Goal: Information Seeking & Learning: Check status

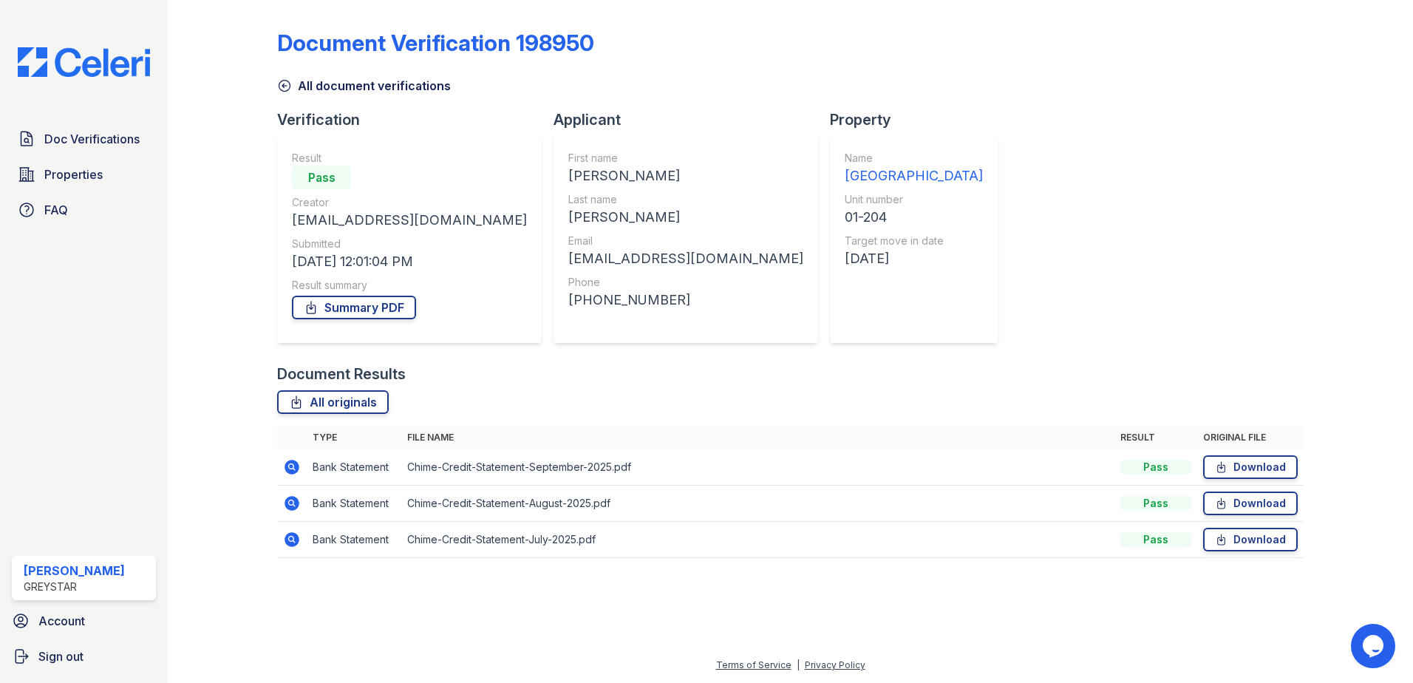
click at [290, 89] on icon at bounding box center [284, 85] width 15 height 15
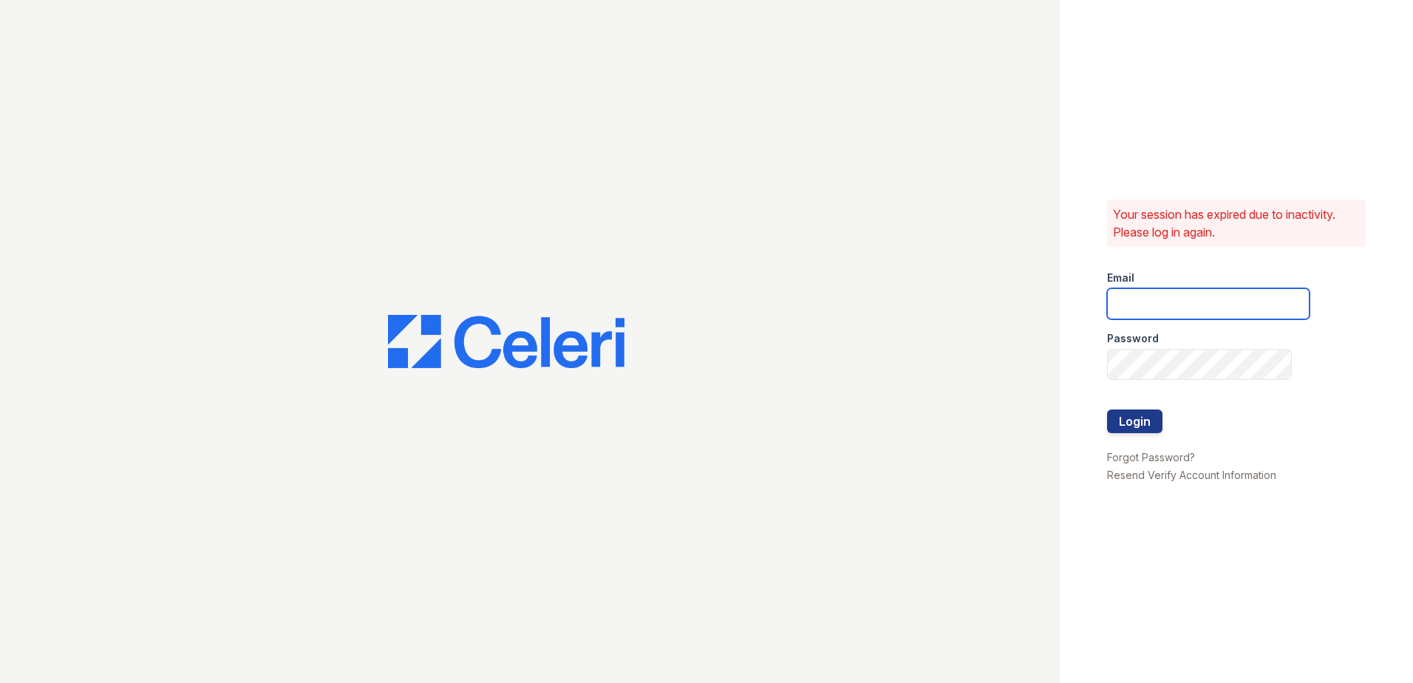
type input "joshua.patterson@greystar.com"
click at [1157, 422] on button "Login" at bounding box center [1134, 421] width 55 height 24
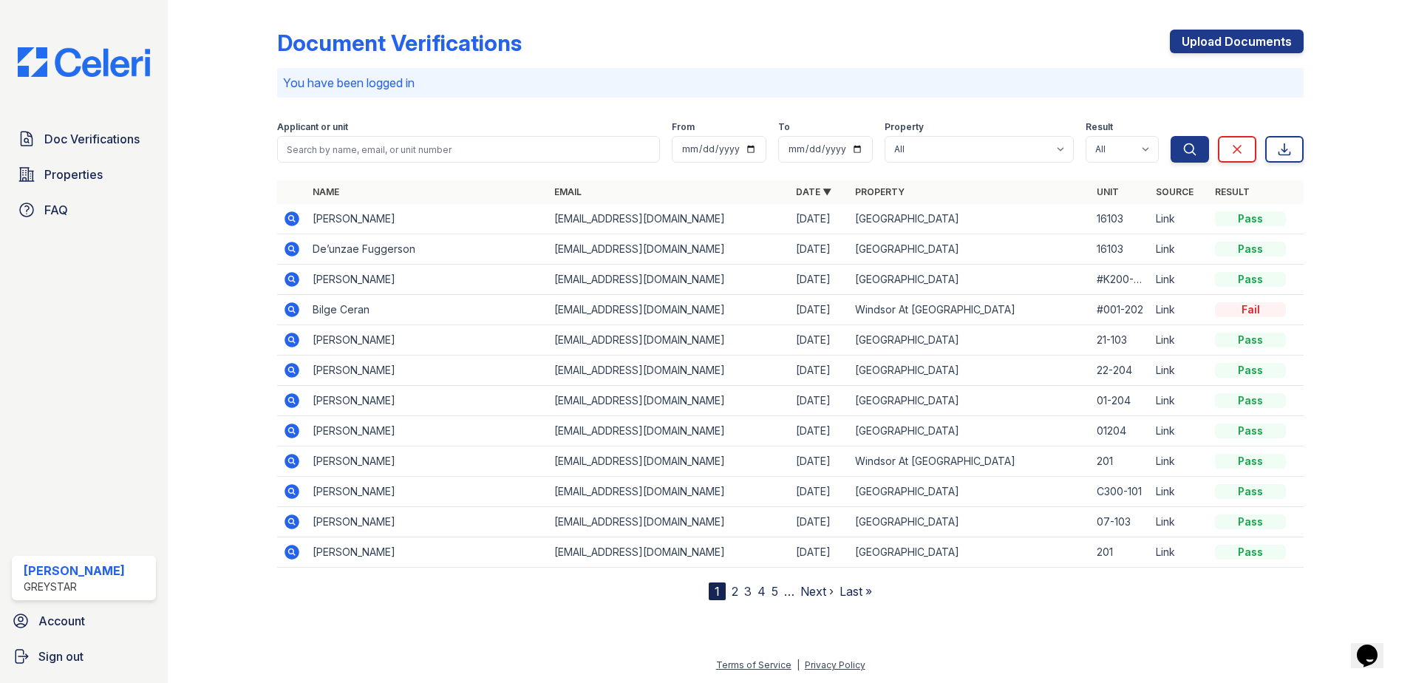
click at [287, 248] on icon at bounding box center [291, 249] width 15 height 15
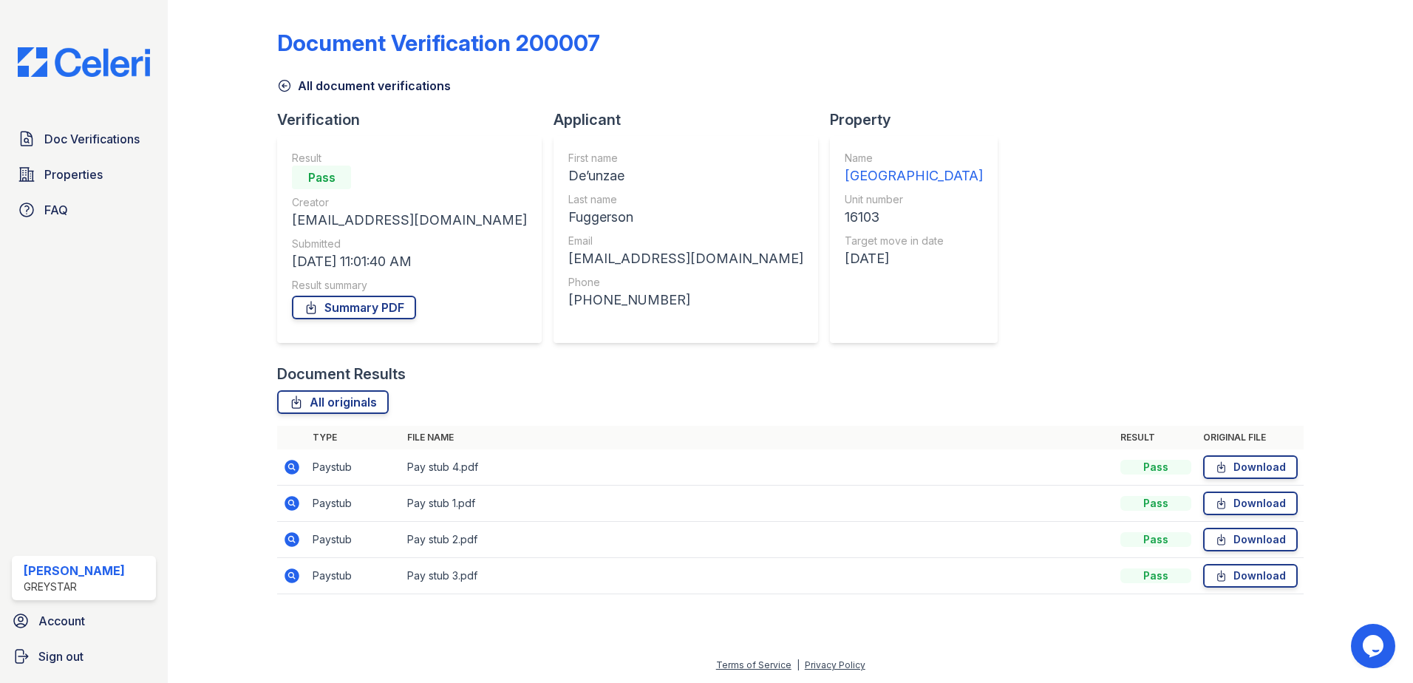
click at [292, 92] on icon at bounding box center [284, 85] width 15 height 15
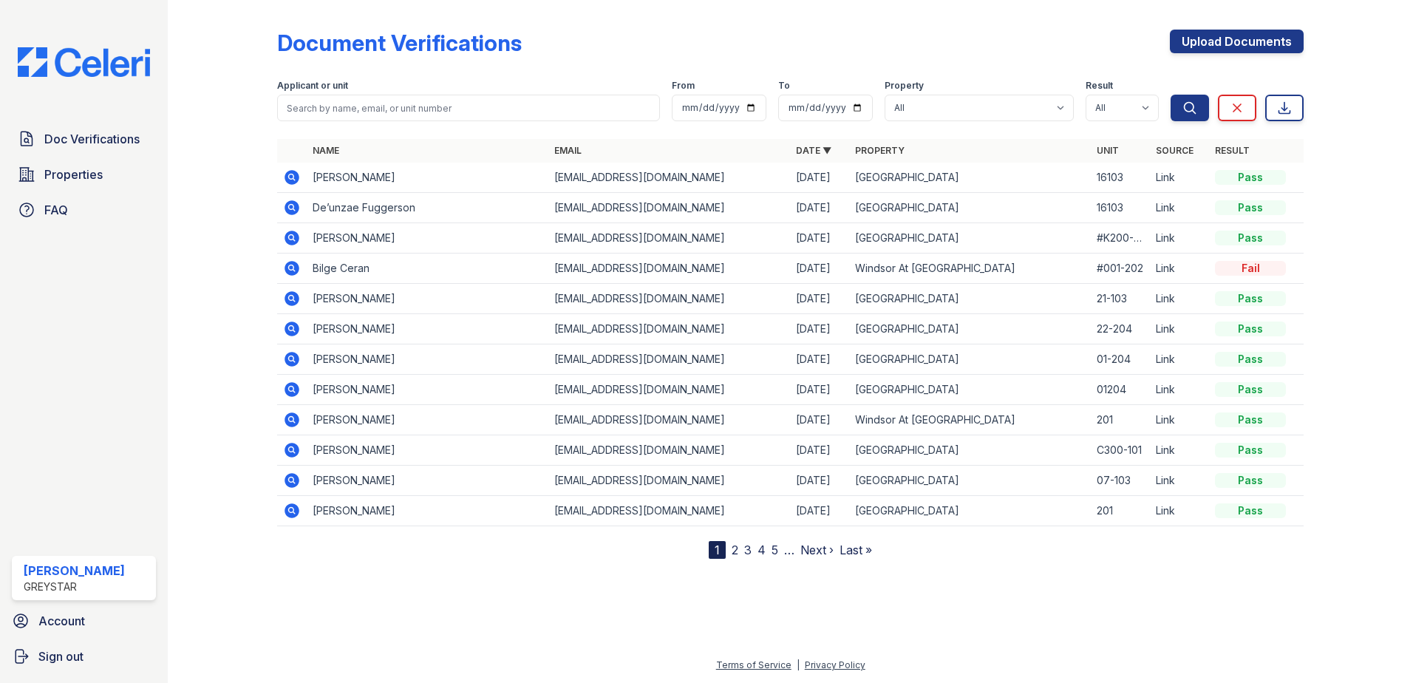
click at [289, 177] on icon at bounding box center [292, 177] width 18 height 18
click at [288, 177] on icon at bounding box center [292, 177] width 18 height 18
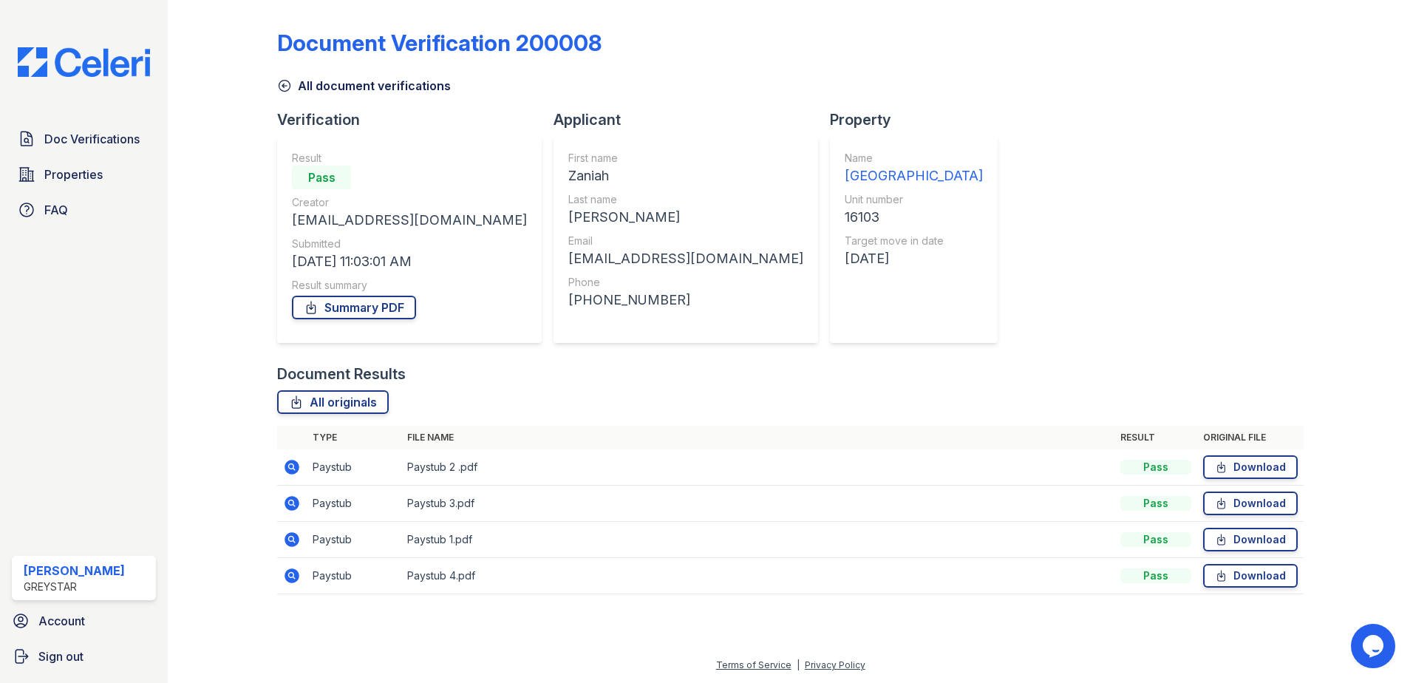
click at [291, 539] on icon at bounding box center [291, 538] width 4 height 4
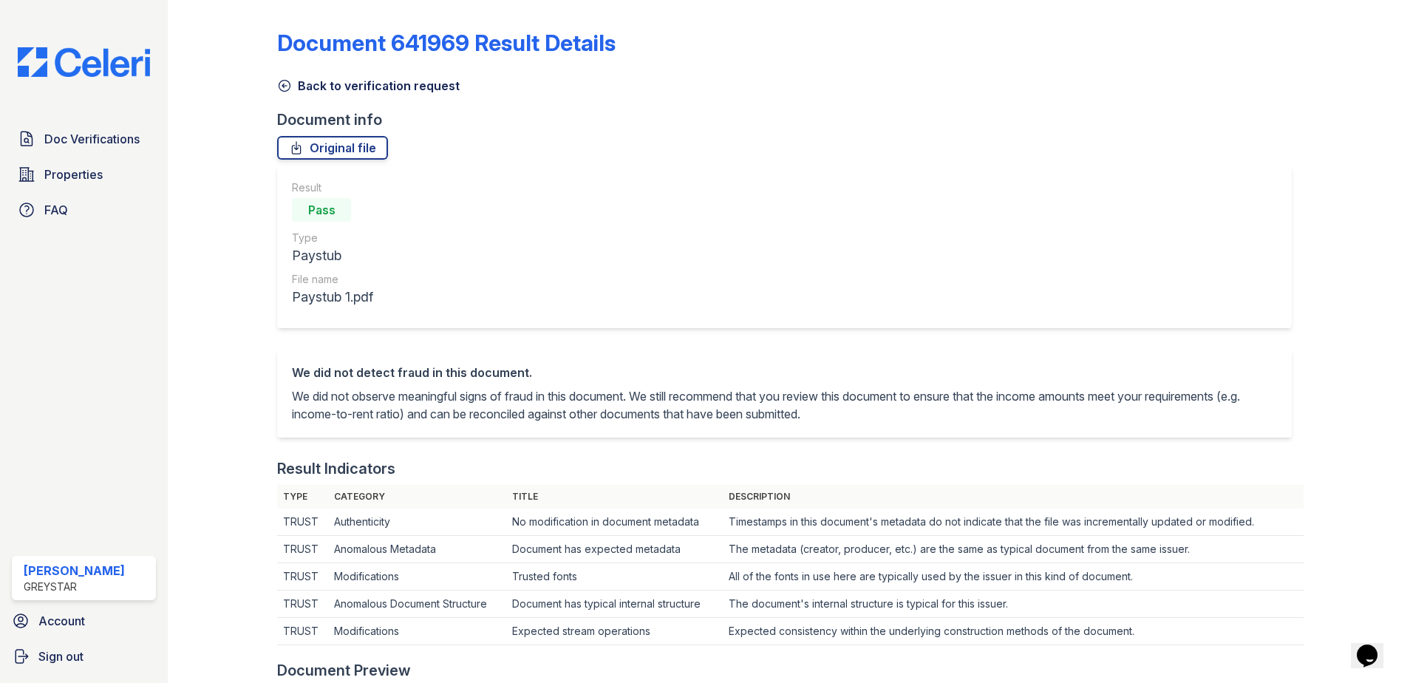
drag, startPoint x: 294, startPoint y: 81, endPoint x: 253, endPoint y: 137, distance: 69.7
click at [293, 81] on link "Back to verification request" at bounding box center [368, 86] width 182 height 18
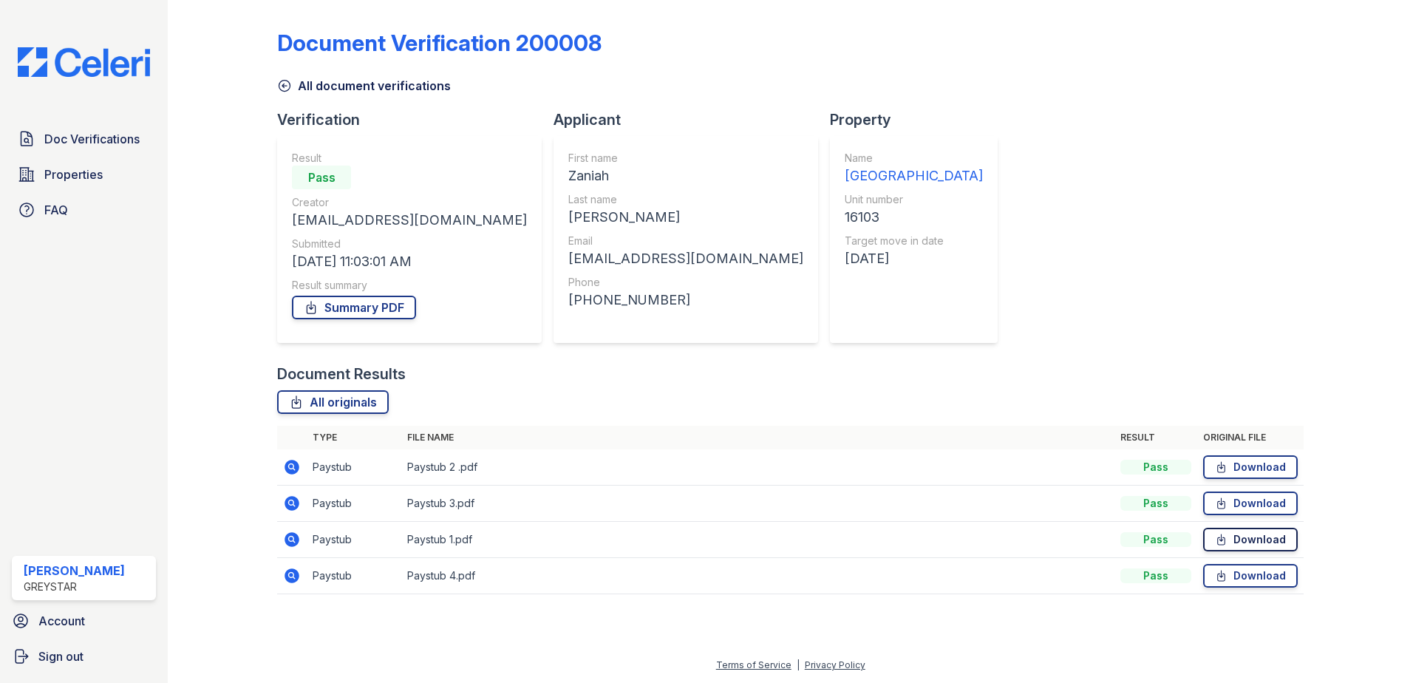
click at [1231, 536] on link "Download" at bounding box center [1250, 540] width 95 height 24
click at [297, 536] on icon at bounding box center [291, 539] width 15 height 15
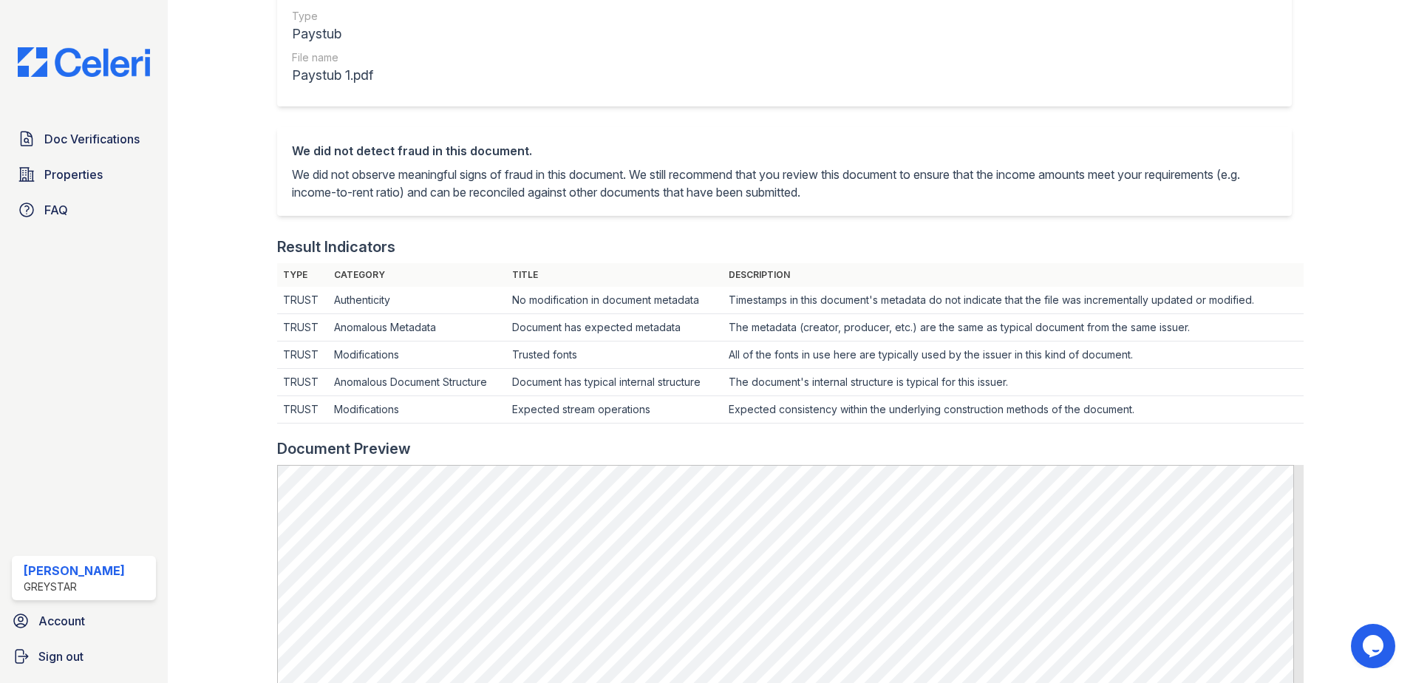
scroll to position [74, 0]
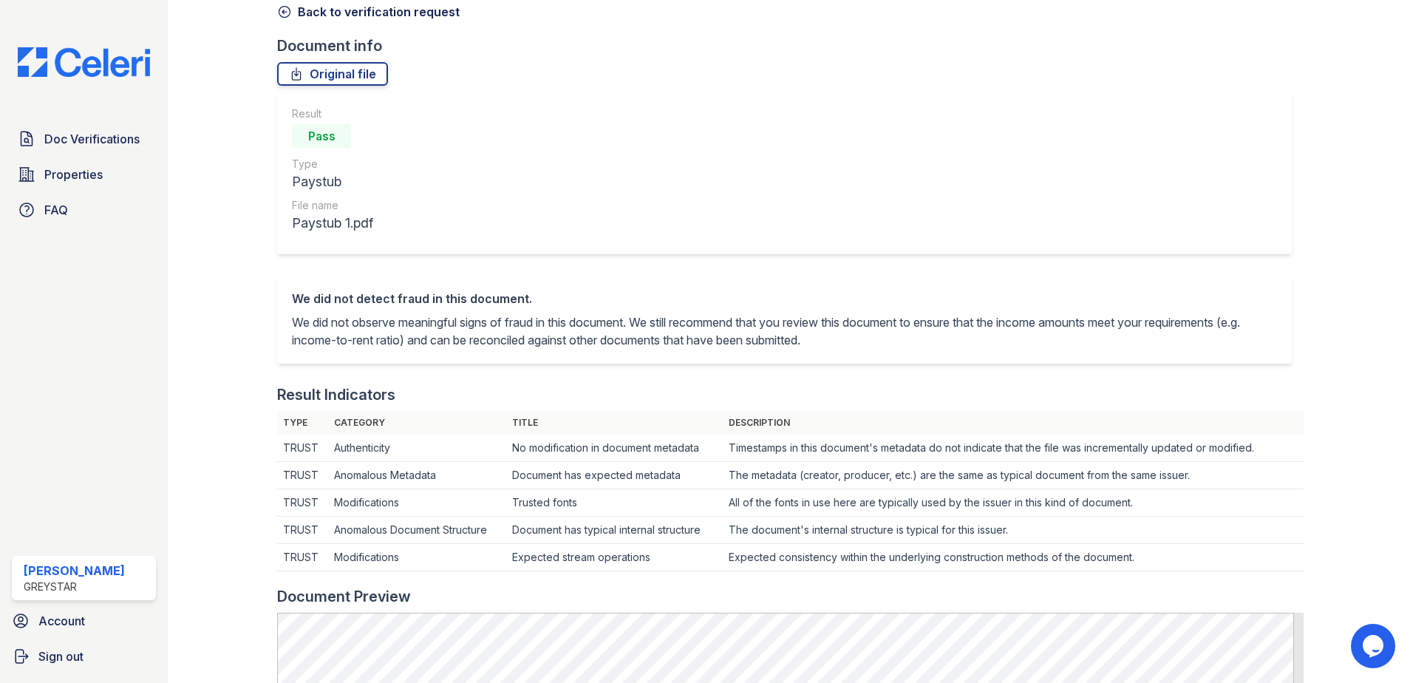
drag, startPoint x: 293, startPoint y: 13, endPoint x: 306, endPoint y: 7, distance: 14.3
click at [293, 13] on link "Back to verification request" at bounding box center [368, 12] width 182 height 18
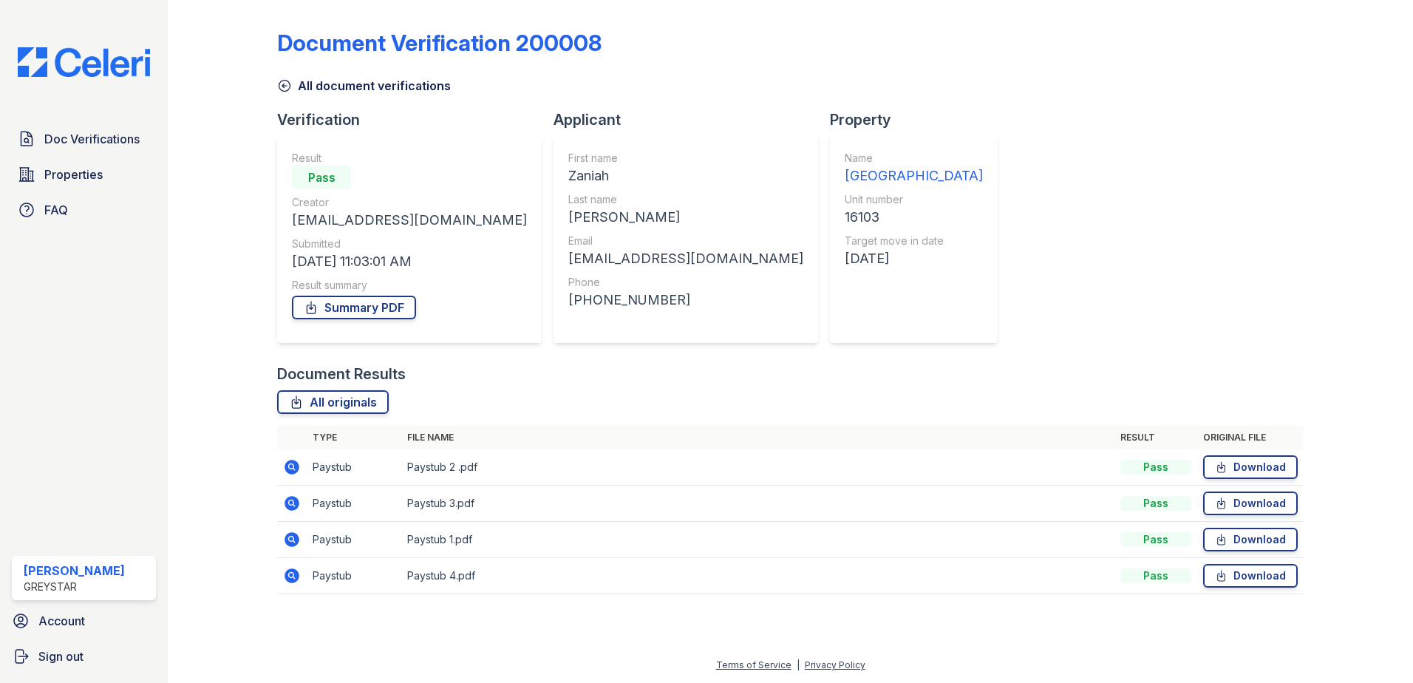
click at [296, 462] on icon at bounding box center [291, 467] width 15 height 15
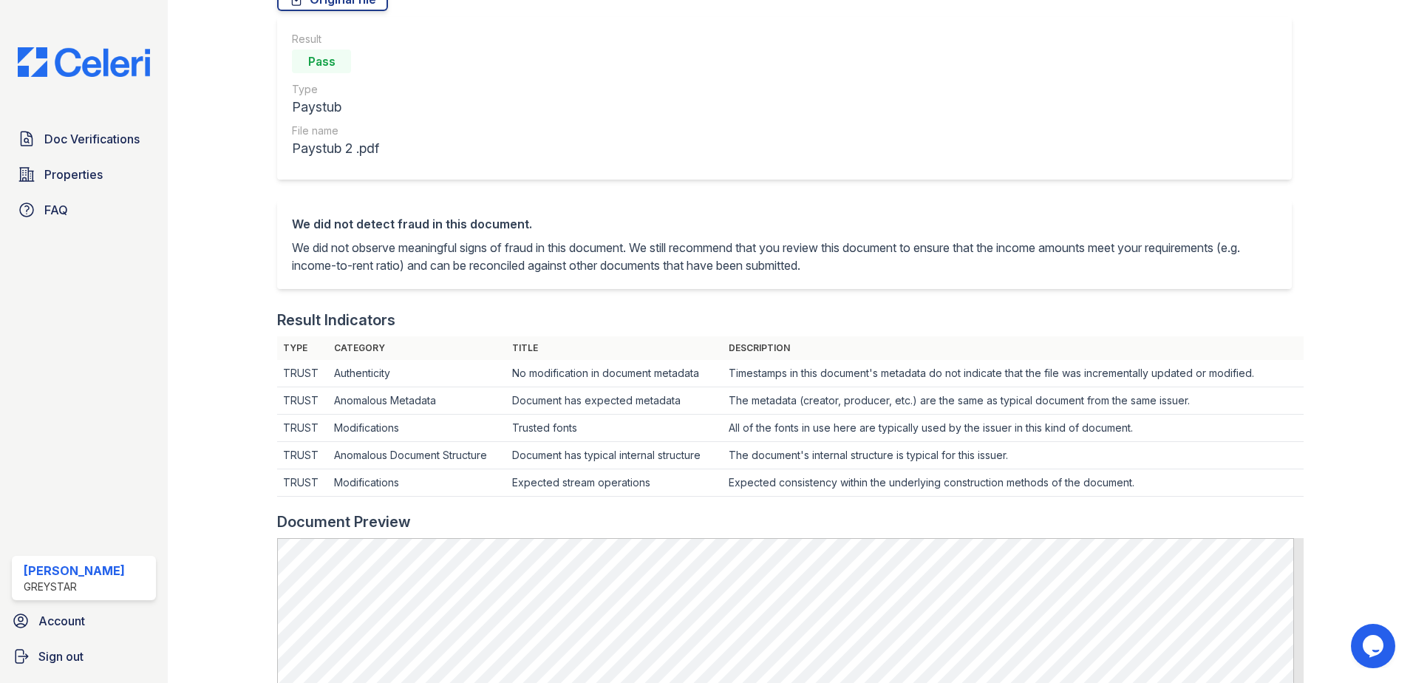
scroll to position [74, 0]
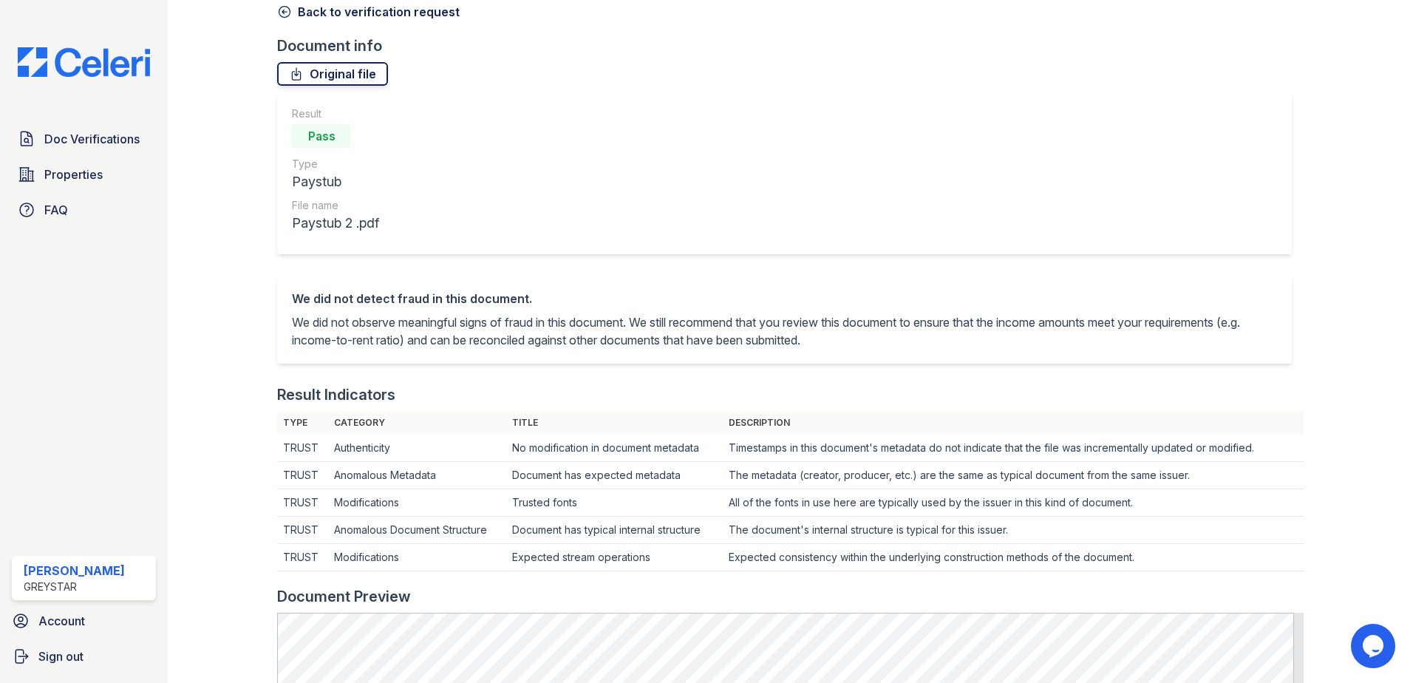
click at [329, 76] on link "Original file" at bounding box center [332, 74] width 111 height 24
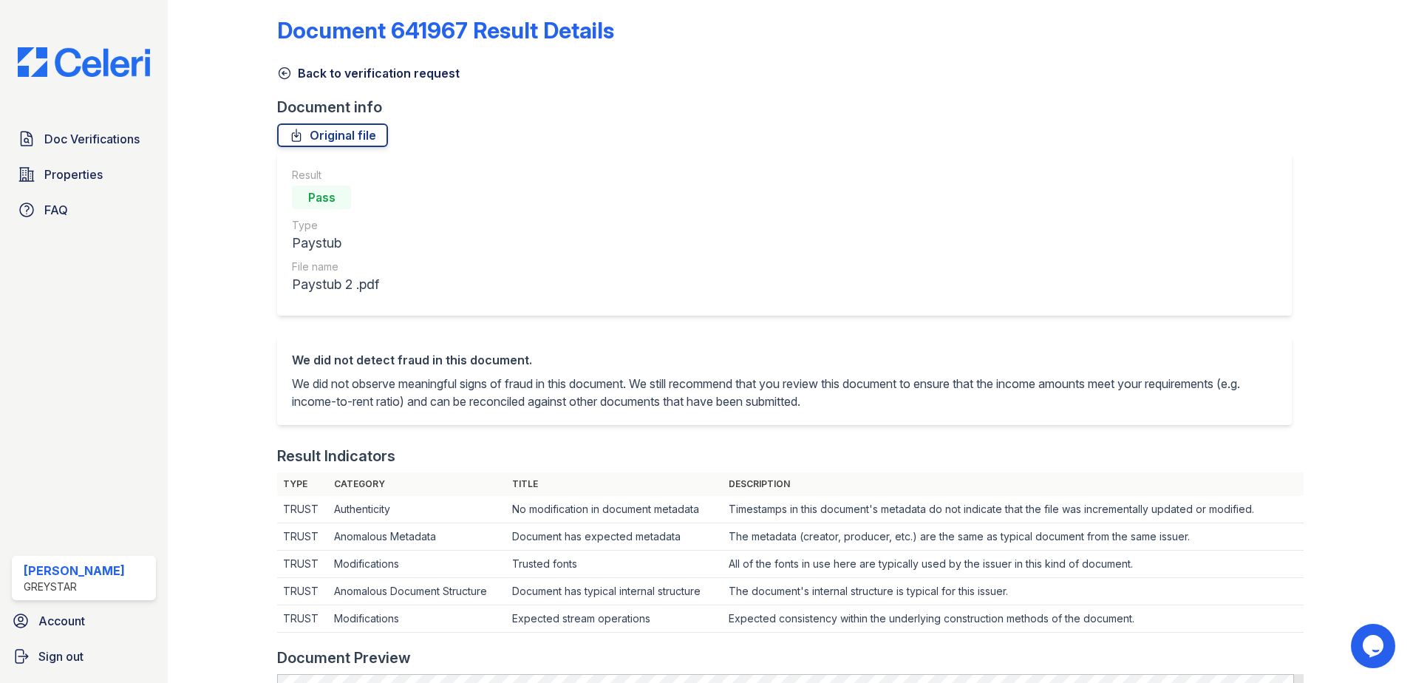
scroll to position [0, 0]
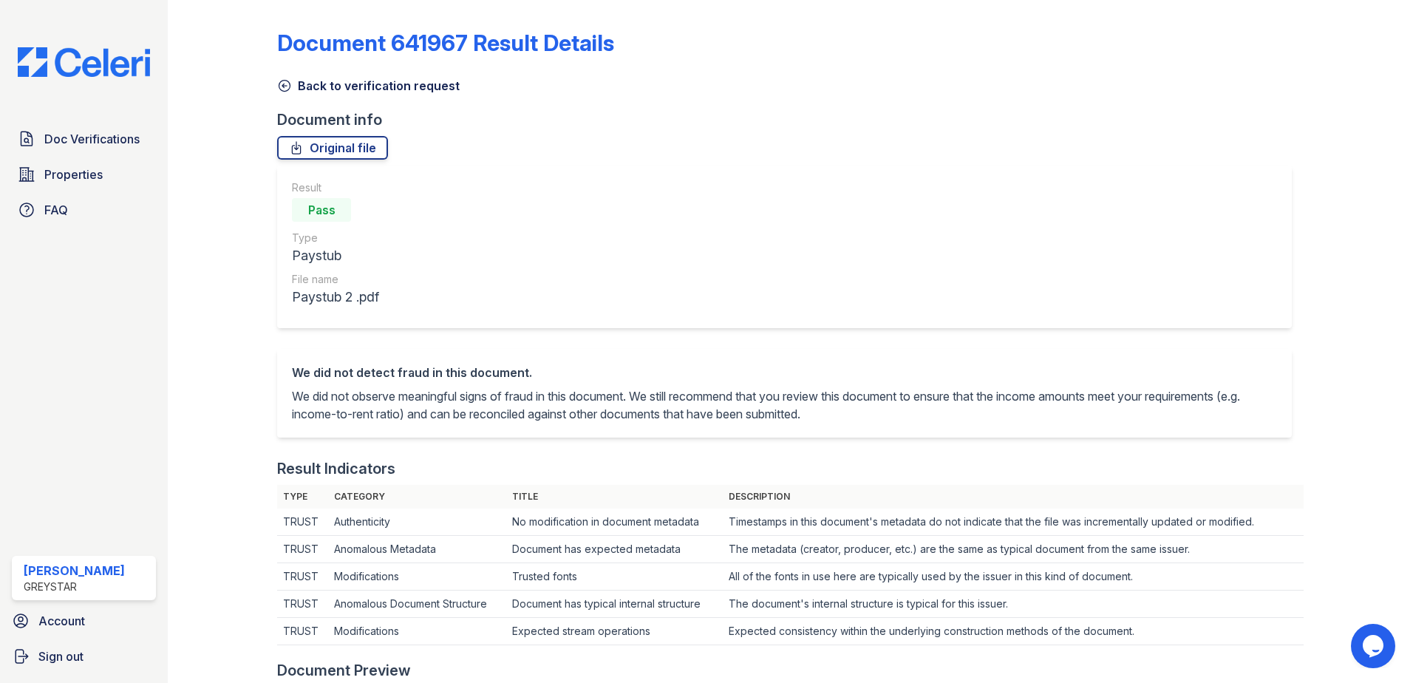
click at [304, 81] on link "Back to verification request" at bounding box center [368, 86] width 182 height 18
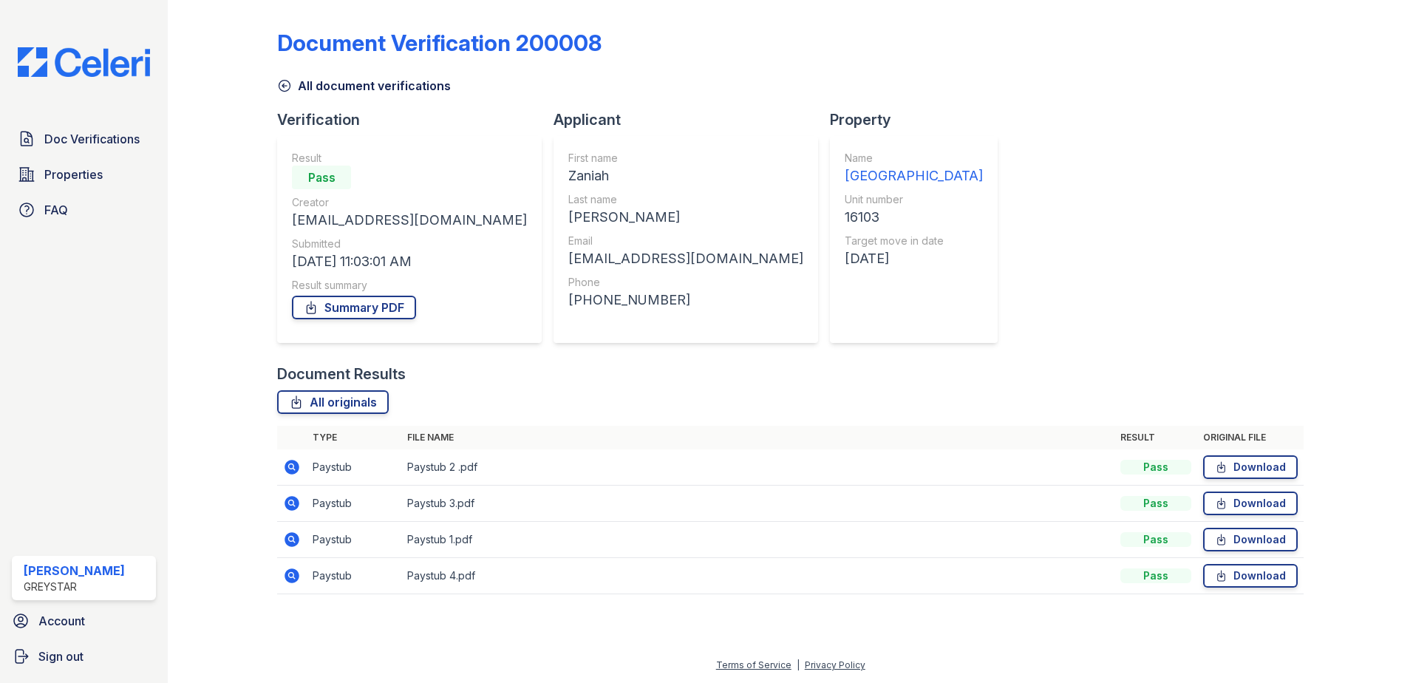
click at [289, 502] on icon at bounding box center [292, 503] width 18 height 18
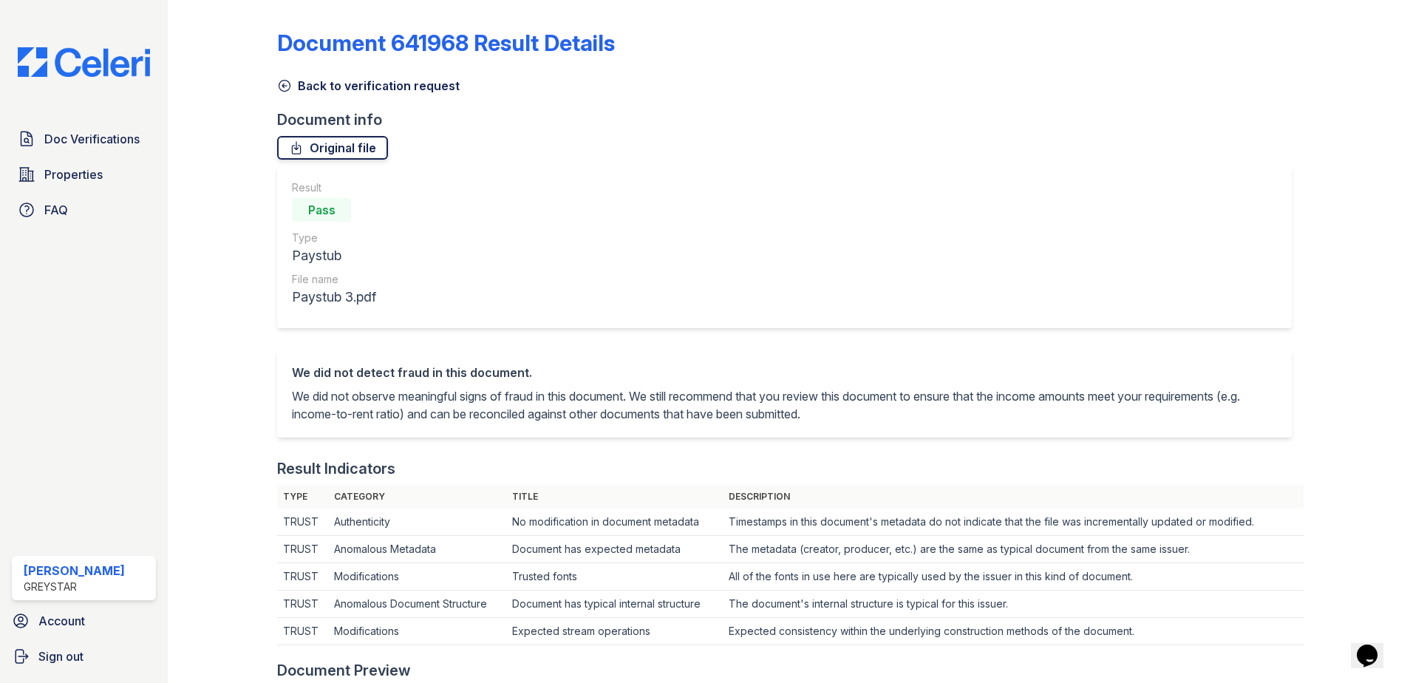
drag, startPoint x: 335, startPoint y: 64, endPoint x: 315, endPoint y: 154, distance: 92.2
click at [335, 64] on div "Document 641968 Result Details" at bounding box center [790, 49] width 1026 height 38
click at [315, 154] on link "Original file" at bounding box center [332, 148] width 111 height 24
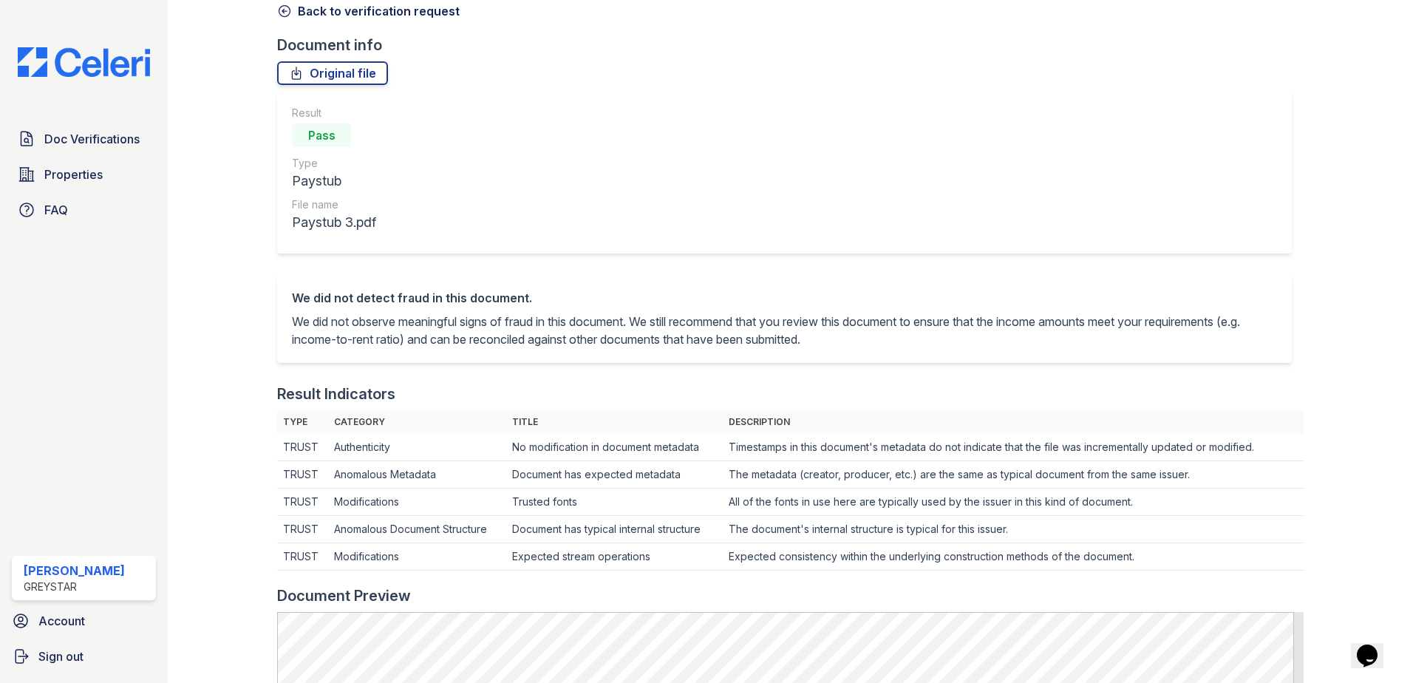
scroll to position [74, 0]
click at [293, 13] on link "Back to verification request" at bounding box center [368, 12] width 182 height 18
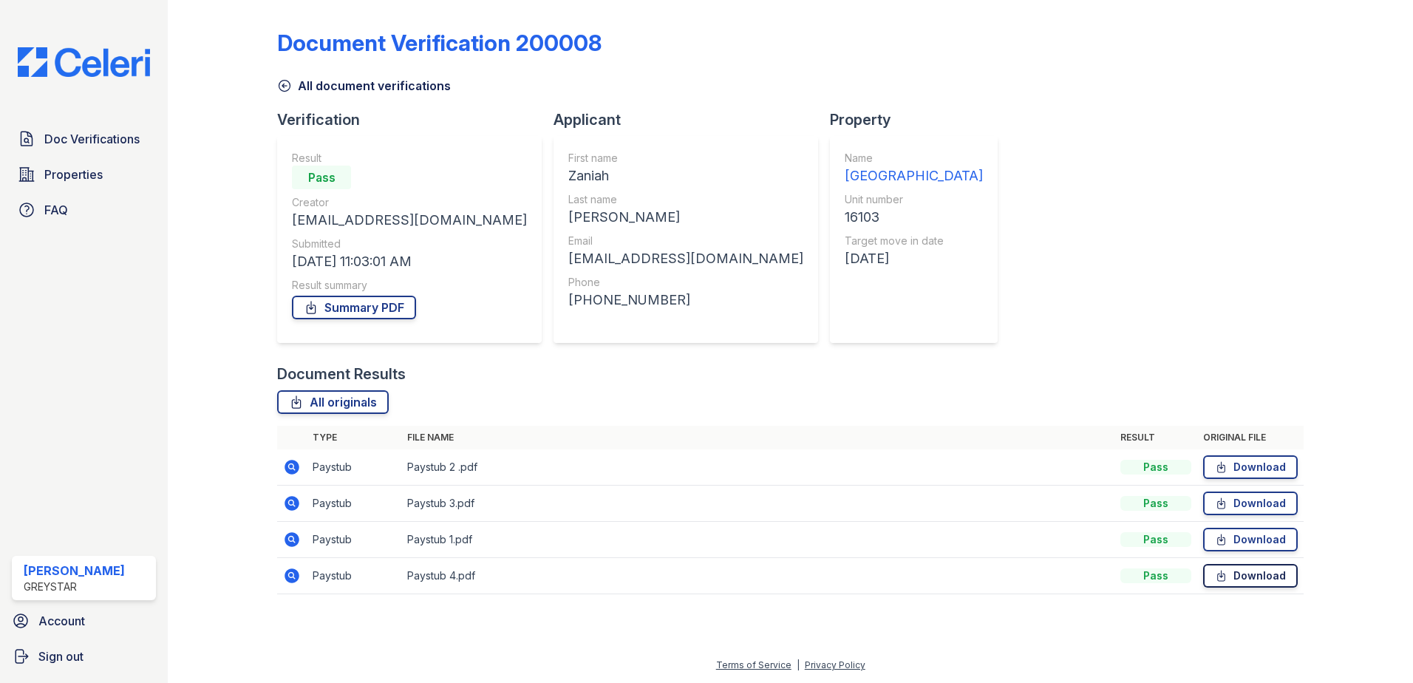
click at [1235, 580] on link "Download" at bounding box center [1250, 576] width 95 height 24
click at [296, 574] on icon at bounding box center [291, 575] width 15 height 15
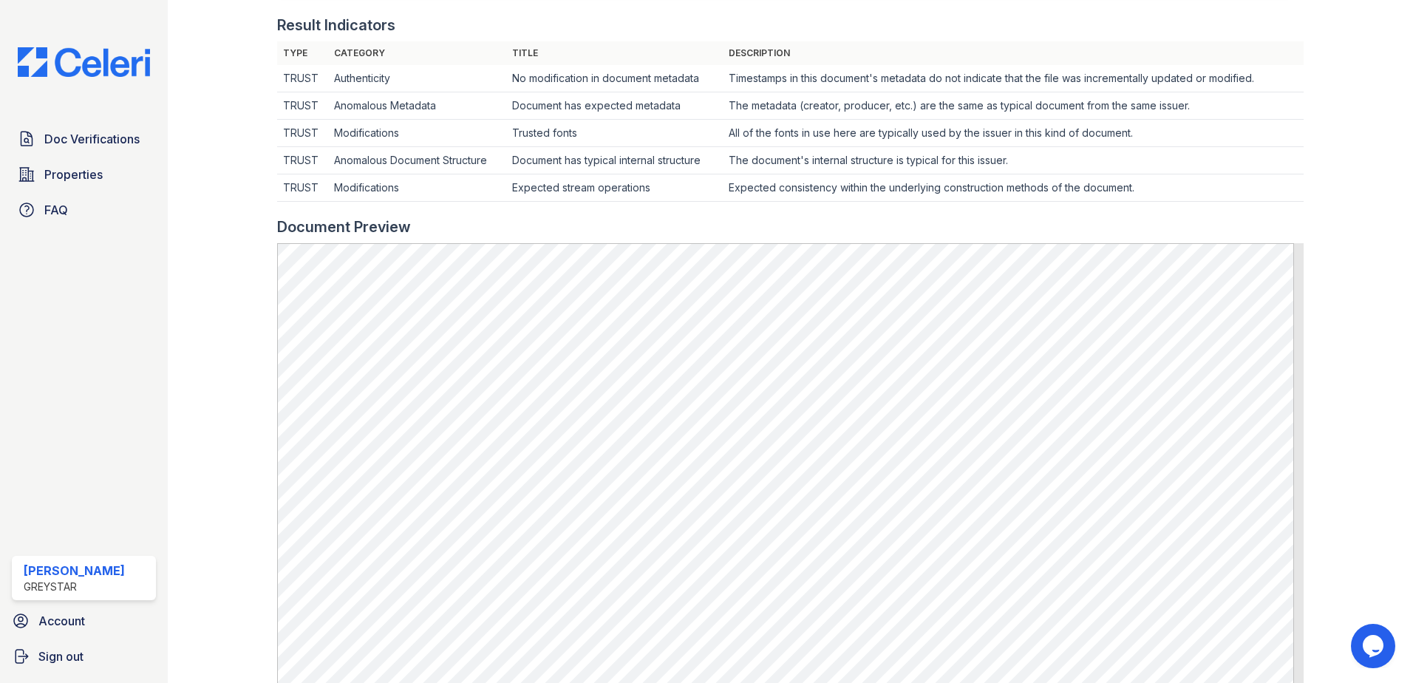
click at [279, 172] on td "TRUST" at bounding box center [302, 160] width 51 height 27
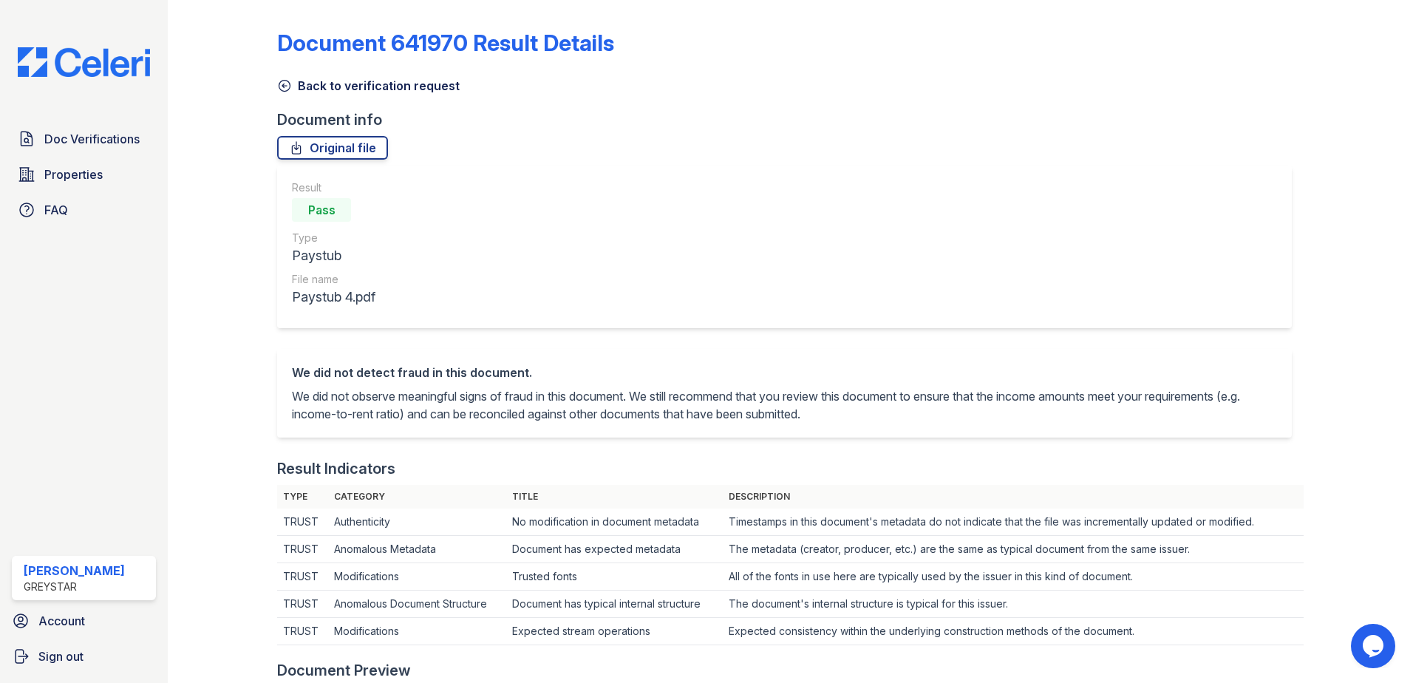
click at [284, 83] on icon at bounding box center [284, 85] width 15 height 15
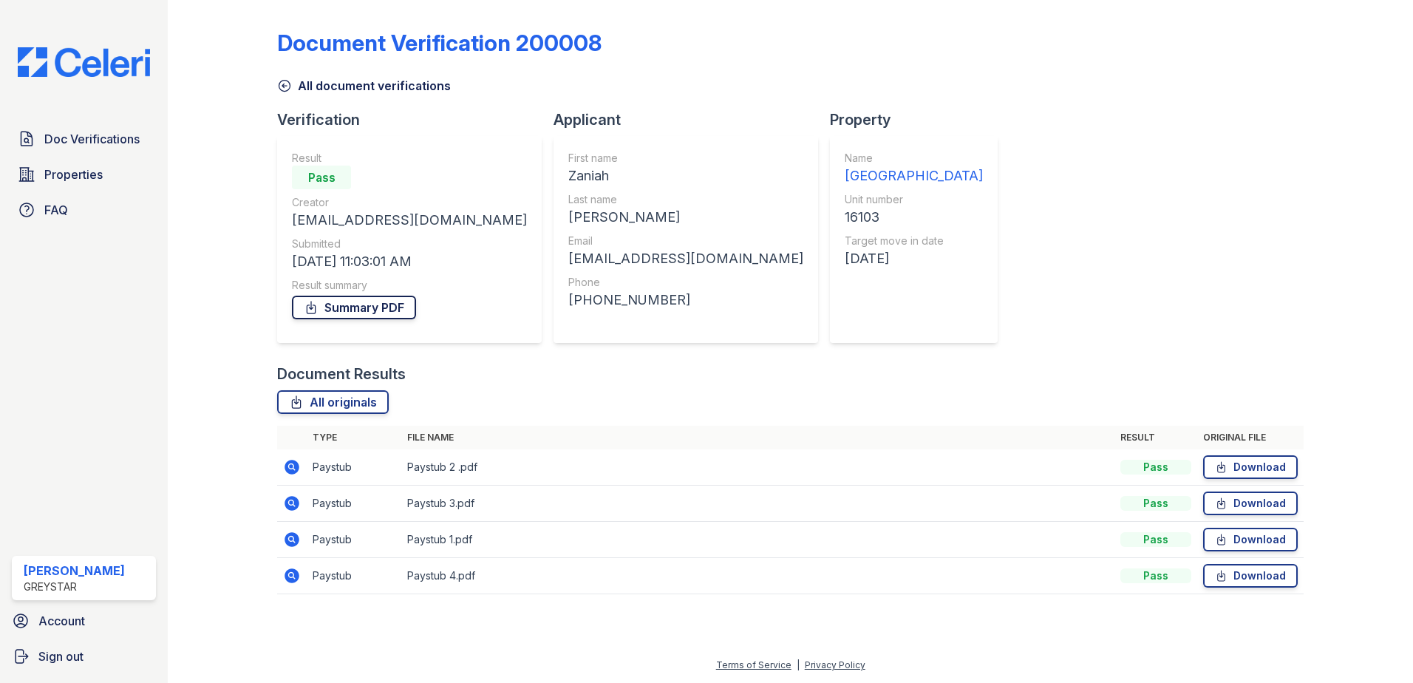
click at [330, 314] on link "Summary PDF" at bounding box center [354, 308] width 124 height 24
click at [287, 87] on icon at bounding box center [284, 85] width 15 height 15
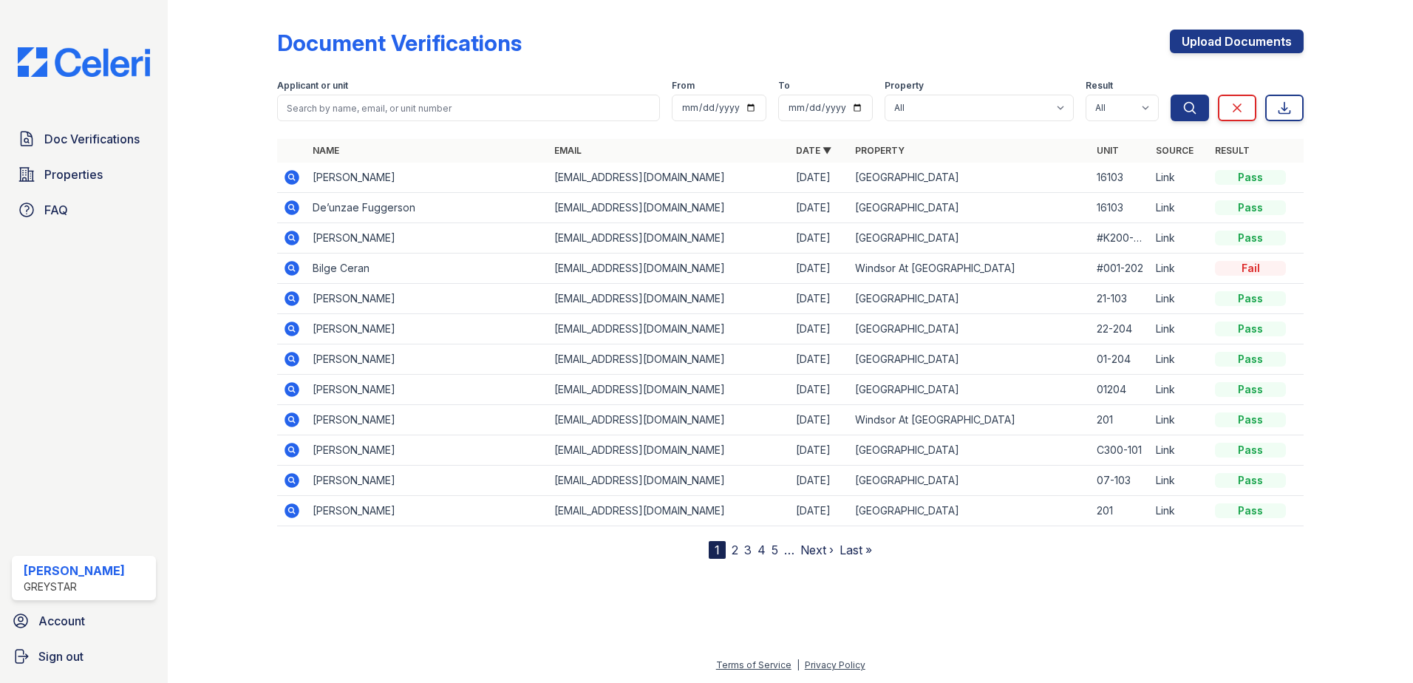
click at [288, 236] on icon at bounding box center [291, 238] width 15 height 15
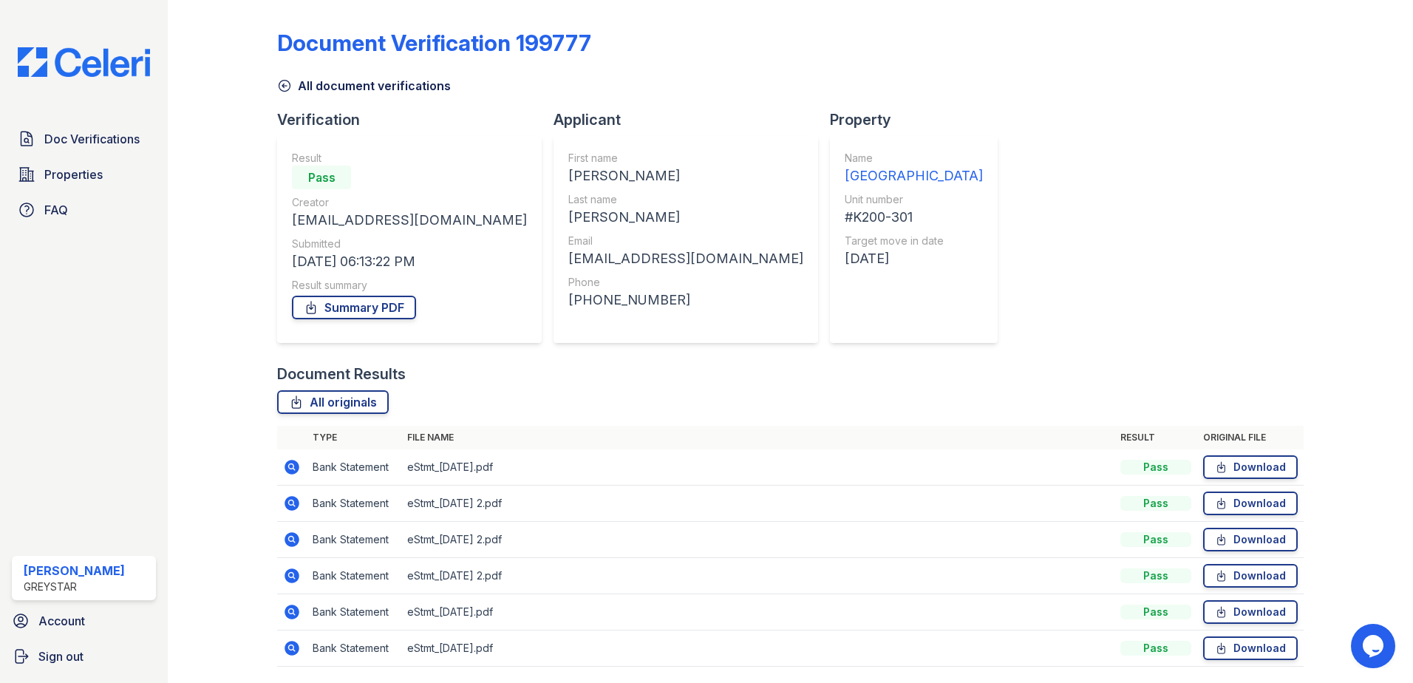
scroll to position [49, 0]
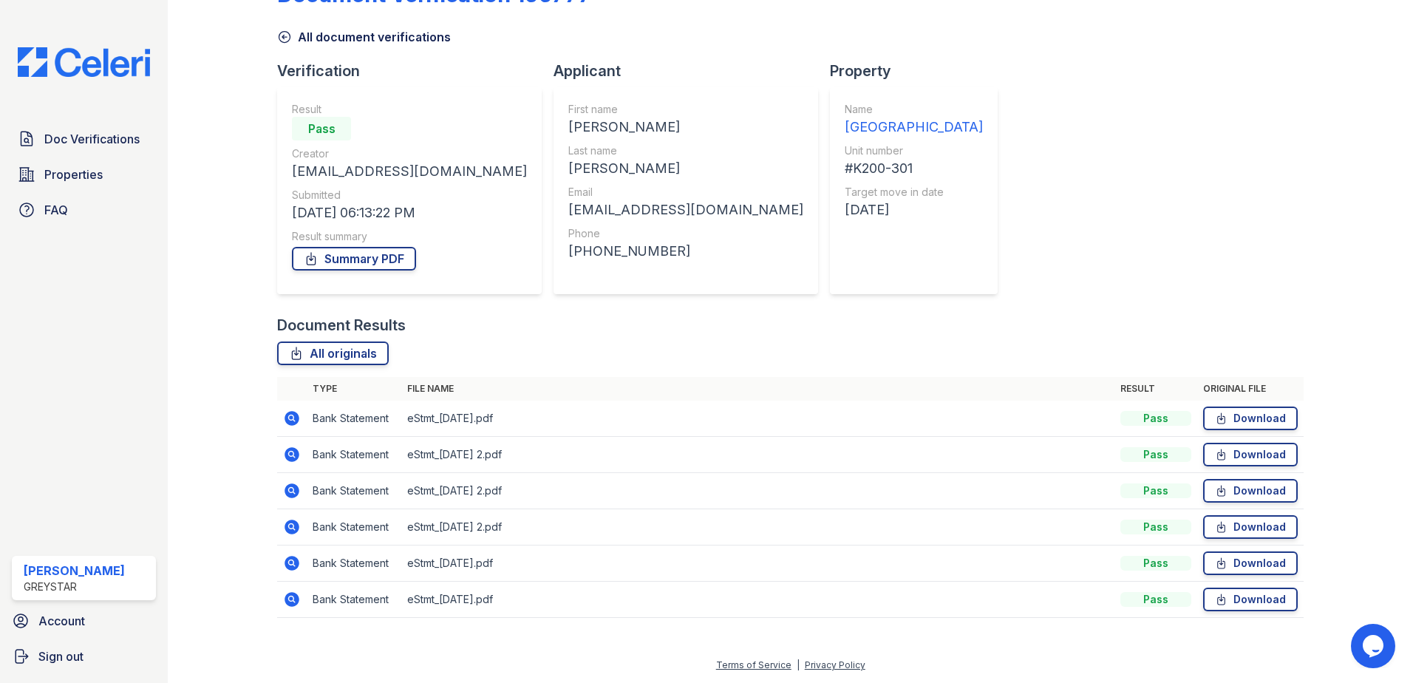
click at [293, 420] on icon at bounding box center [292, 418] width 18 height 18
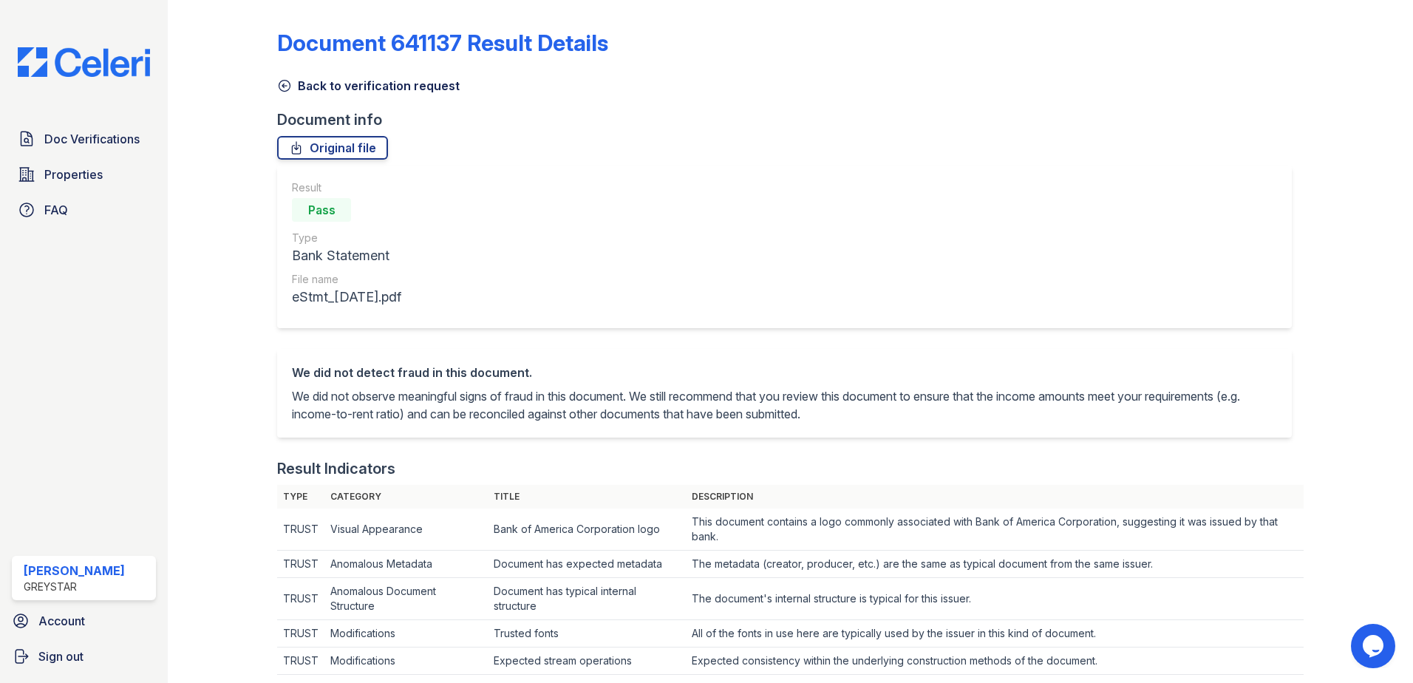
click at [305, 93] on link "Back to verification request" at bounding box center [368, 86] width 182 height 18
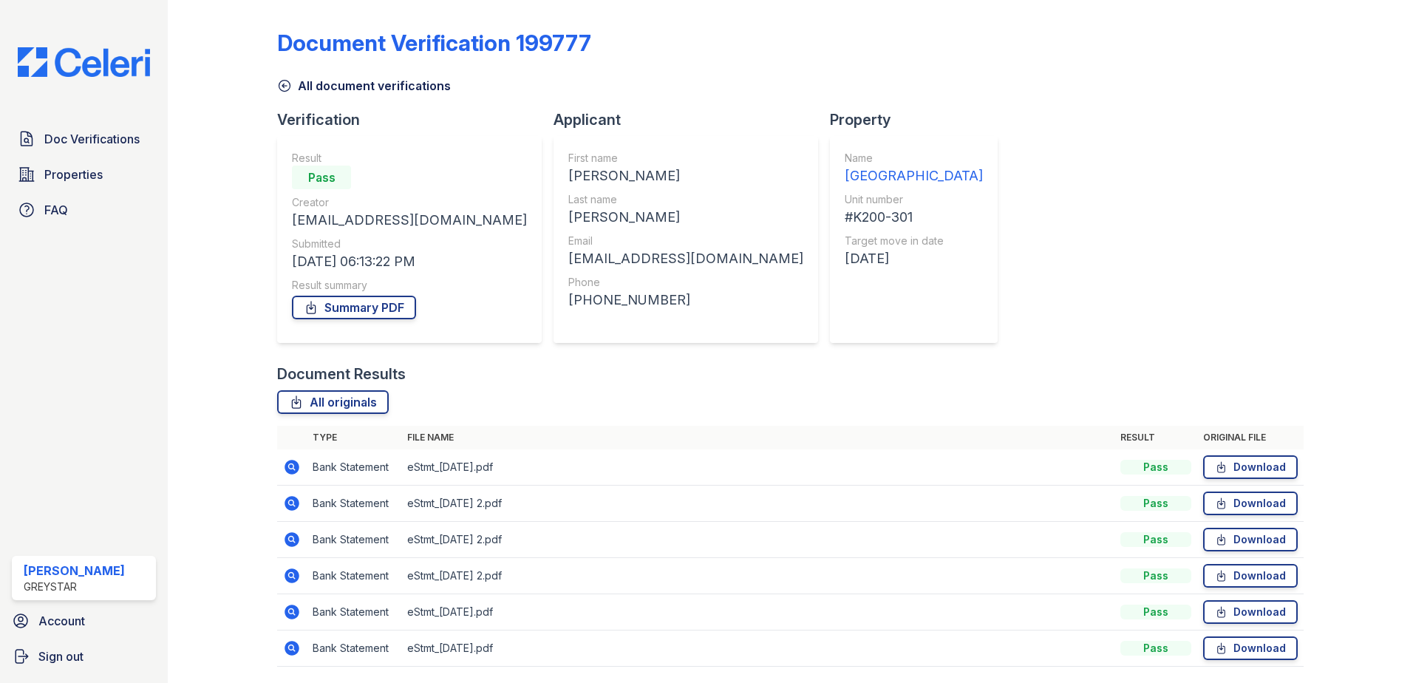
scroll to position [49, 0]
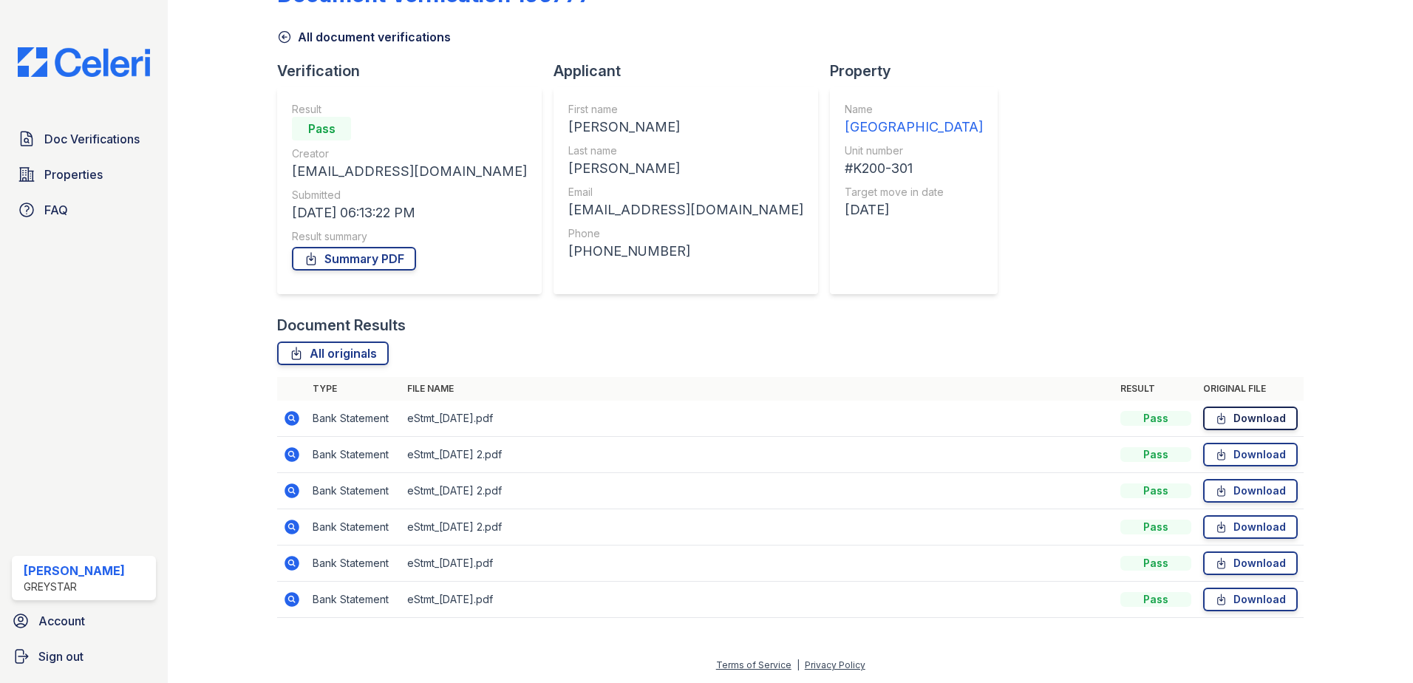
click at [1252, 422] on link "Download" at bounding box center [1250, 418] width 95 height 24
click at [296, 566] on icon at bounding box center [291, 563] width 15 height 15
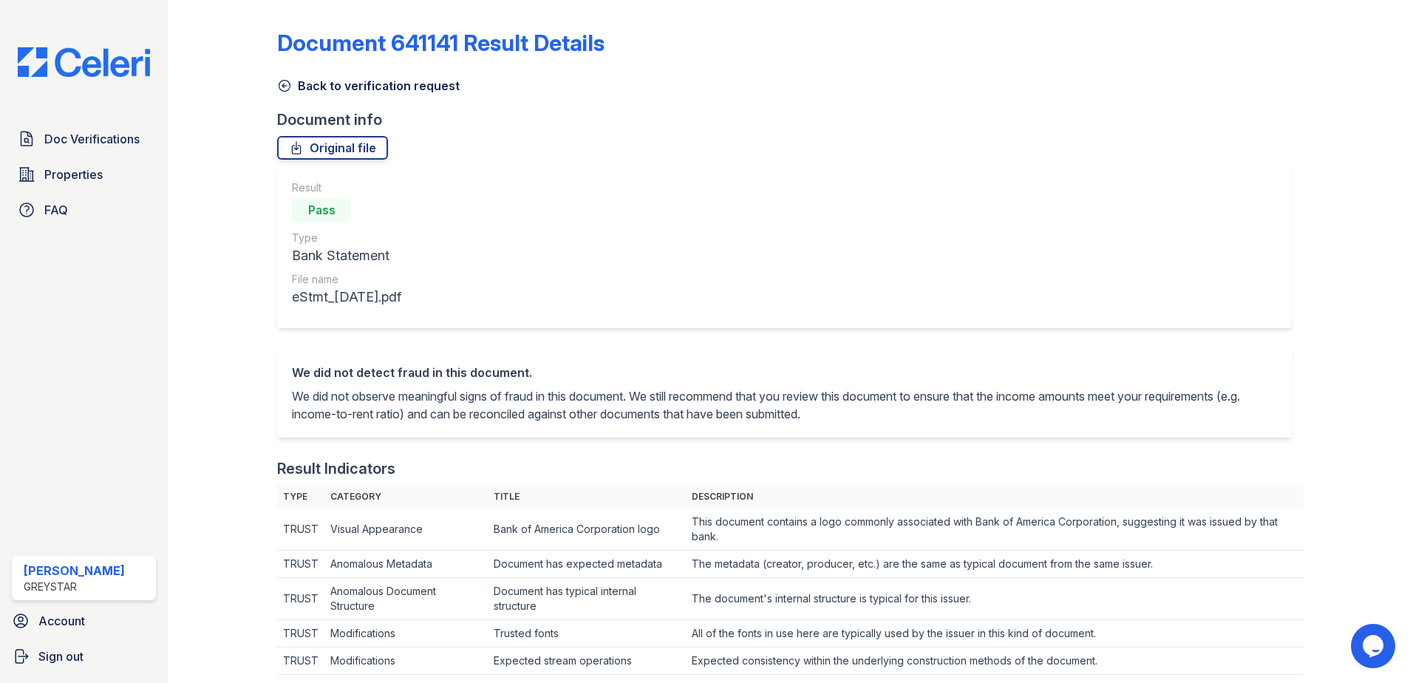
click at [299, 86] on link "Back to verification request" at bounding box center [368, 86] width 182 height 18
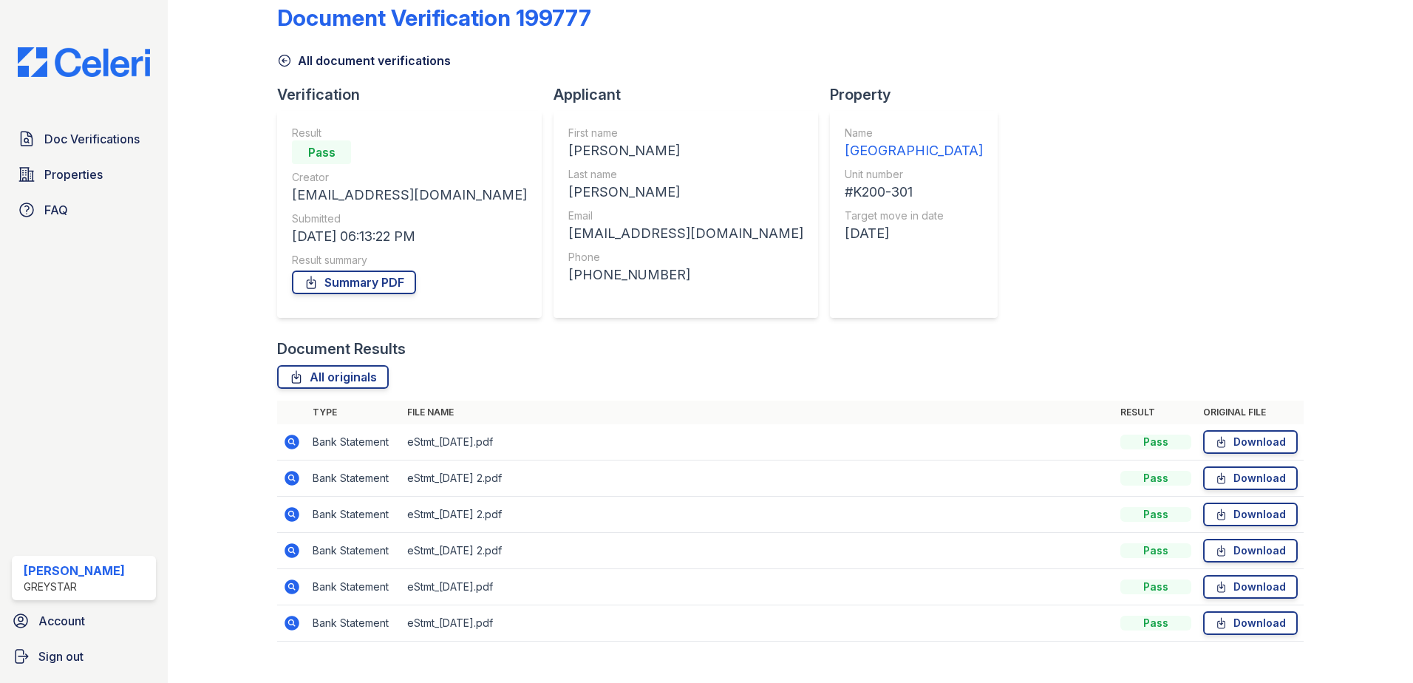
scroll to position [49, 0]
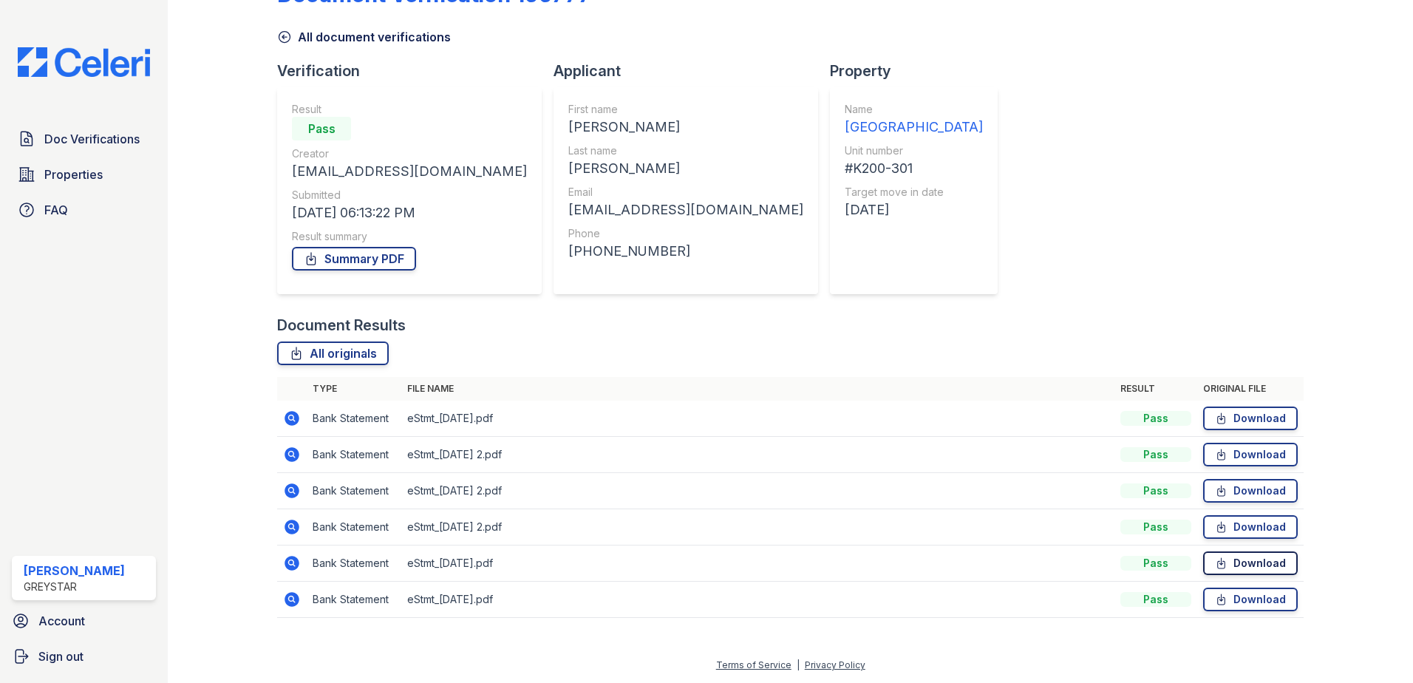
click at [1264, 569] on link "Download" at bounding box center [1250, 563] width 95 height 24
click at [1218, 599] on icon at bounding box center [1221, 599] width 7 height 10
click at [367, 274] on div "Result Pass Creator meleasonj@gmail.com Submitted 10/02/25 06:13:22 PM Result s…" at bounding box center [409, 190] width 235 height 177
click at [370, 259] on link "Summary PDF" at bounding box center [354, 259] width 124 height 24
click at [990, 202] on div "Document Verification 199777 All document verifications Verification Result Pas…" at bounding box center [790, 294] width 1026 height 675
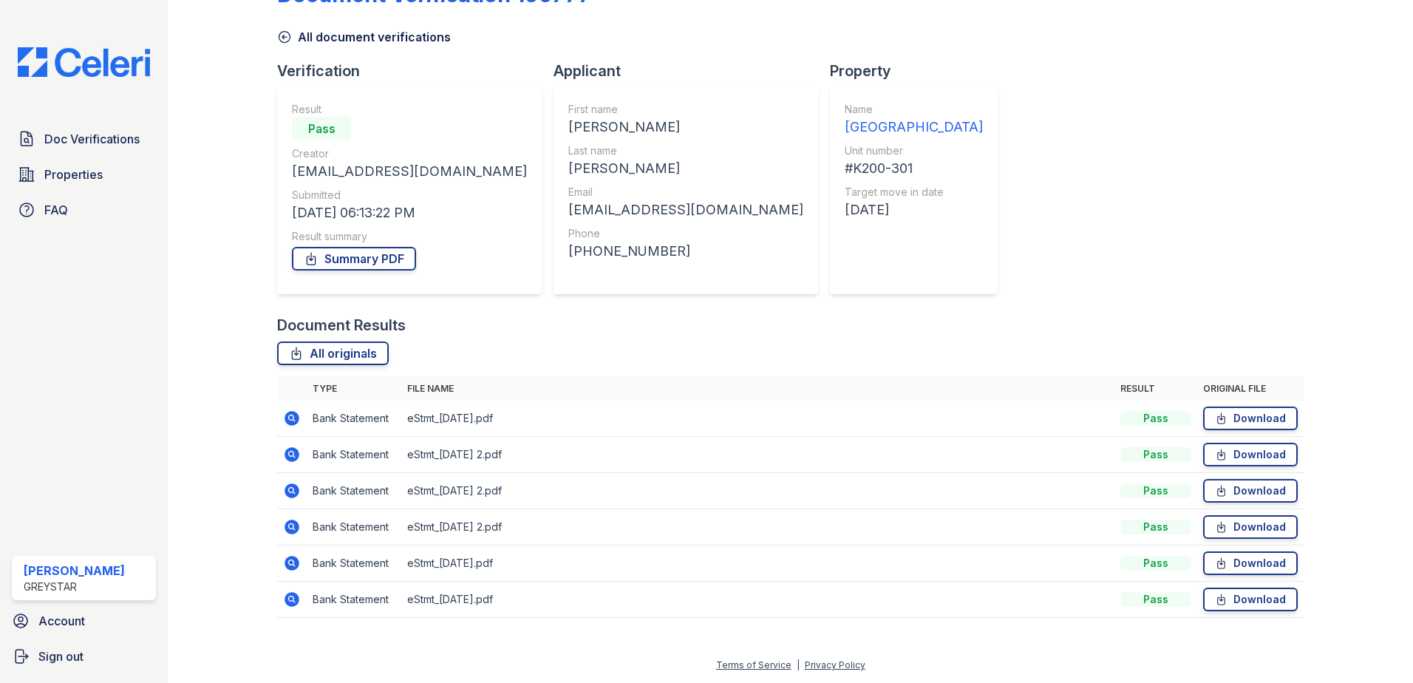
click at [844, 126] on div "[GEOGRAPHIC_DATA]" at bounding box center [913, 127] width 138 height 21
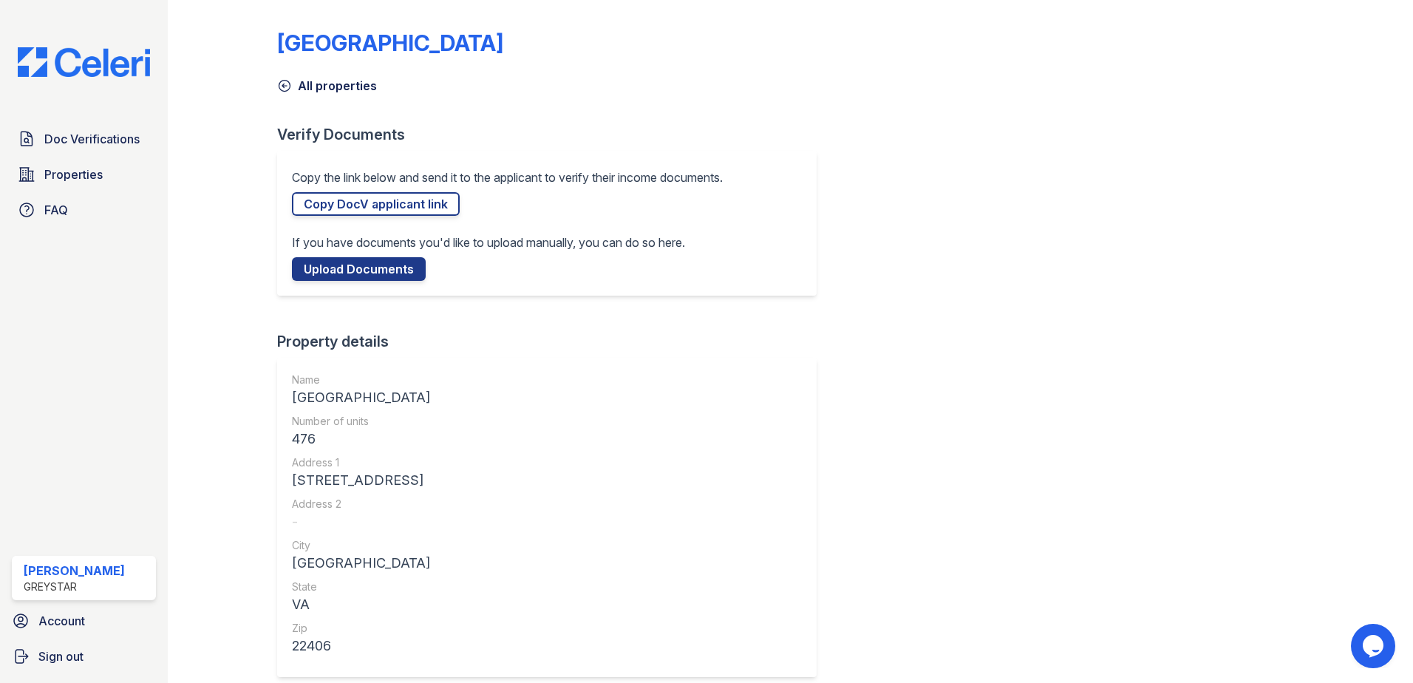
click at [284, 81] on icon at bounding box center [284, 85] width 15 height 15
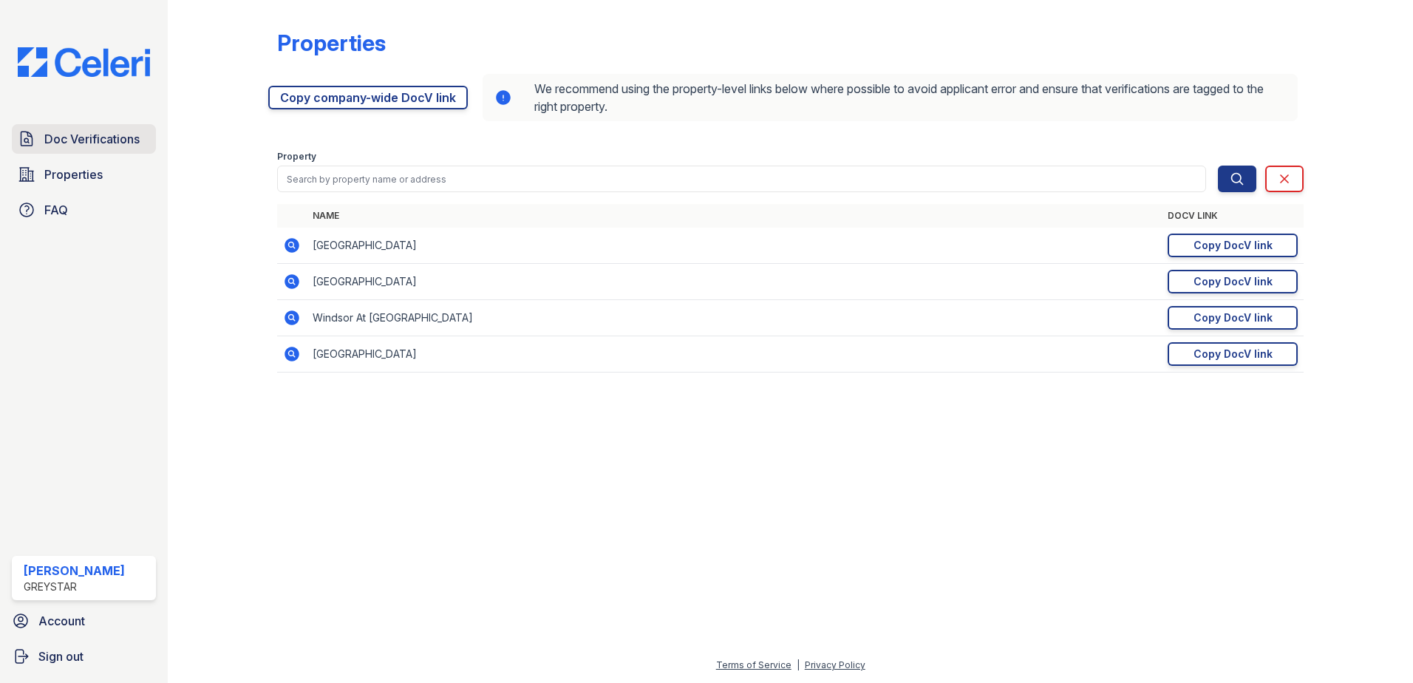
click at [83, 142] on span "Doc Verifications" at bounding box center [91, 139] width 95 height 18
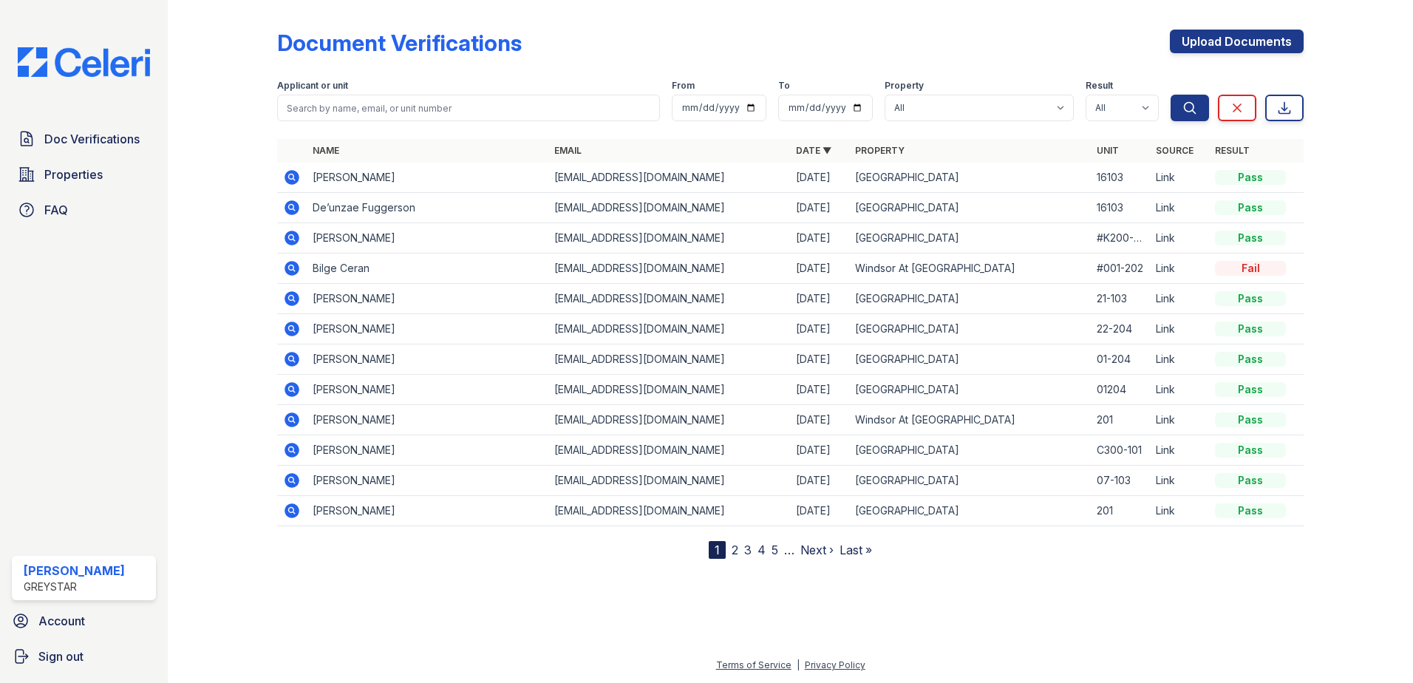
click at [289, 206] on icon at bounding box center [292, 208] width 18 height 18
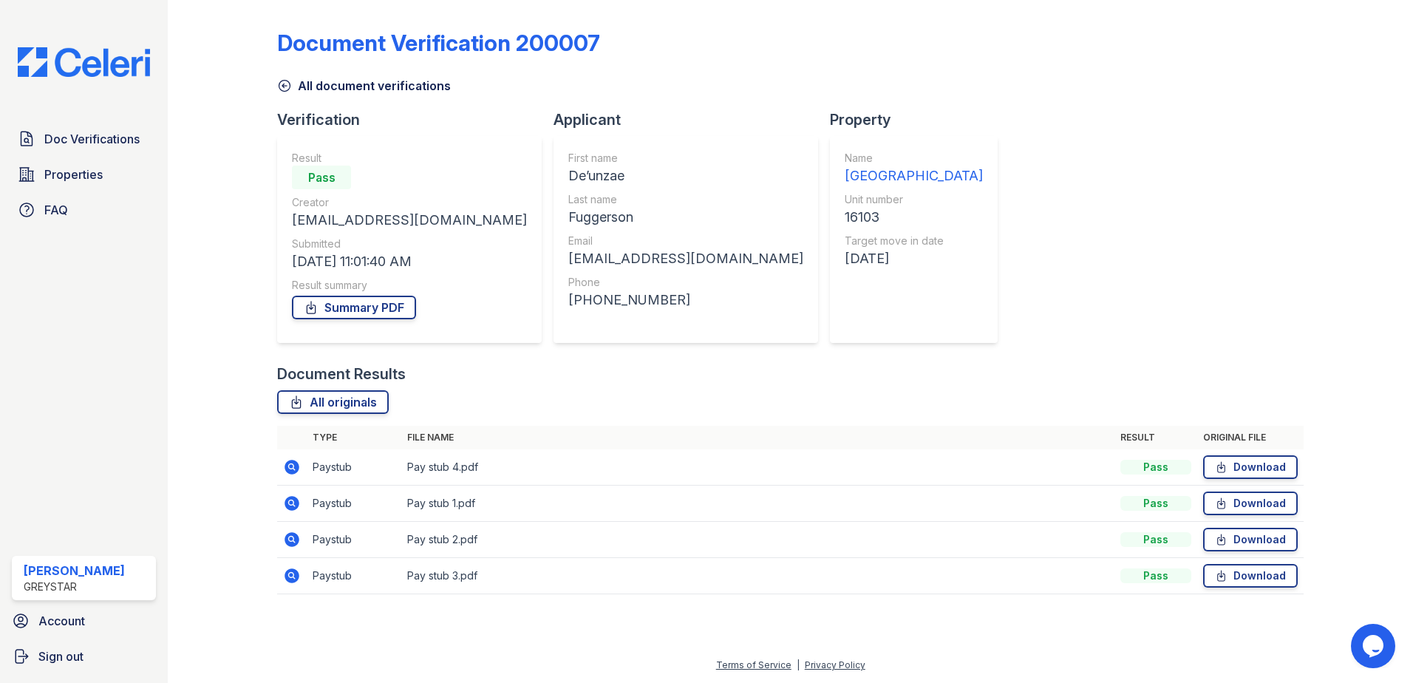
click at [282, 82] on icon at bounding box center [284, 85] width 15 height 15
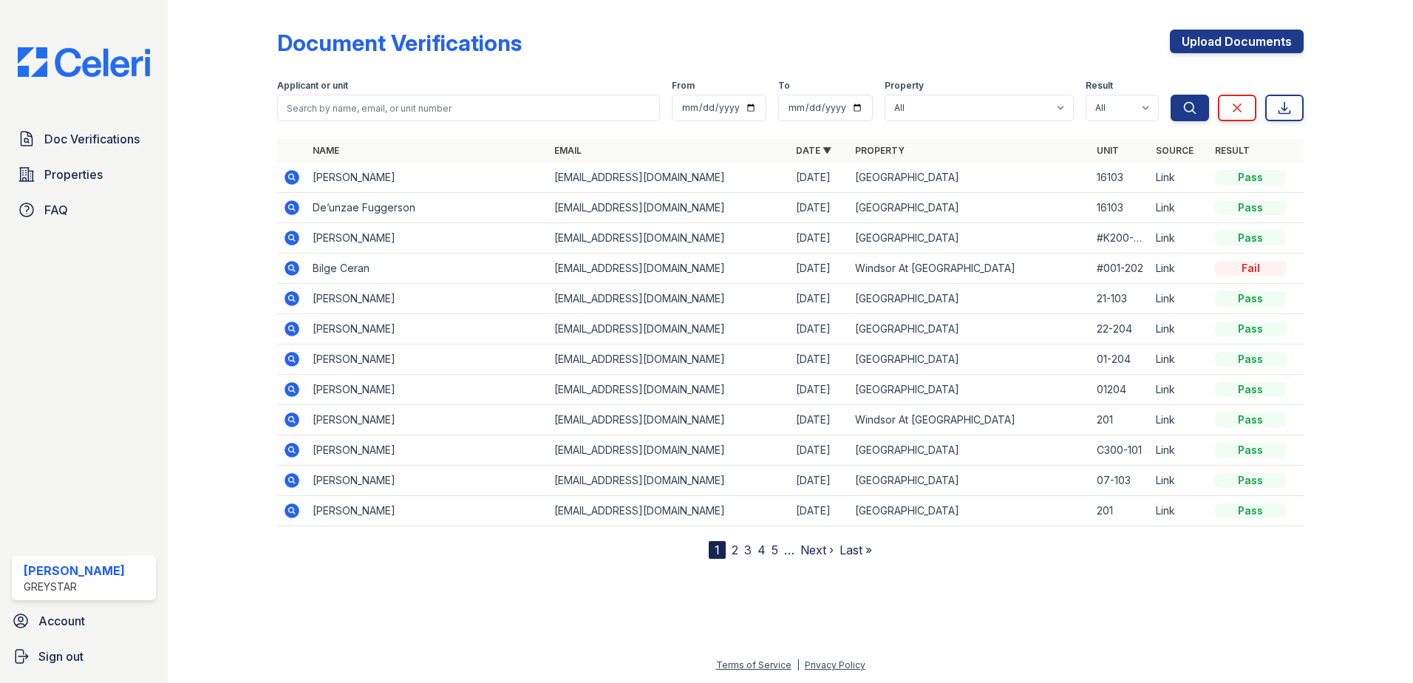
click at [287, 180] on icon at bounding box center [291, 177] width 15 height 15
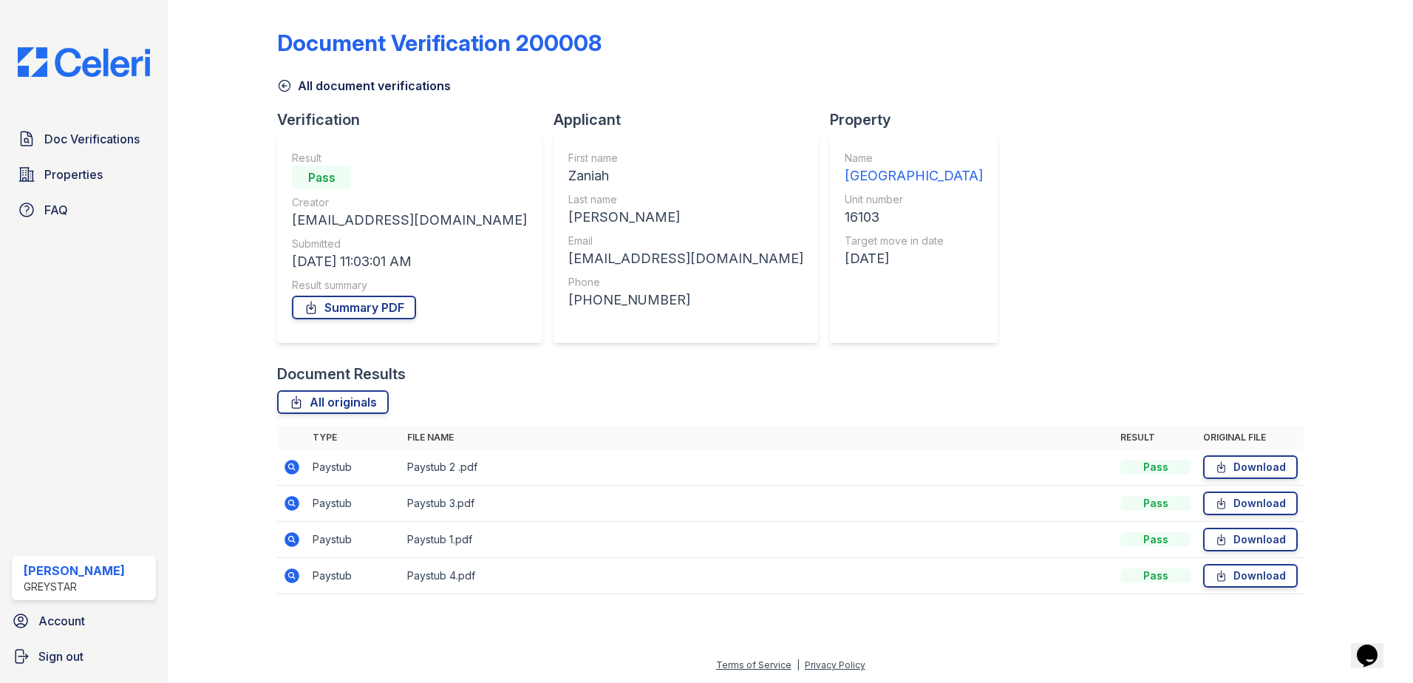
click at [291, 87] on icon at bounding box center [284, 85] width 15 height 15
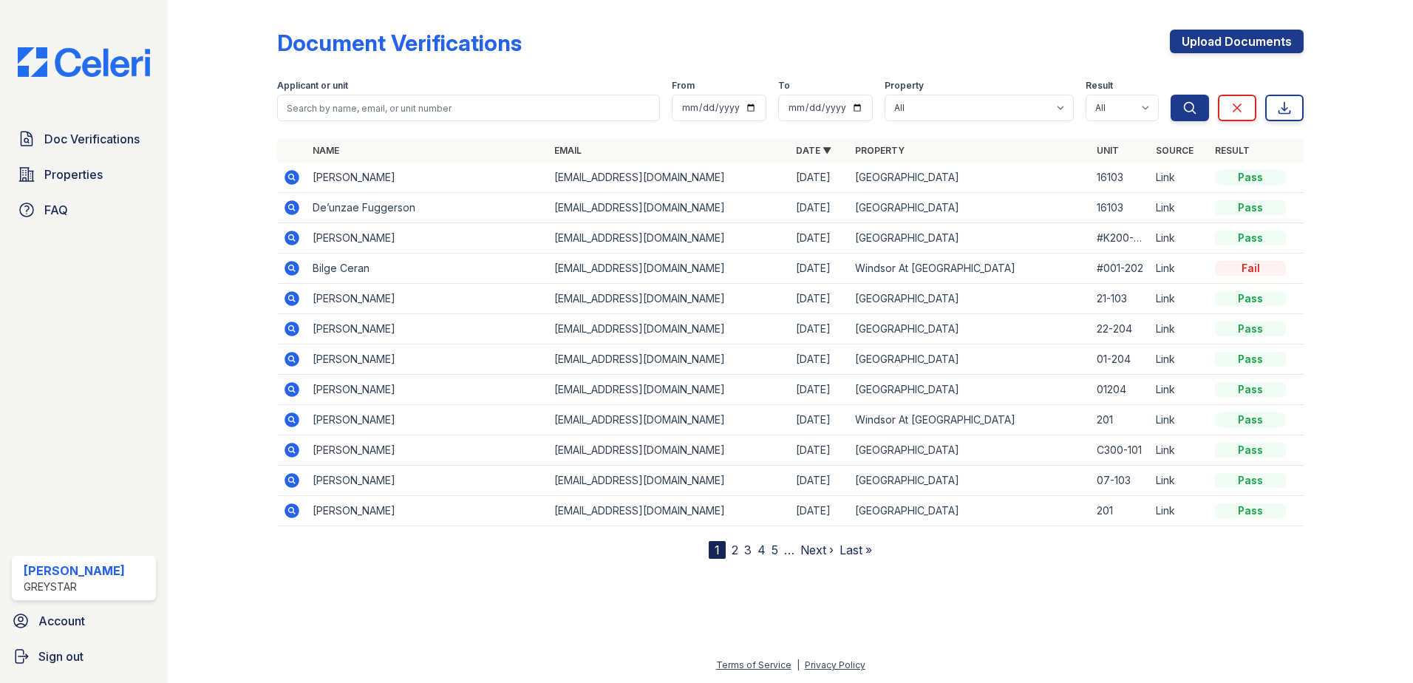
click at [291, 237] on icon at bounding box center [291, 237] width 4 height 4
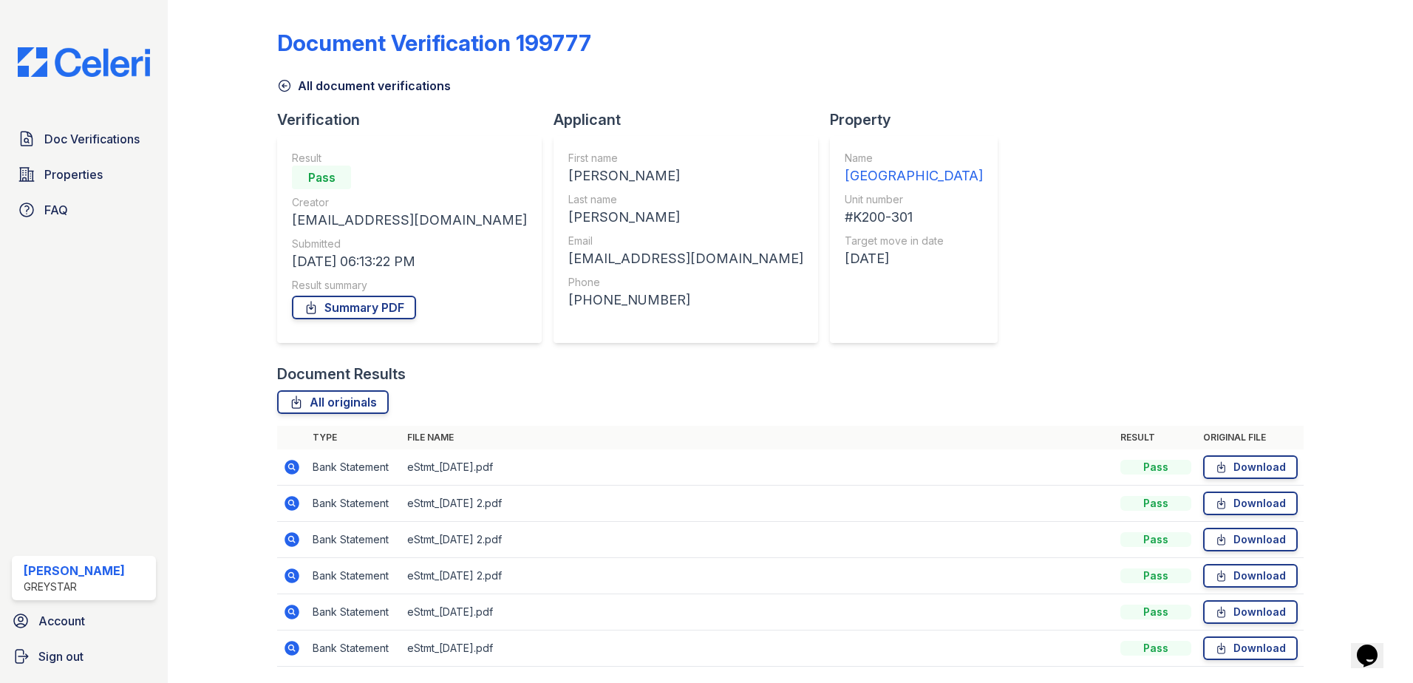
click at [296, 88] on link "All document verifications" at bounding box center [364, 86] width 174 height 18
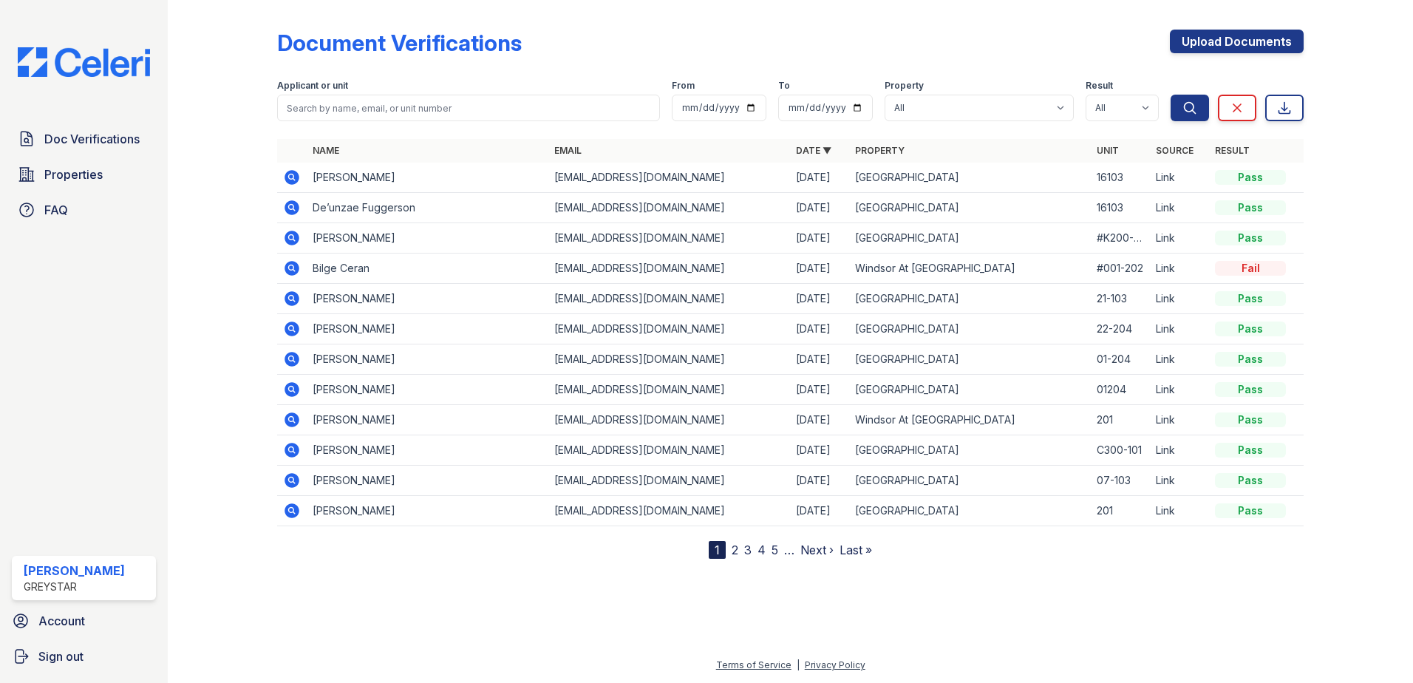
click at [287, 205] on icon at bounding box center [291, 207] width 15 height 15
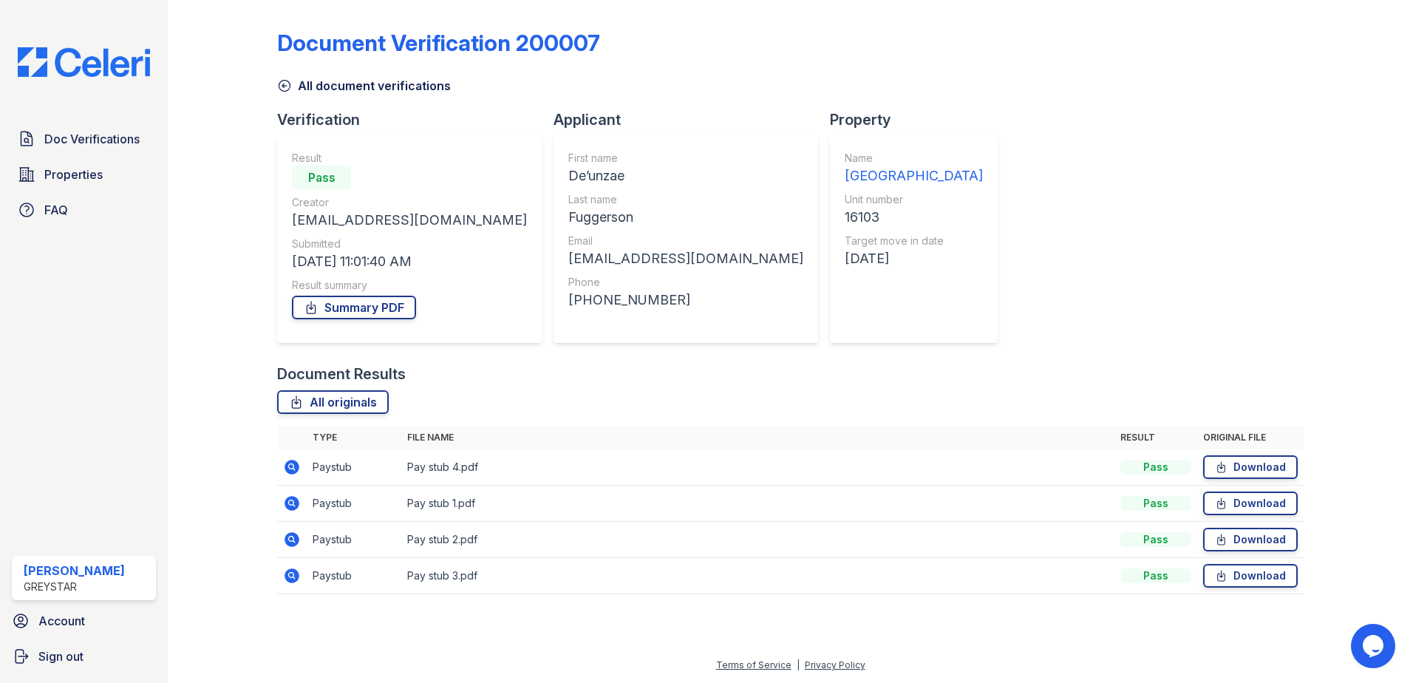
click at [290, 497] on icon at bounding box center [291, 503] width 15 height 15
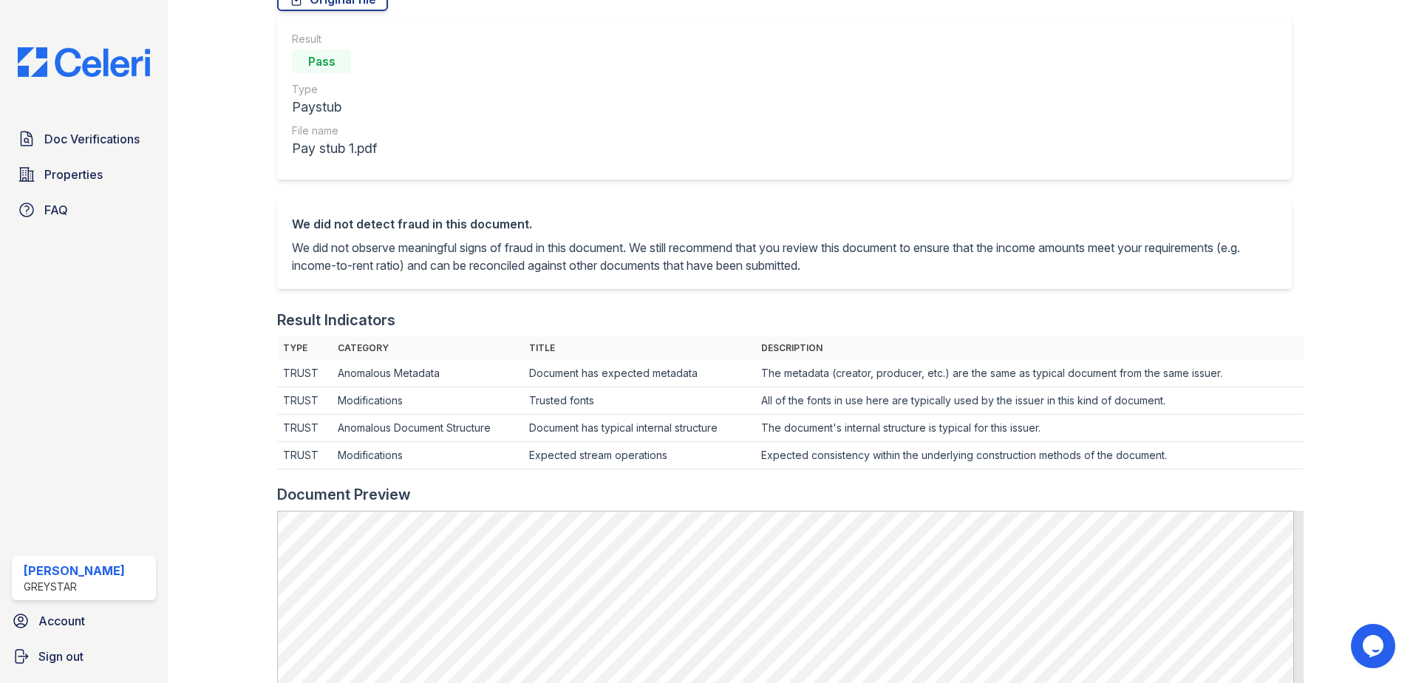
scroll to position [148, 0]
click at [304, 8] on link "Original file" at bounding box center [332, 0] width 111 height 24
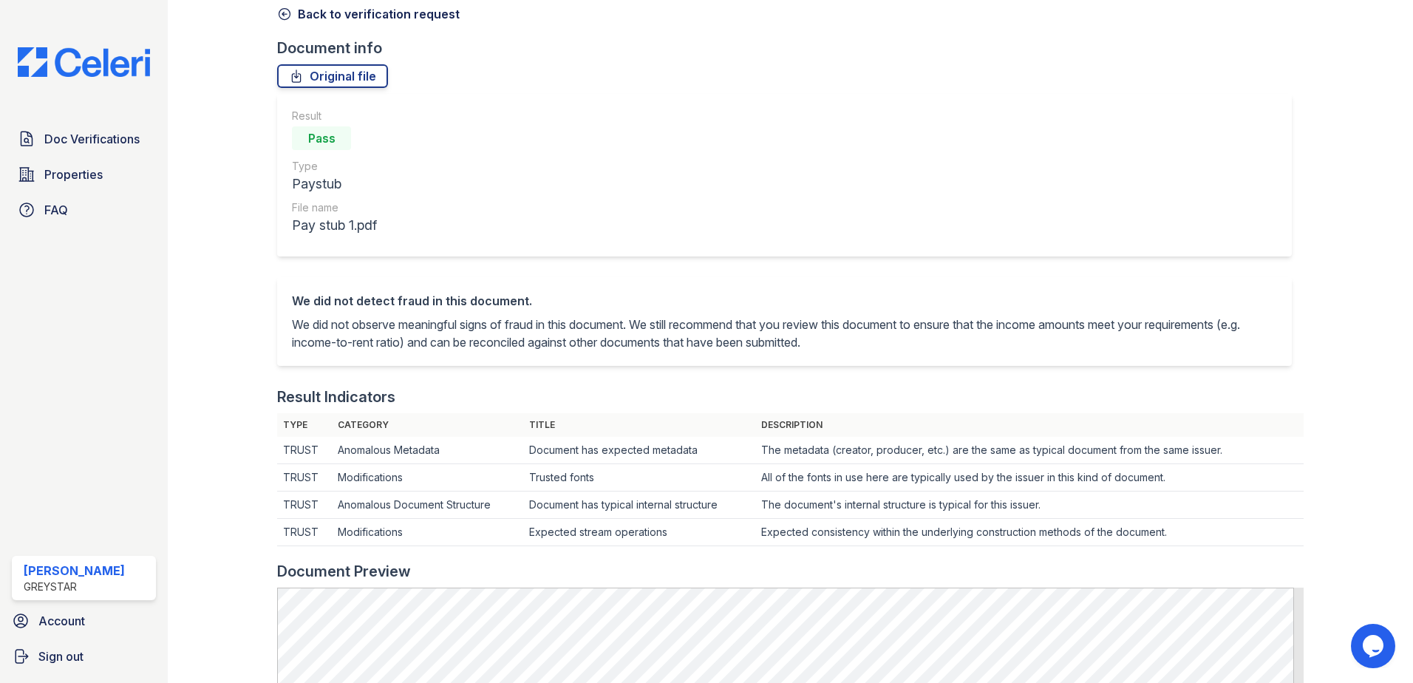
scroll to position [0, 0]
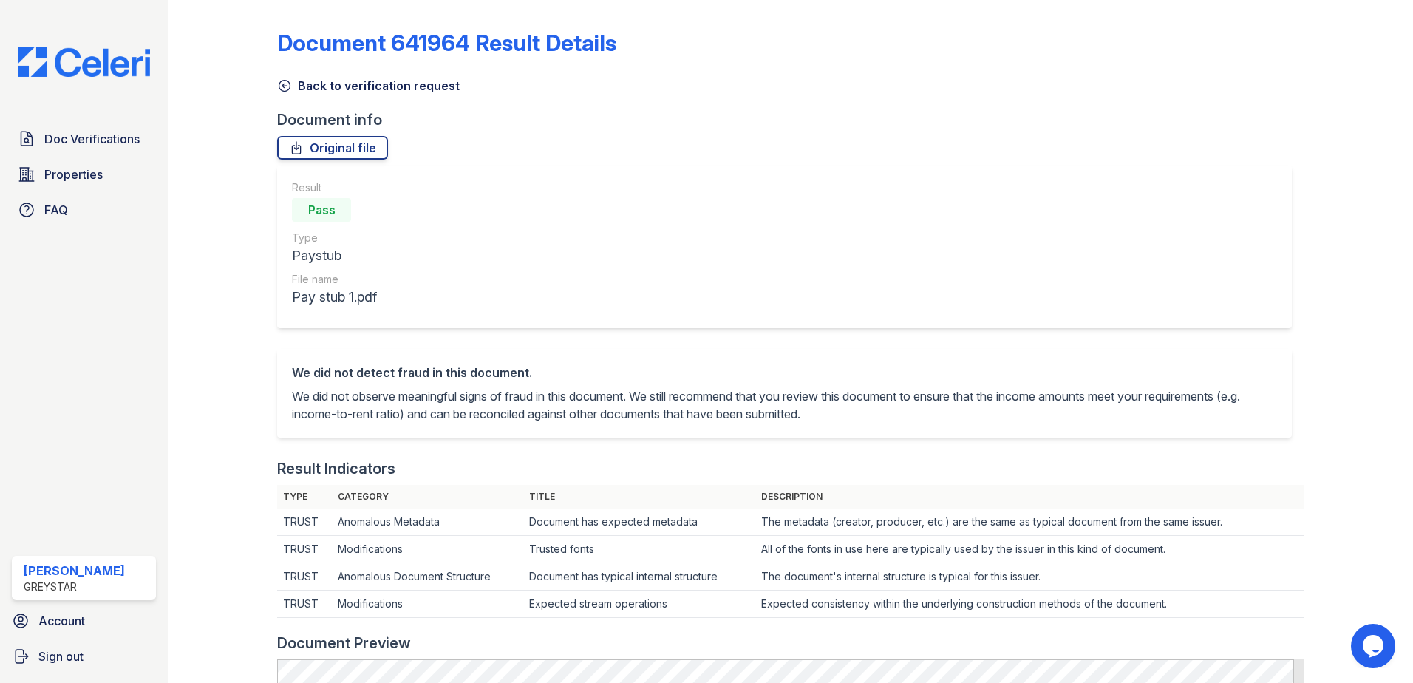
click at [302, 80] on link "Back to verification request" at bounding box center [368, 86] width 182 height 18
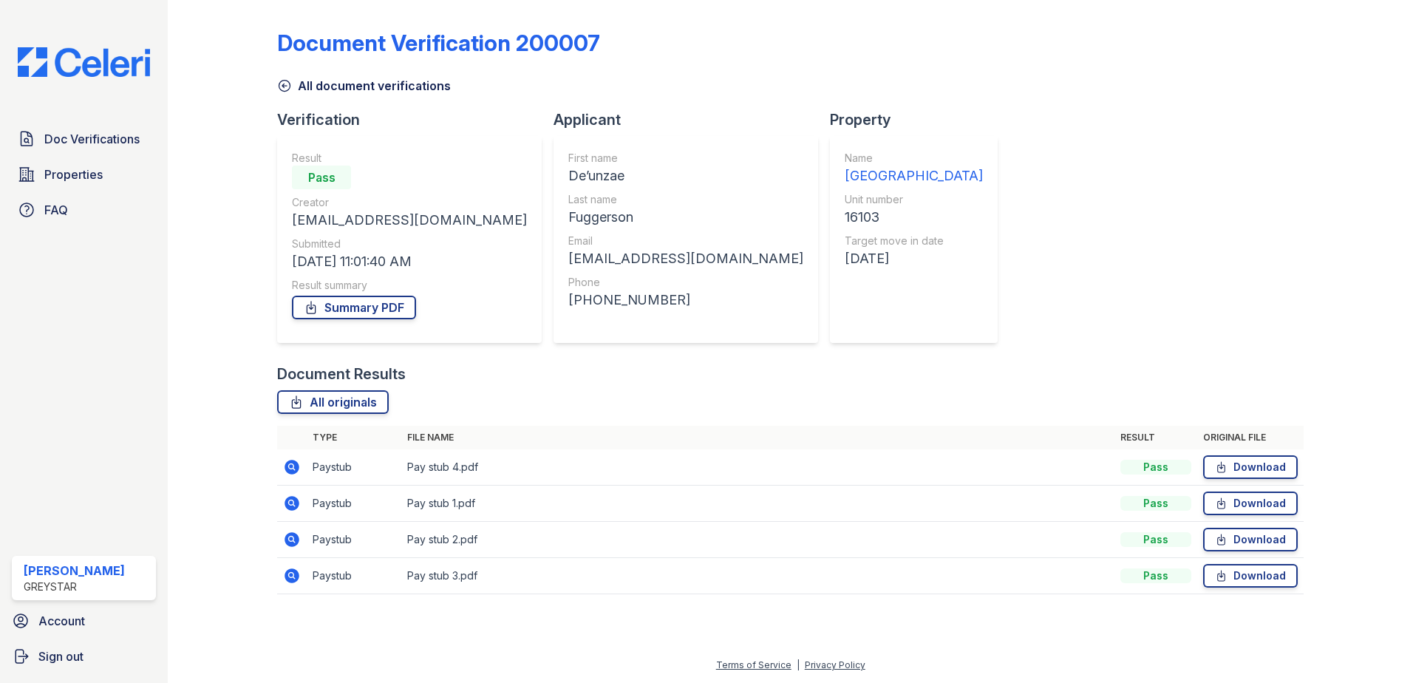
click at [299, 542] on icon at bounding box center [292, 539] width 18 height 18
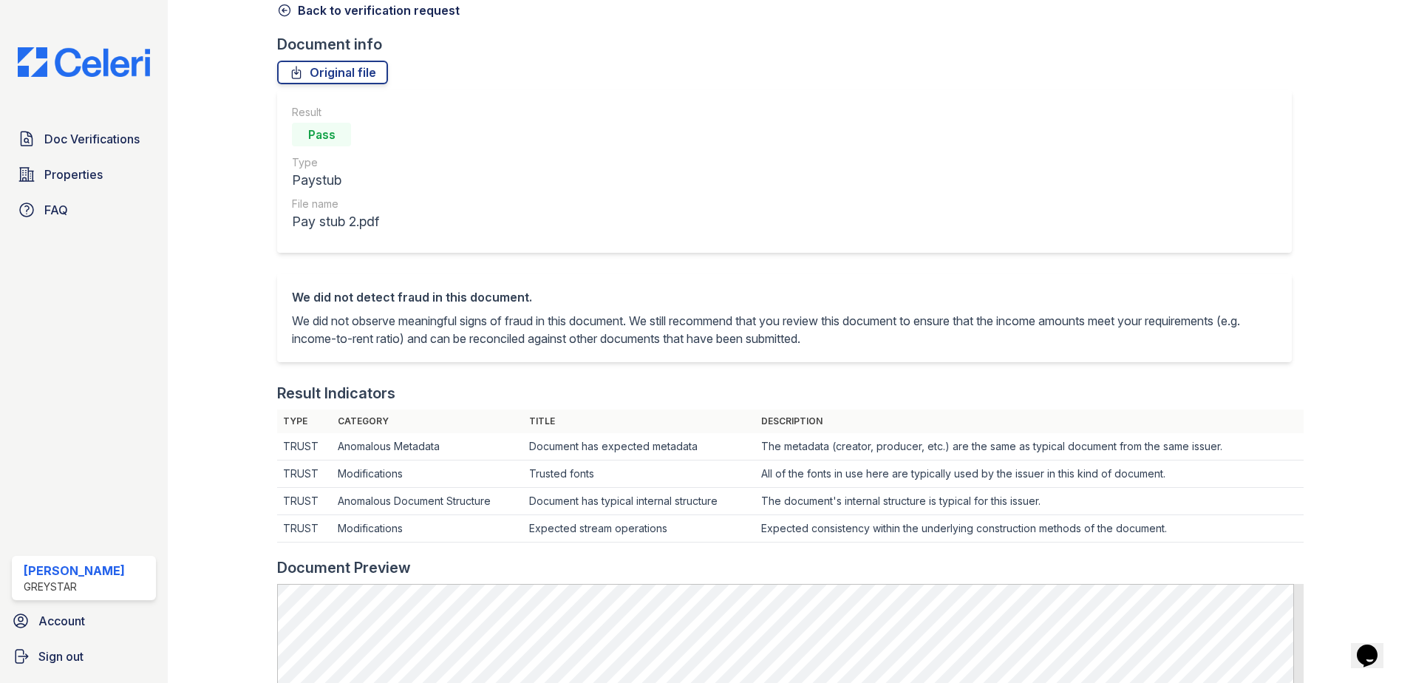
scroll to position [74, 0]
click at [347, 75] on link "Original file" at bounding box center [332, 74] width 111 height 24
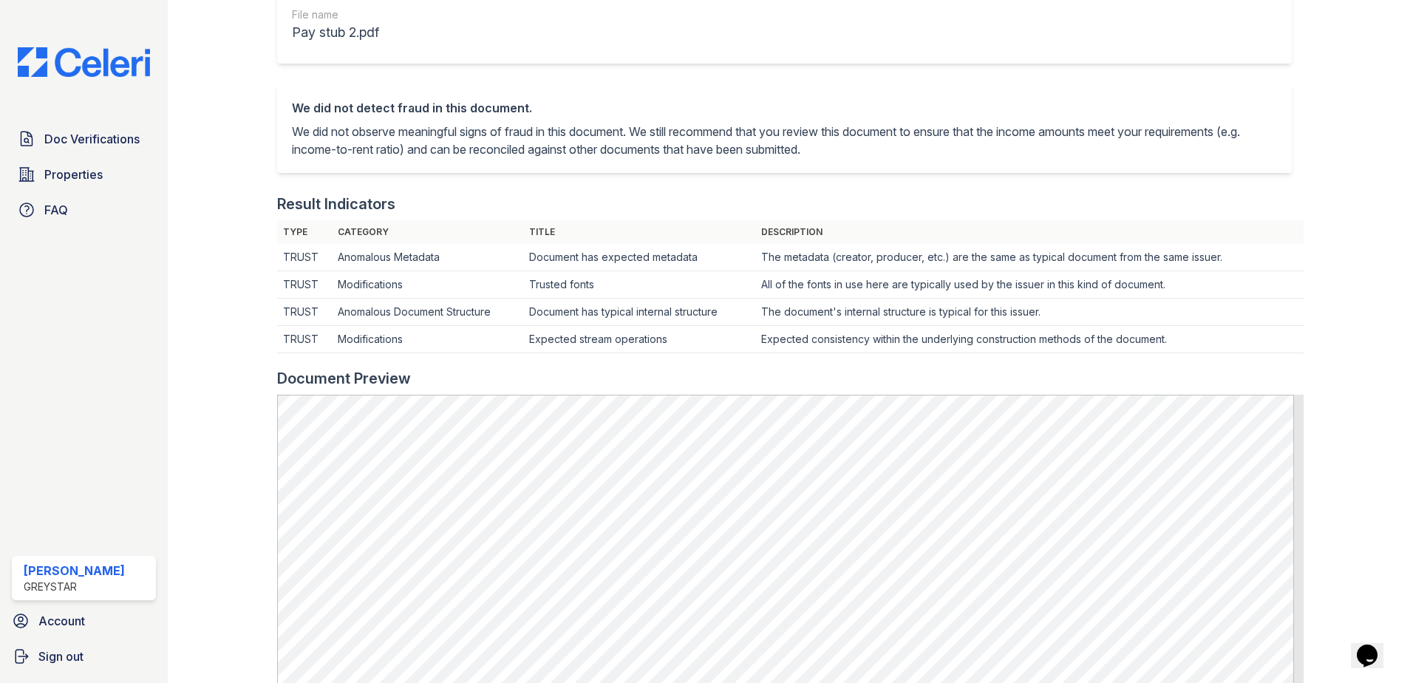
scroll to position [0, 0]
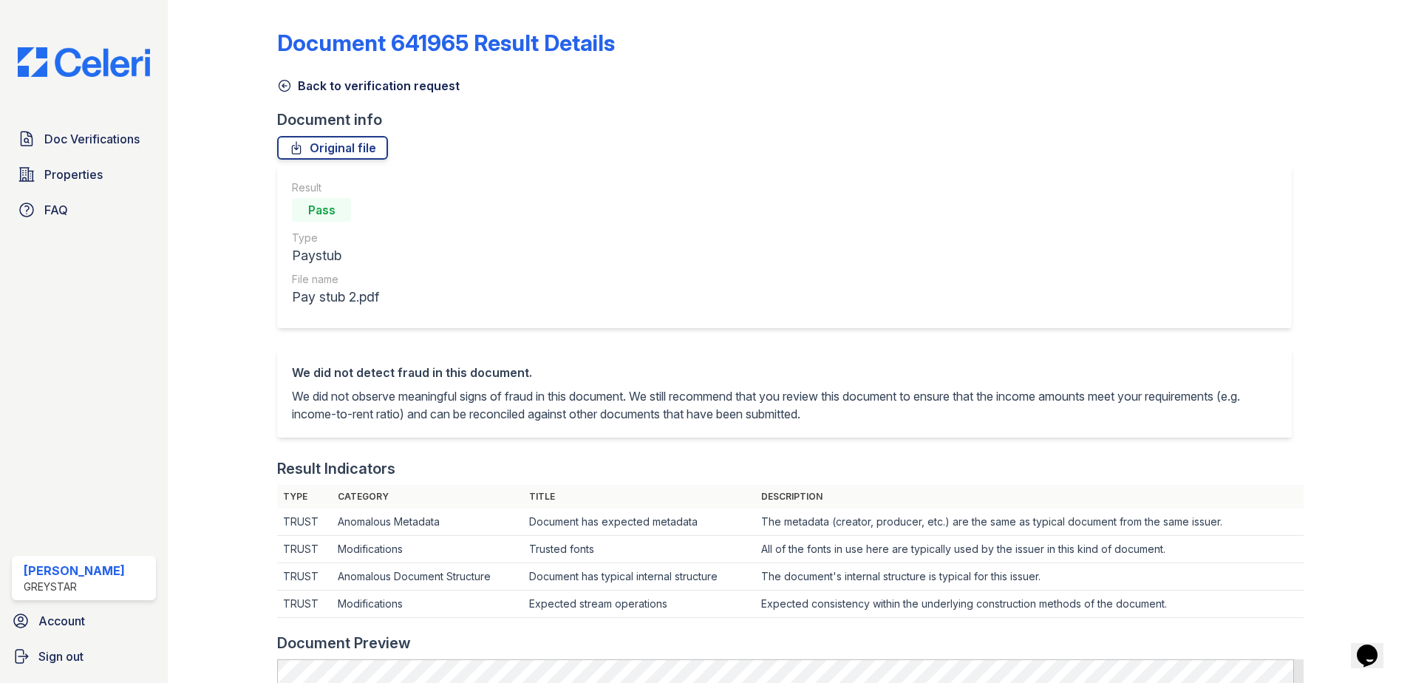
click at [277, 85] on icon at bounding box center [284, 85] width 15 height 15
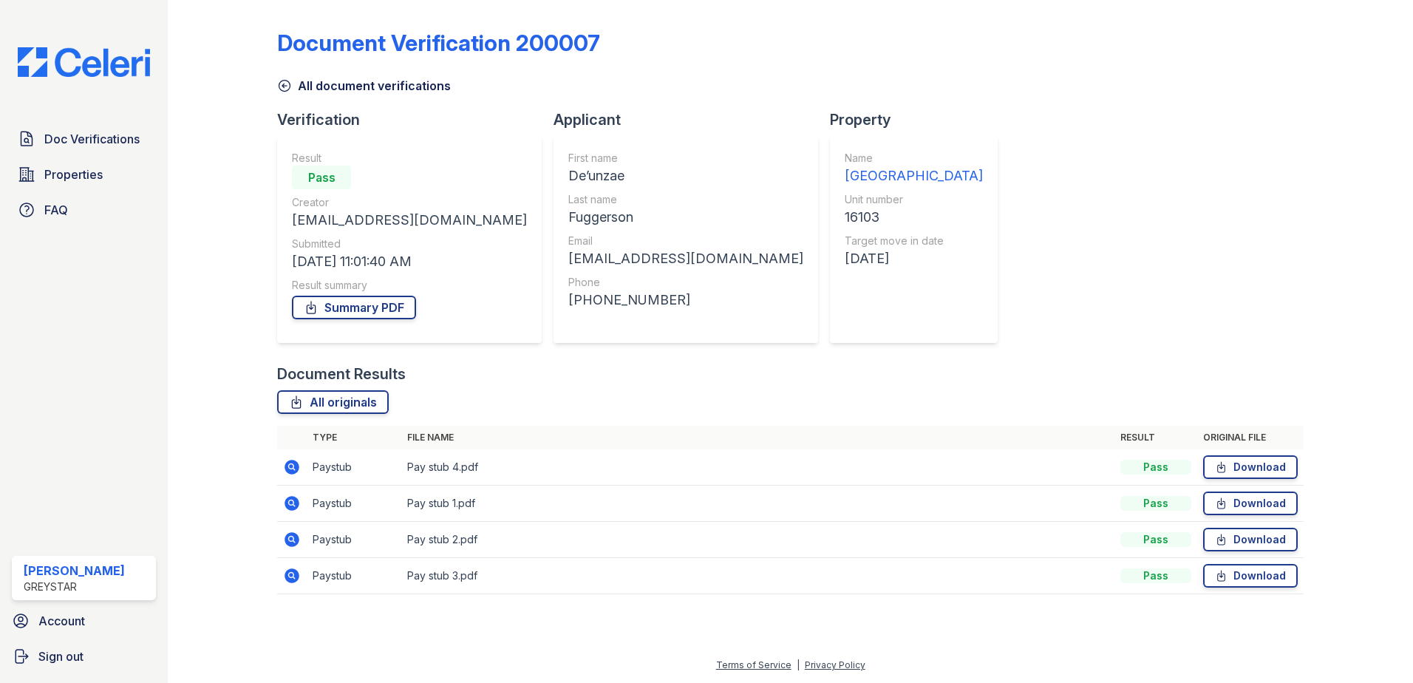
click at [294, 578] on icon at bounding box center [292, 576] width 18 height 18
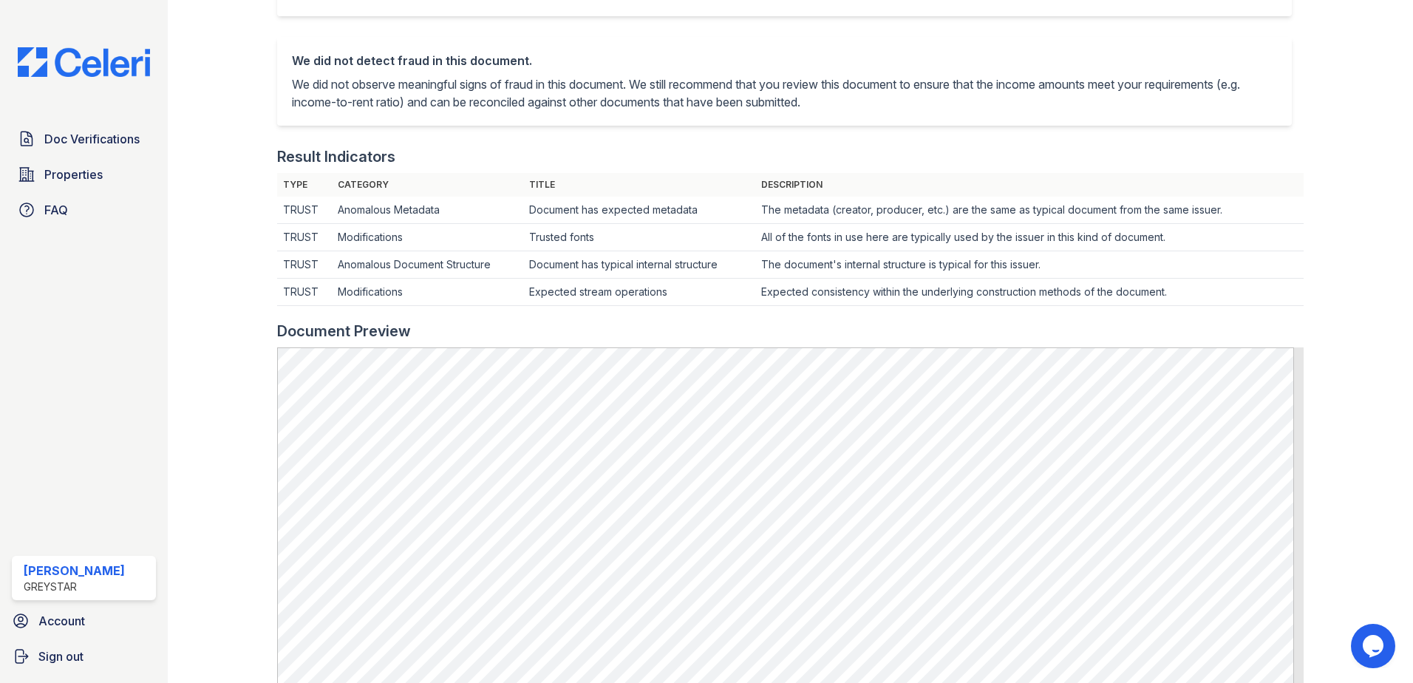
scroll to position [148, 0]
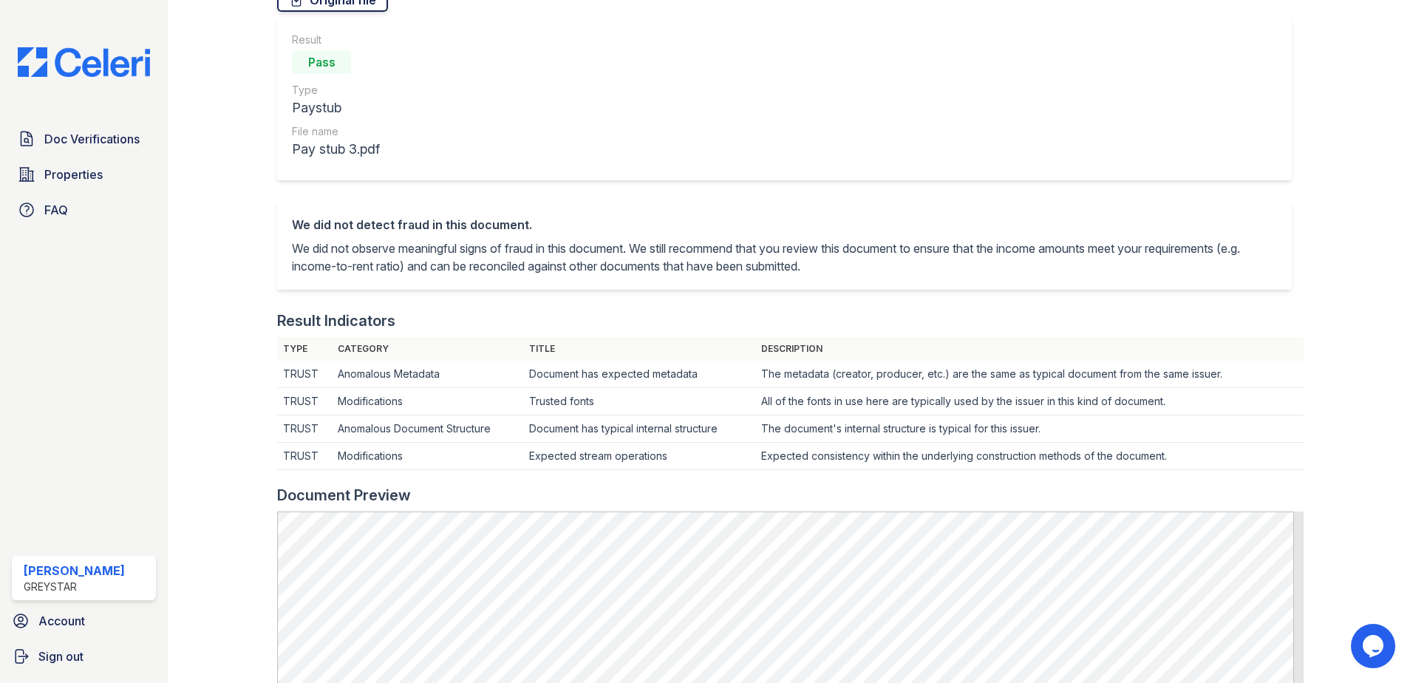
click at [330, 7] on link "Original file" at bounding box center [332, 0] width 111 height 24
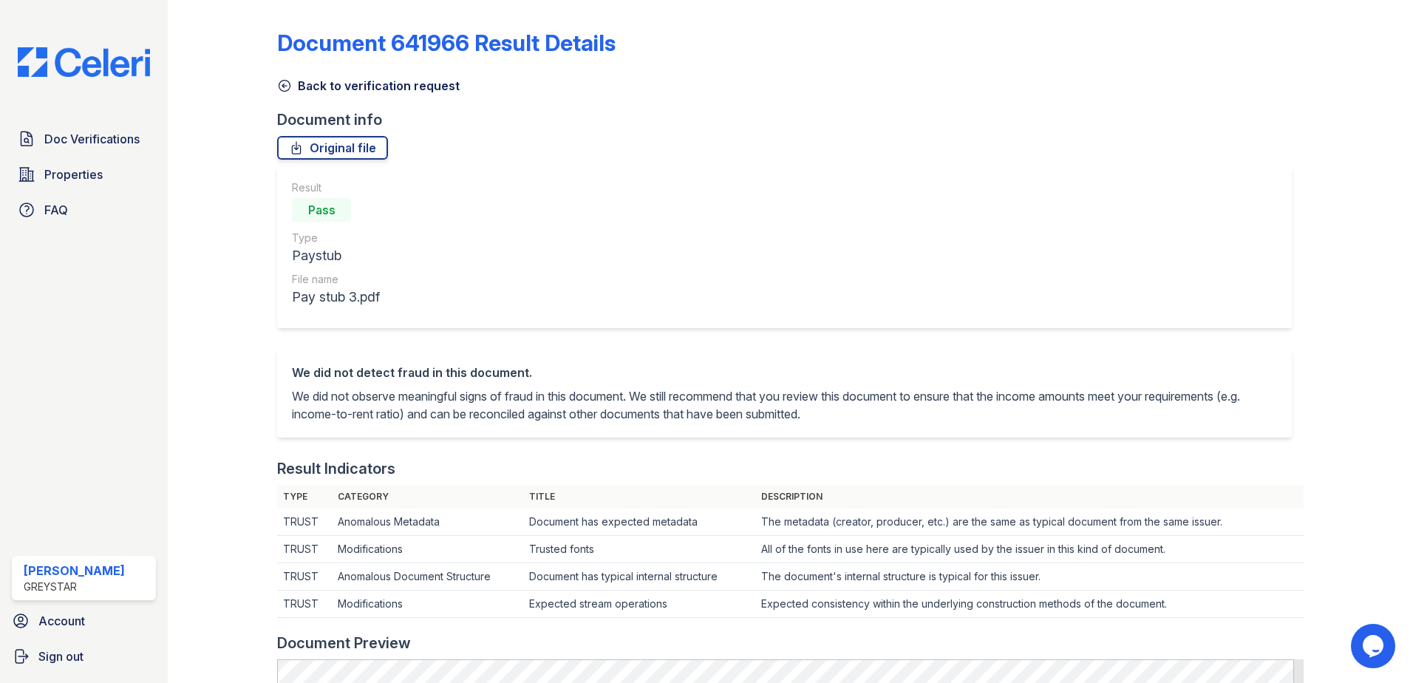
click at [309, 82] on link "Back to verification request" at bounding box center [368, 86] width 182 height 18
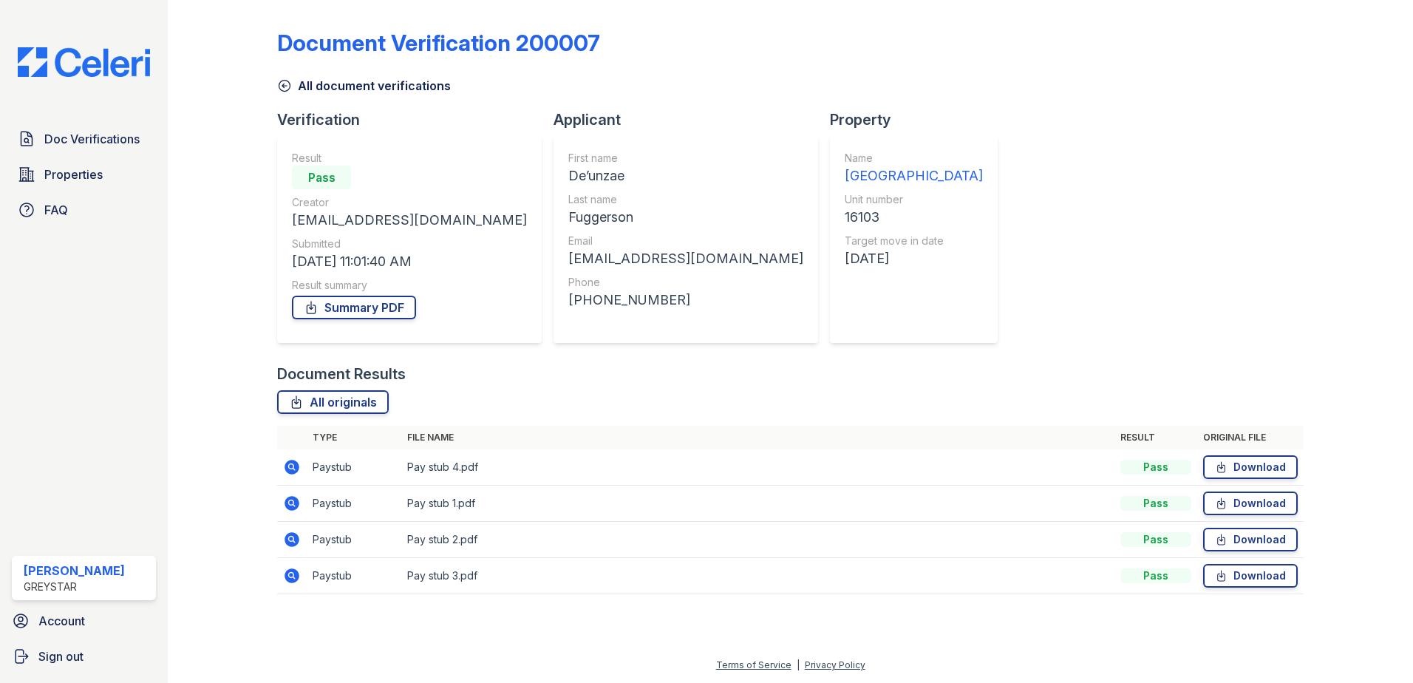
click at [291, 465] on icon at bounding box center [291, 466] width 4 height 4
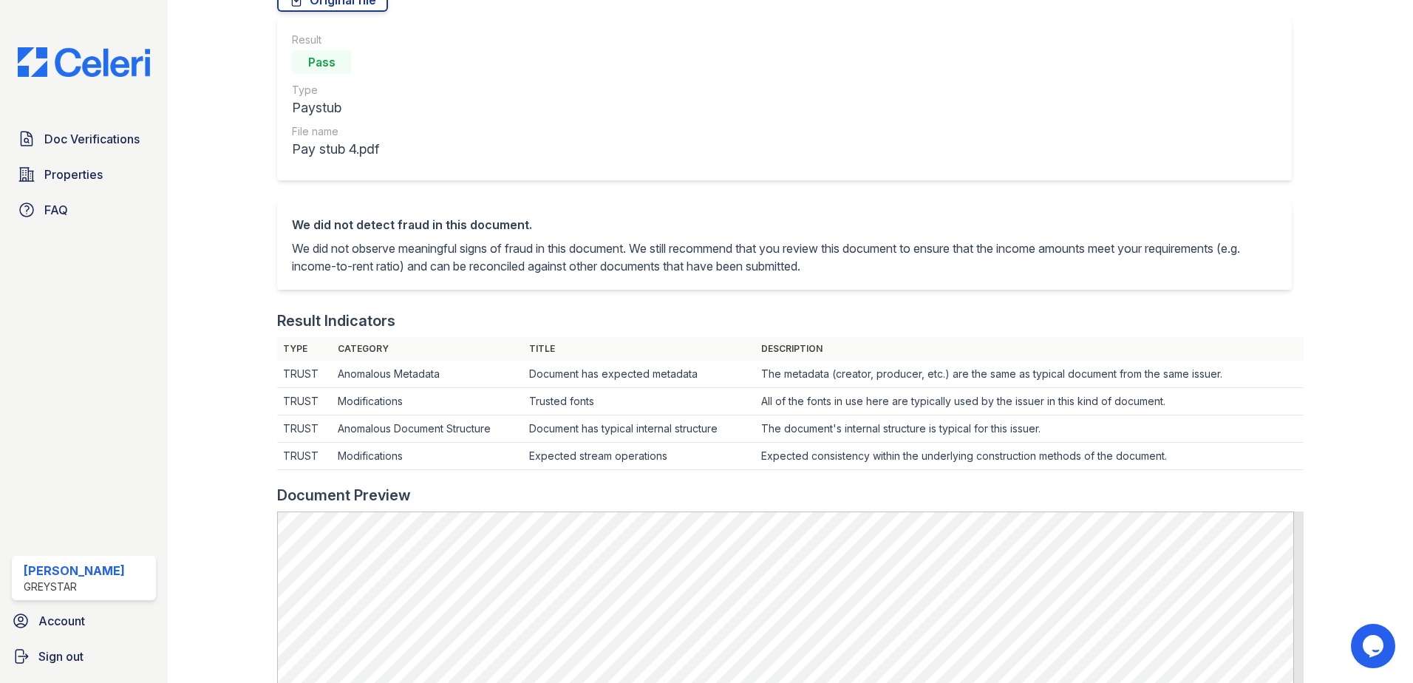
scroll to position [74, 0]
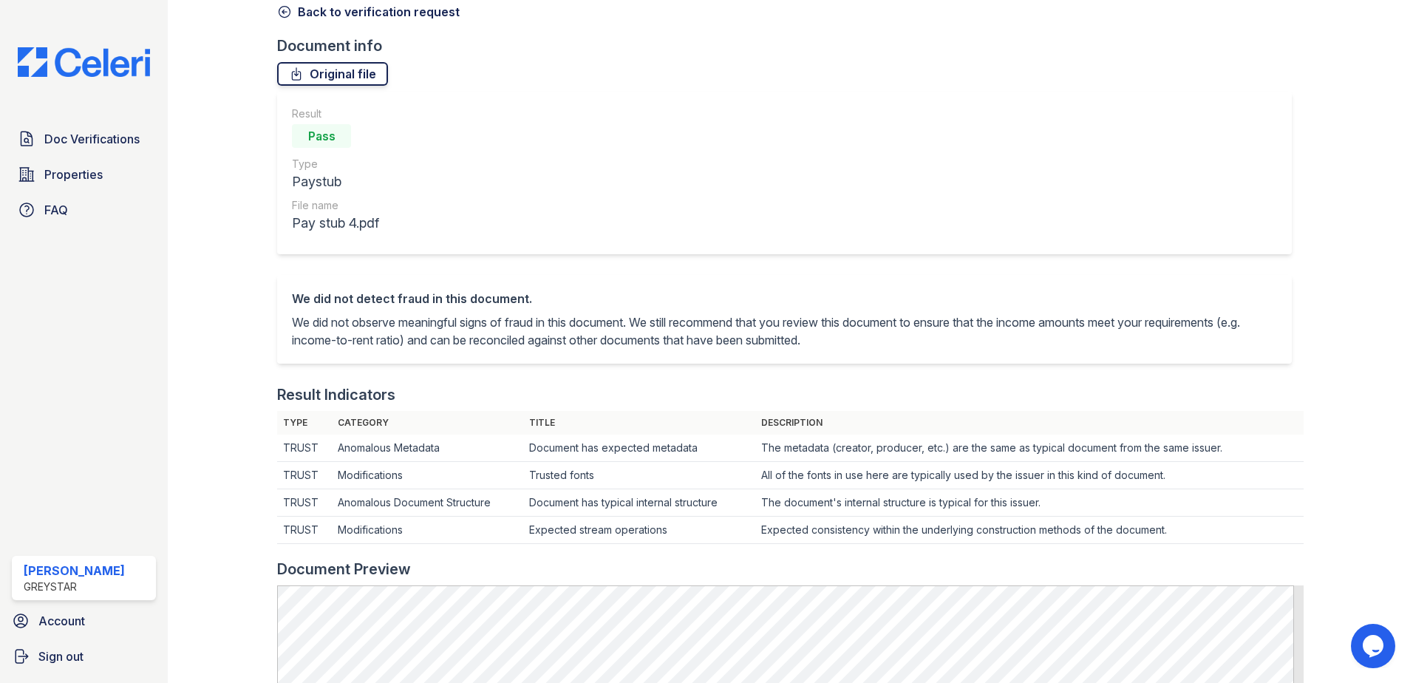
click at [317, 75] on link "Original file" at bounding box center [332, 74] width 111 height 24
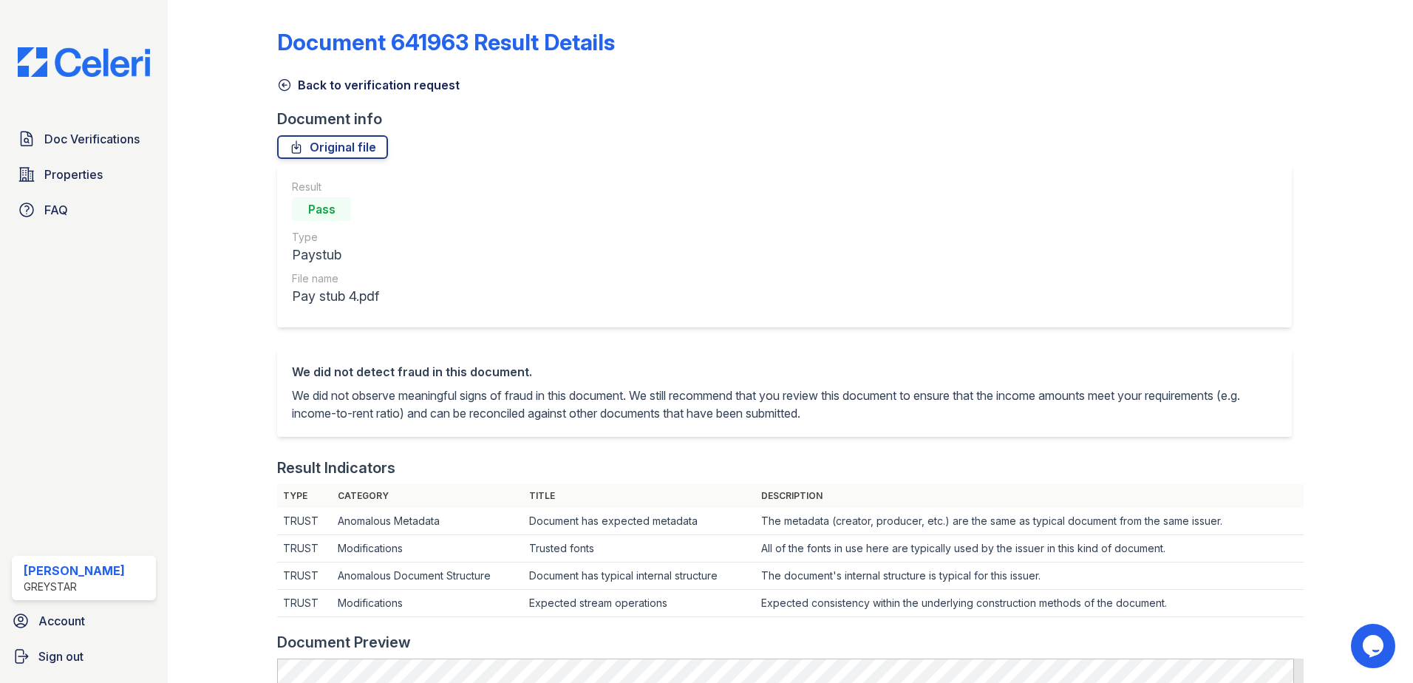
scroll to position [0, 0]
click at [307, 90] on link "Back to verification request" at bounding box center [368, 86] width 182 height 18
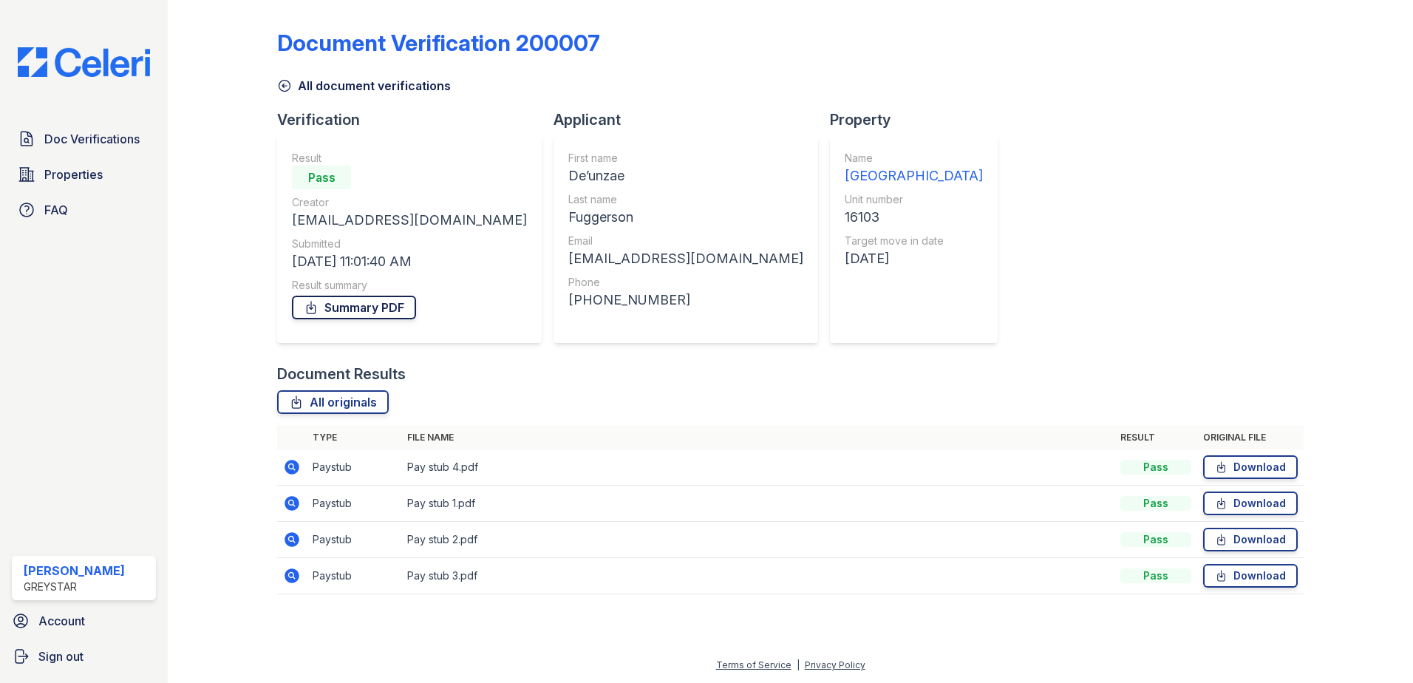
click at [341, 307] on link "Summary PDF" at bounding box center [354, 308] width 124 height 24
click at [281, 510] on td at bounding box center [292, 503] width 30 height 36
click at [290, 502] on icon at bounding box center [291, 502] width 4 height 4
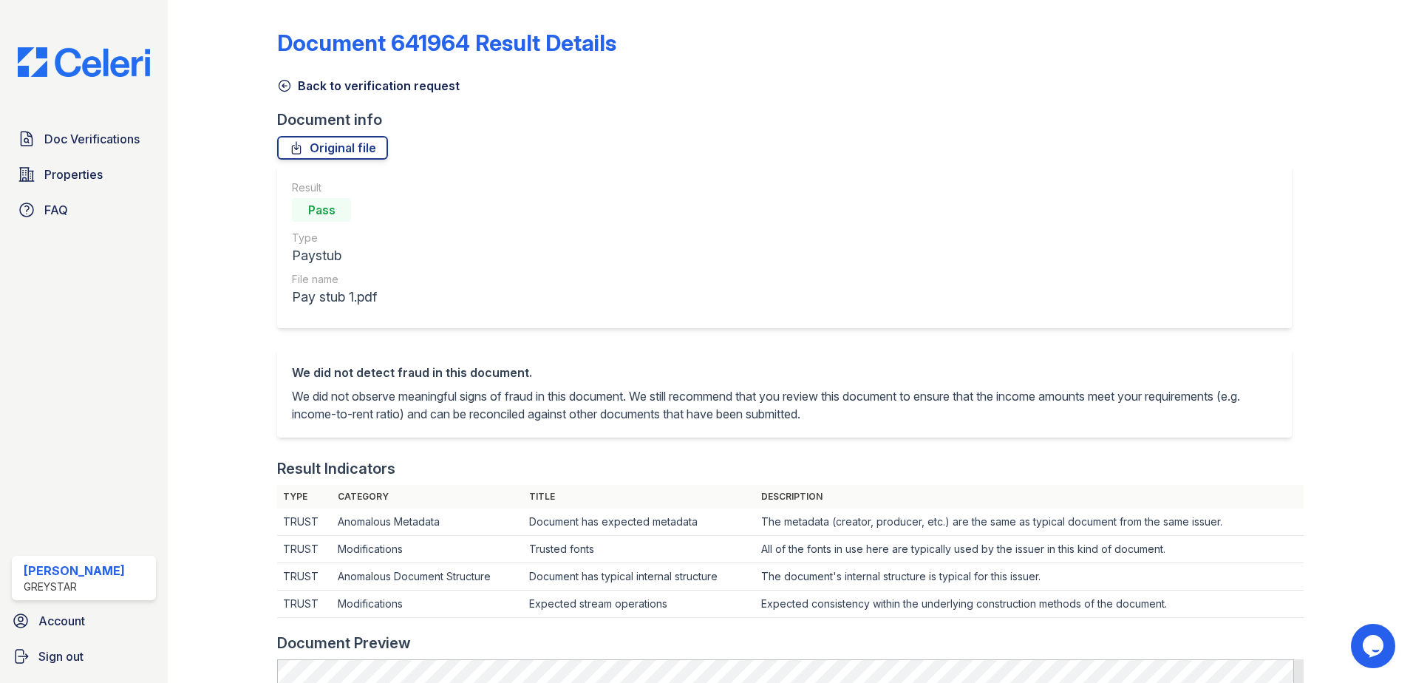
click at [282, 92] on icon at bounding box center [284, 85] width 15 height 15
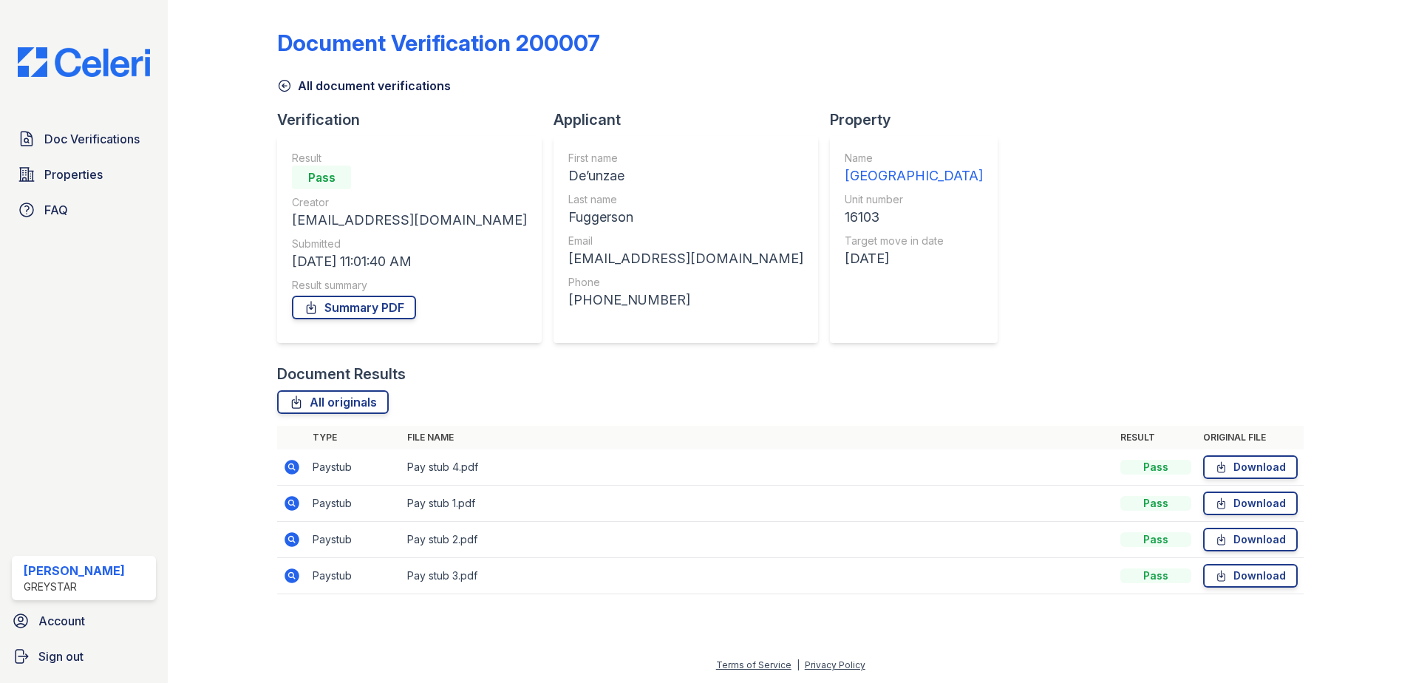
click at [290, 547] on td at bounding box center [292, 540] width 30 height 36
click at [290, 541] on icon at bounding box center [292, 539] width 18 height 18
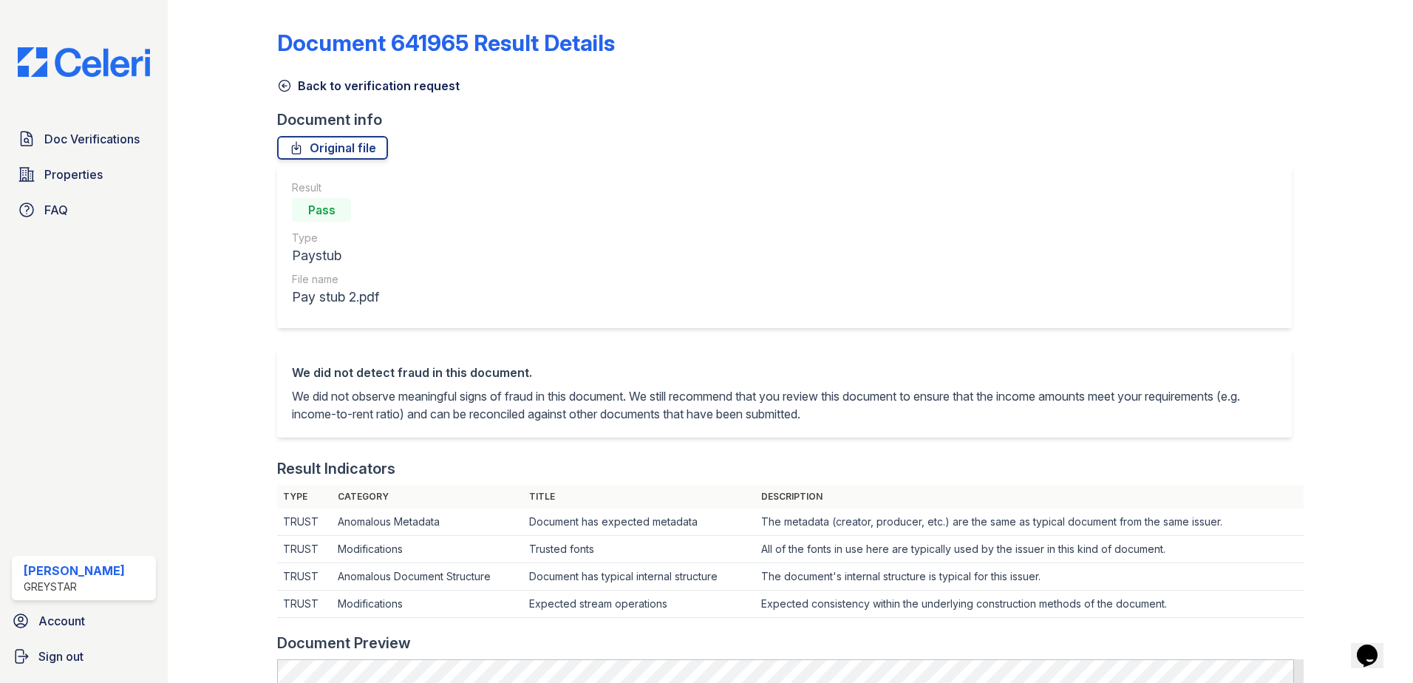
click at [292, 92] on link "Back to verification request" at bounding box center [368, 86] width 182 height 18
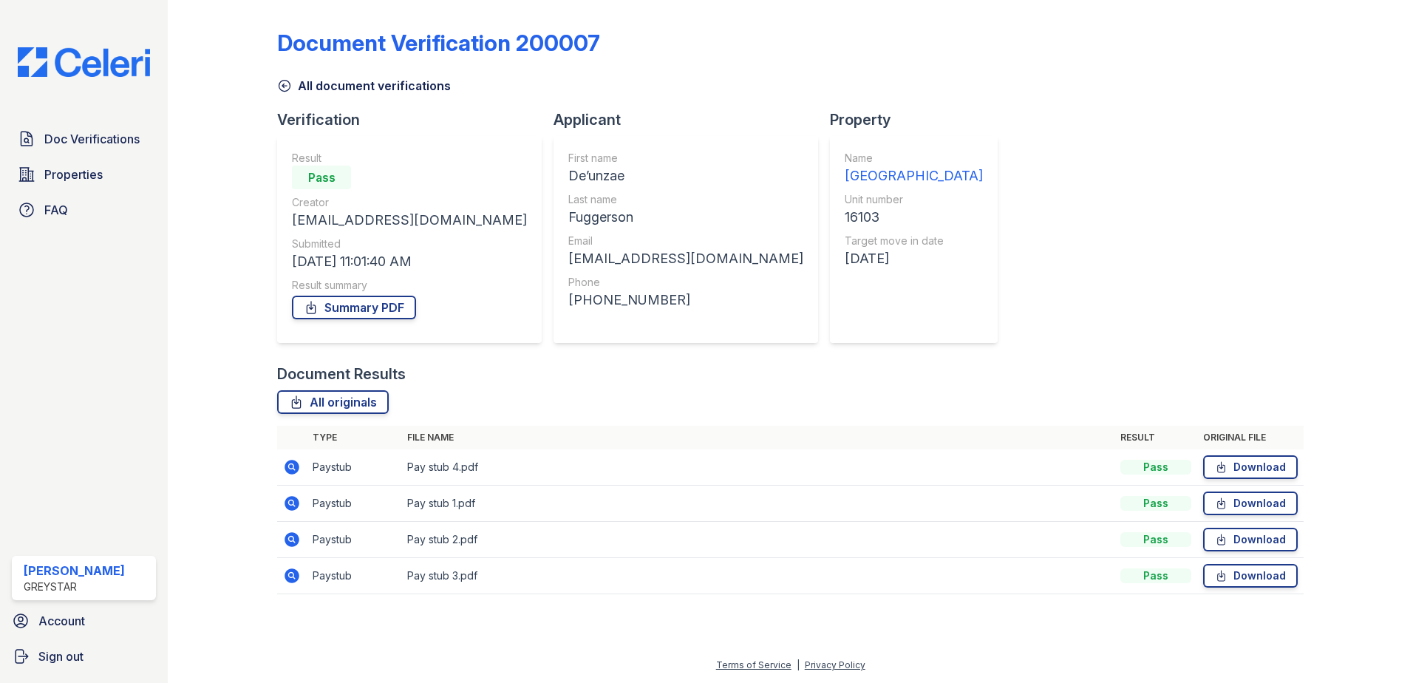
click at [293, 576] on icon at bounding box center [292, 576] width 18 height 18
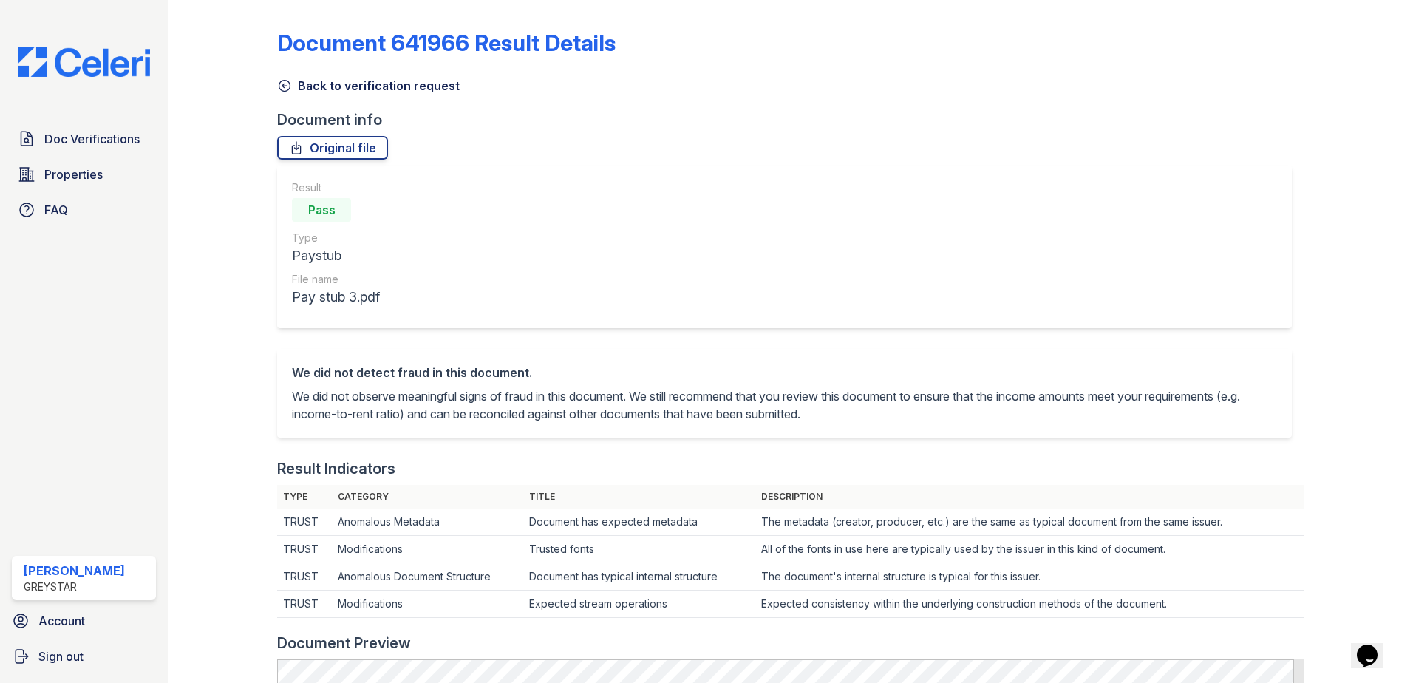
click at [292, 75] on div "Back to verification request" at bounding box center [790, 81] width 1026 height 27
click at [288, 84] on icon at bounding box center [284, 85] width 15 height 15
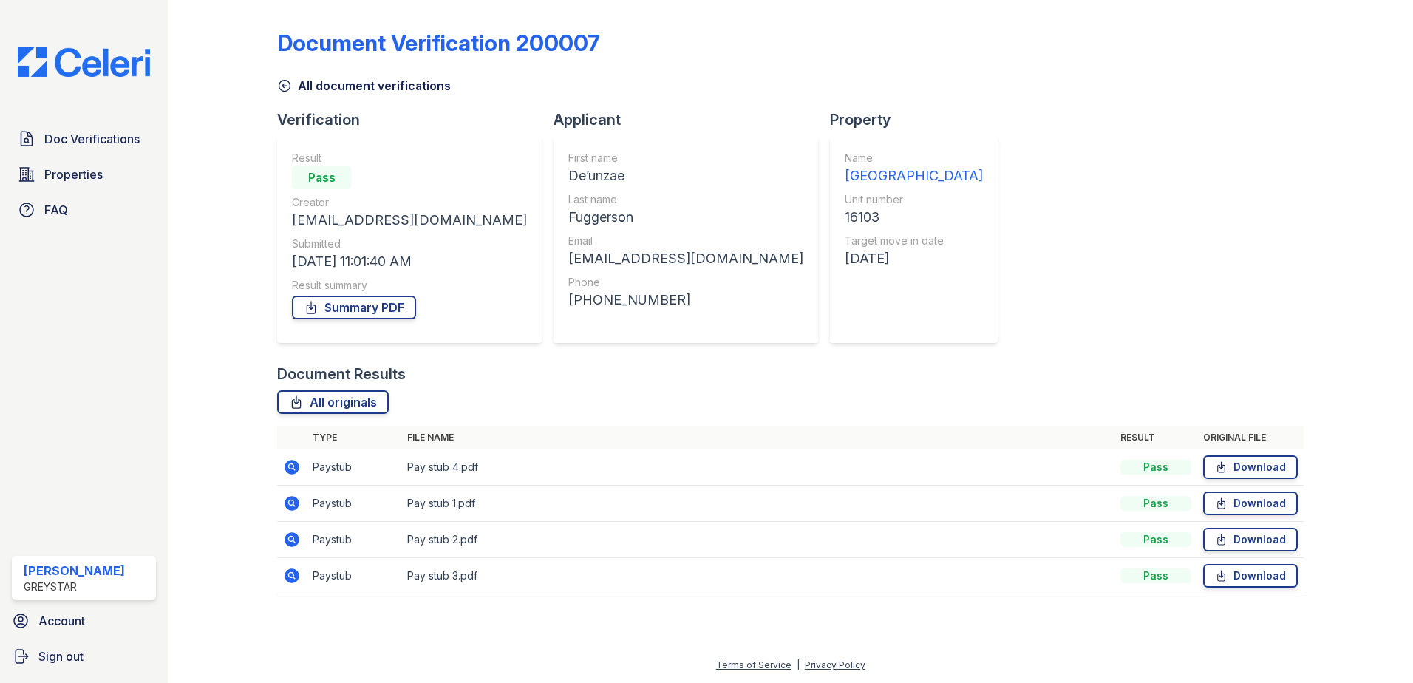
click at [290, 470] on icon at bounding box center [291, 467] width 15 height 15
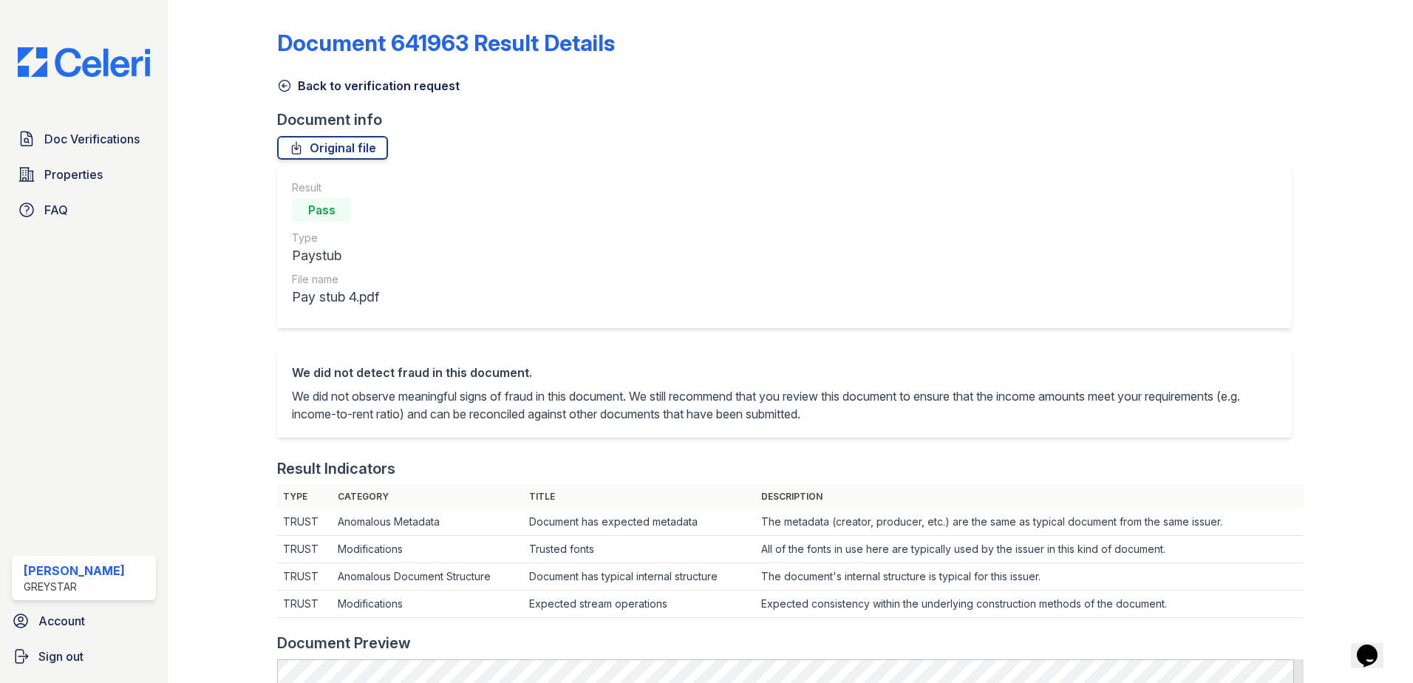
click at [290, 75] on div "Back to verification request" at bounding box center [790, 81] width 1026 height 27
click at [284, 86] on icon at bounding box center [284, 85] width 15 height 15
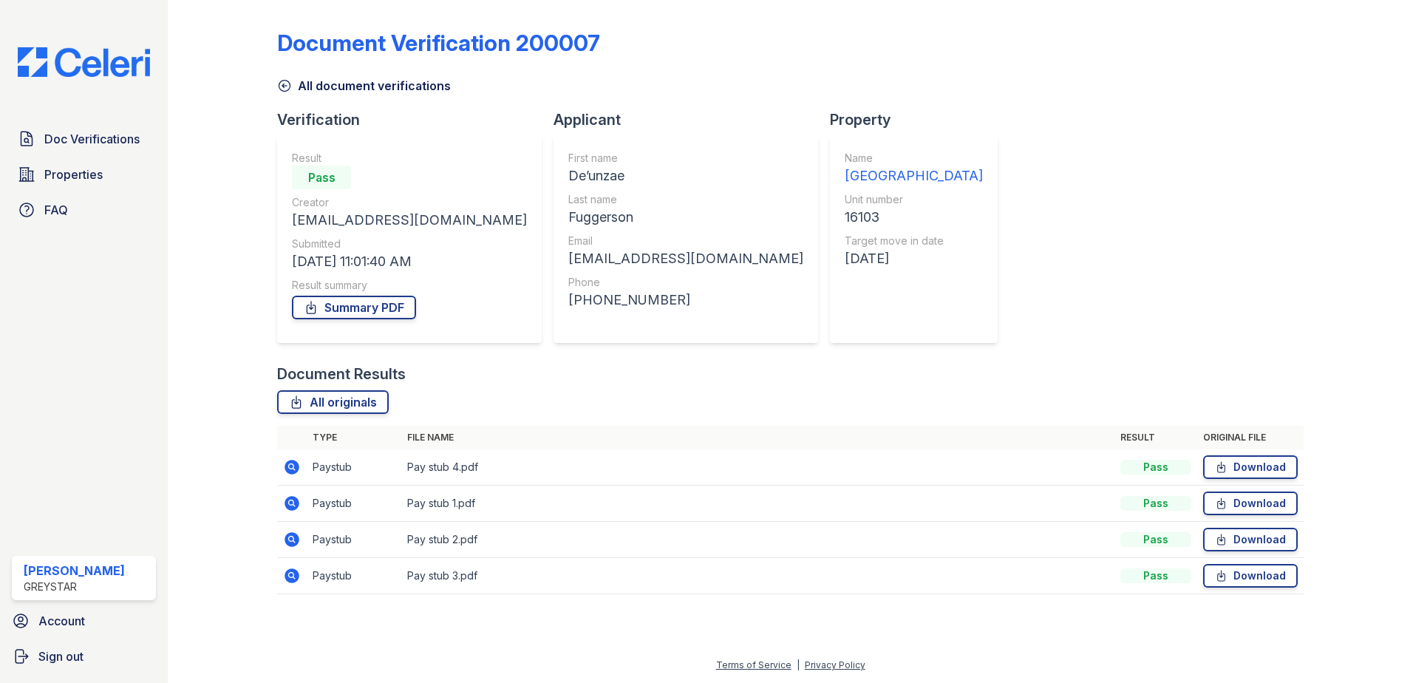
click at [285, 86] on icon at bounding box center [284, 86] width 11 height 11
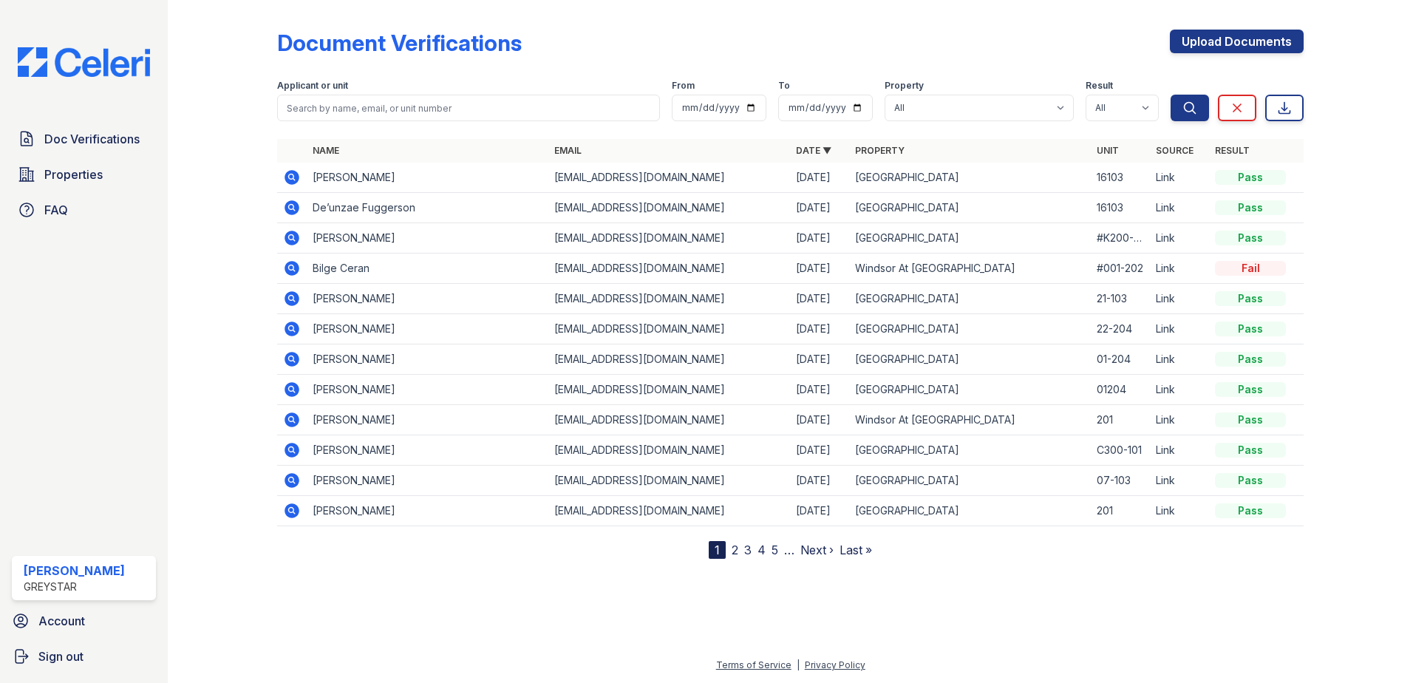
click at [297, 200] on icon at bounding box center [292, 208] width 18 height 18
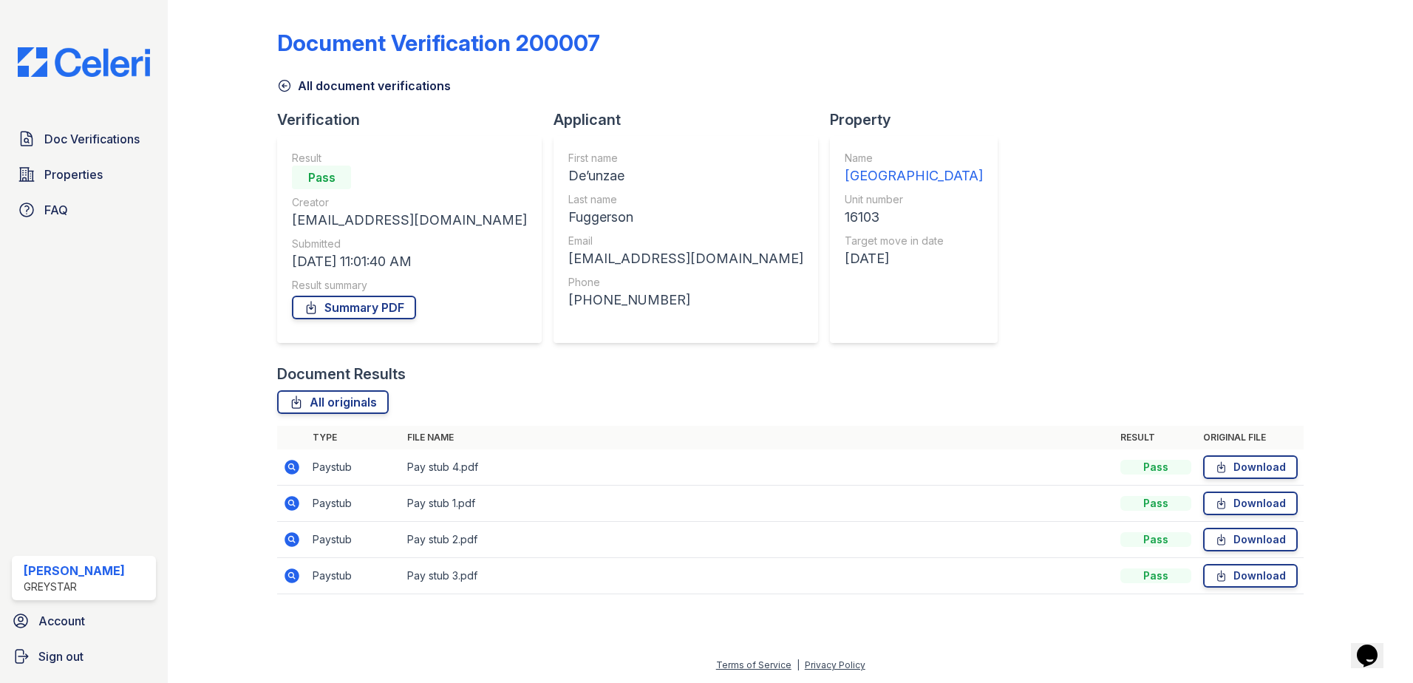
click at [285, 83] on icon at bounding box center [284, 85] width 15 height 15
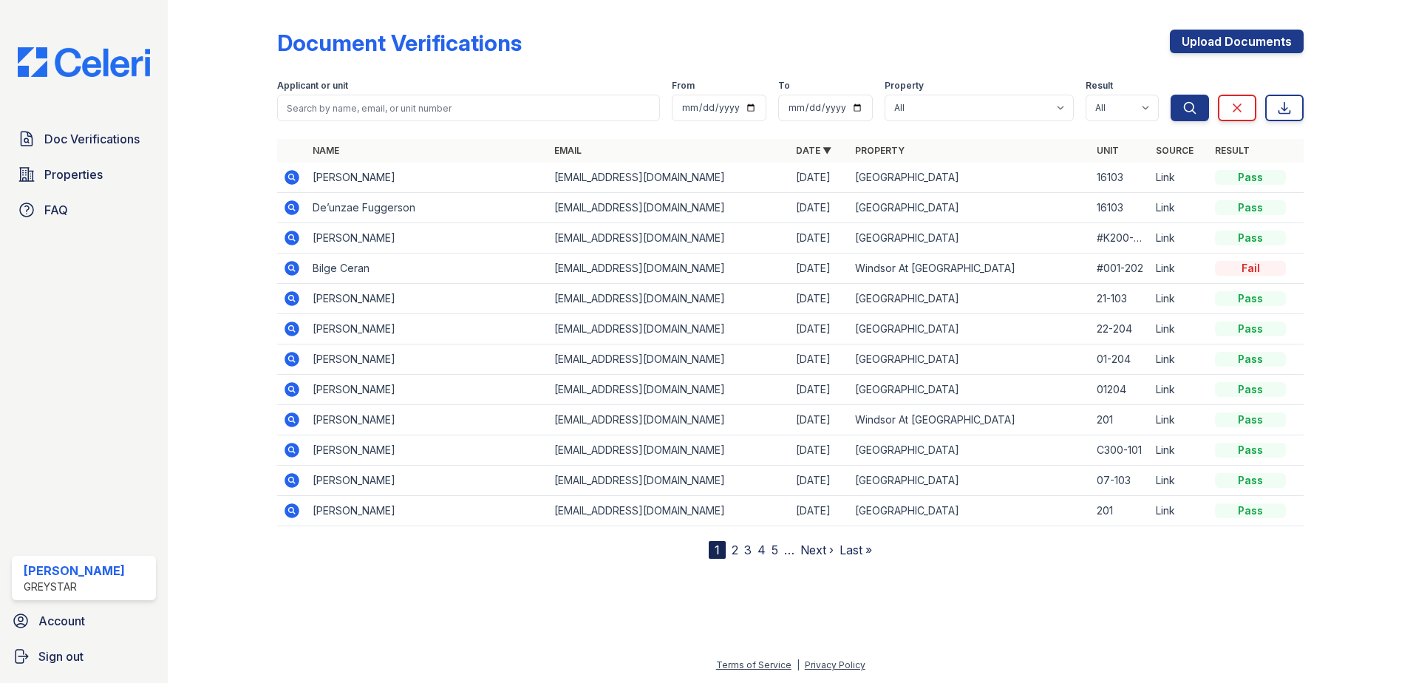
click at [290, 185] on icon at bounding box center [292, 177] width 18 height 18
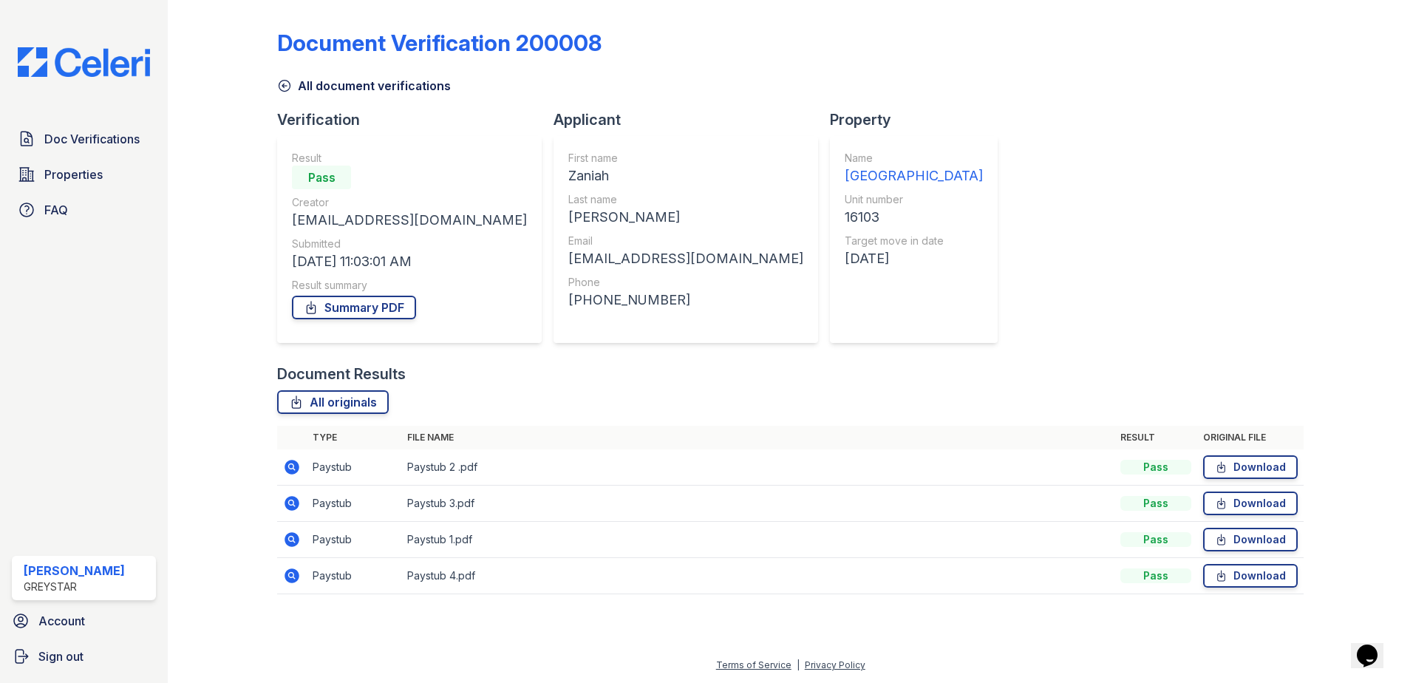
click at [293, 533] on icon at bounding box center [291, 539] width 15 height 15
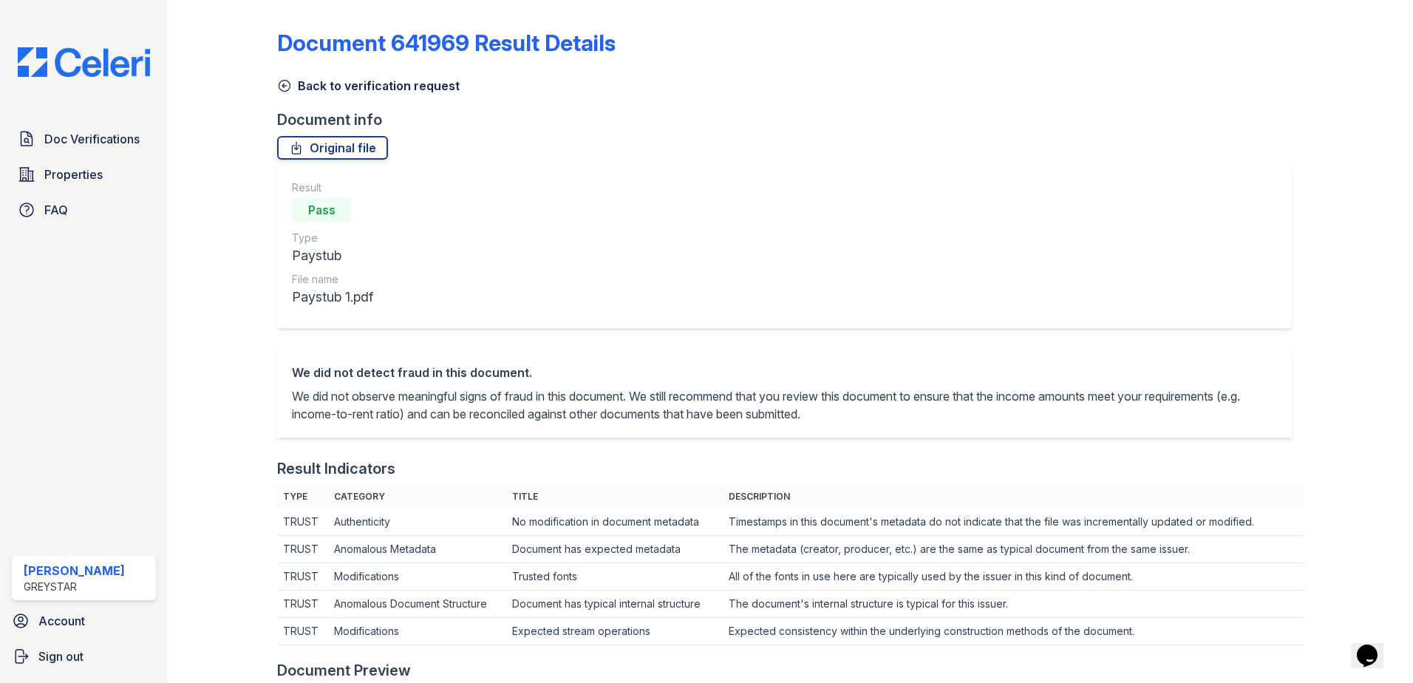
click at [281, 100] on div "Document 641969 Result Details Back to verification request Document info Origi…" at bounding box center [790, 687] width 1026 height 1363
click at [285, 78] on link "Back to verification request" at bounding box center [368, 86] width 182 height 18
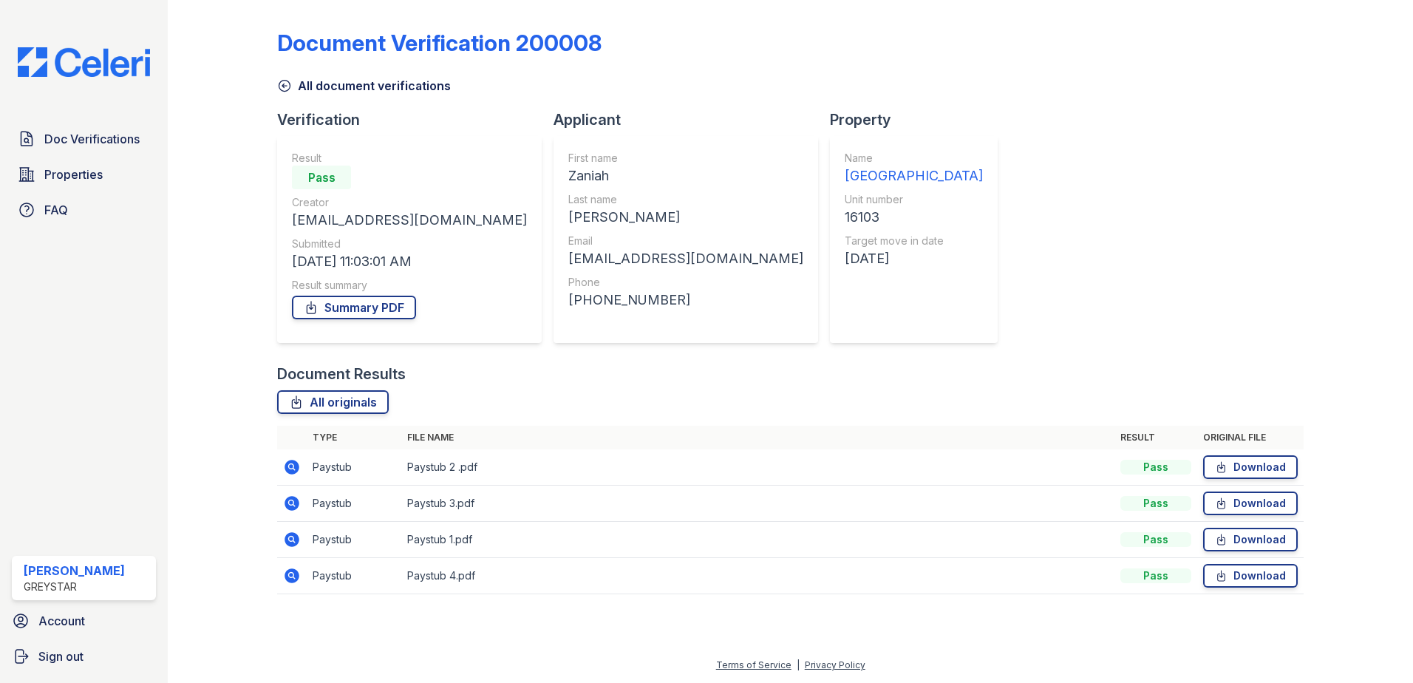
click at [287, 466] on icon at bounding box center [291, 467] width 15 height 15
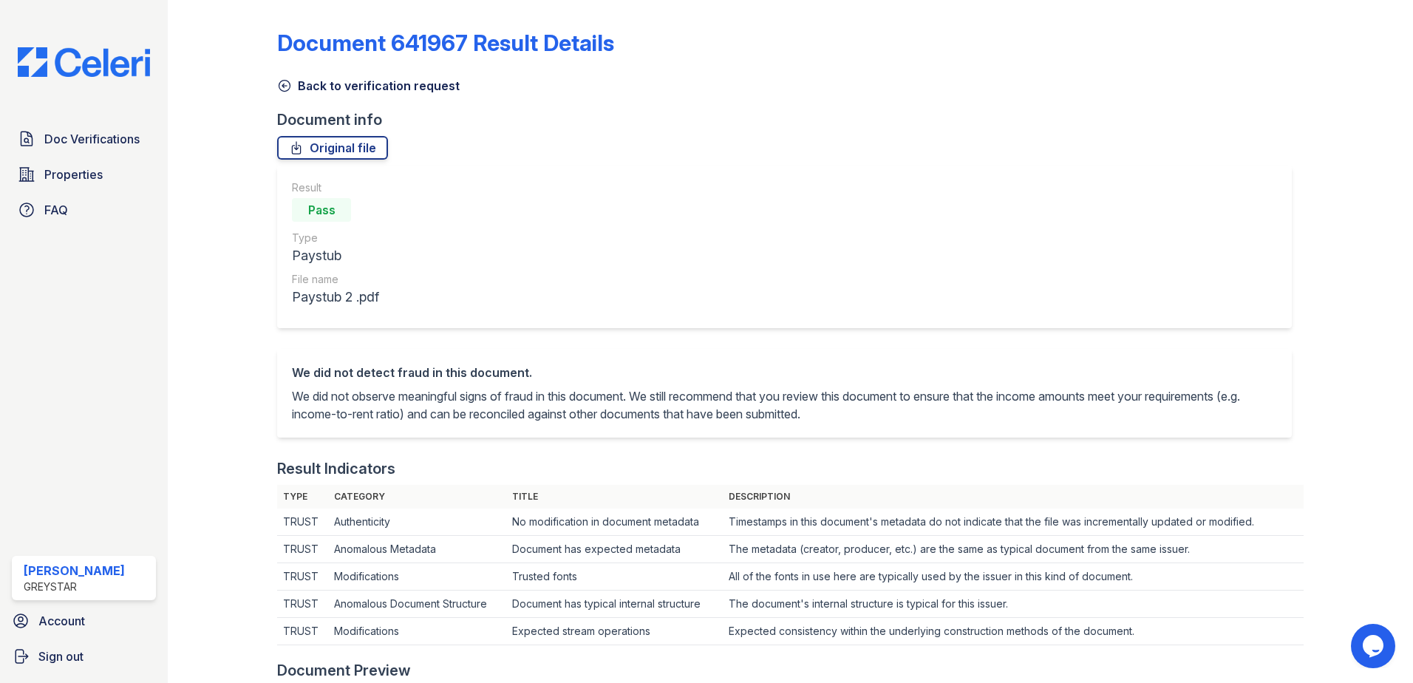
click at [296, 89] on link "Back to verification request" at bounding box center [368, 86] width 182 height 18
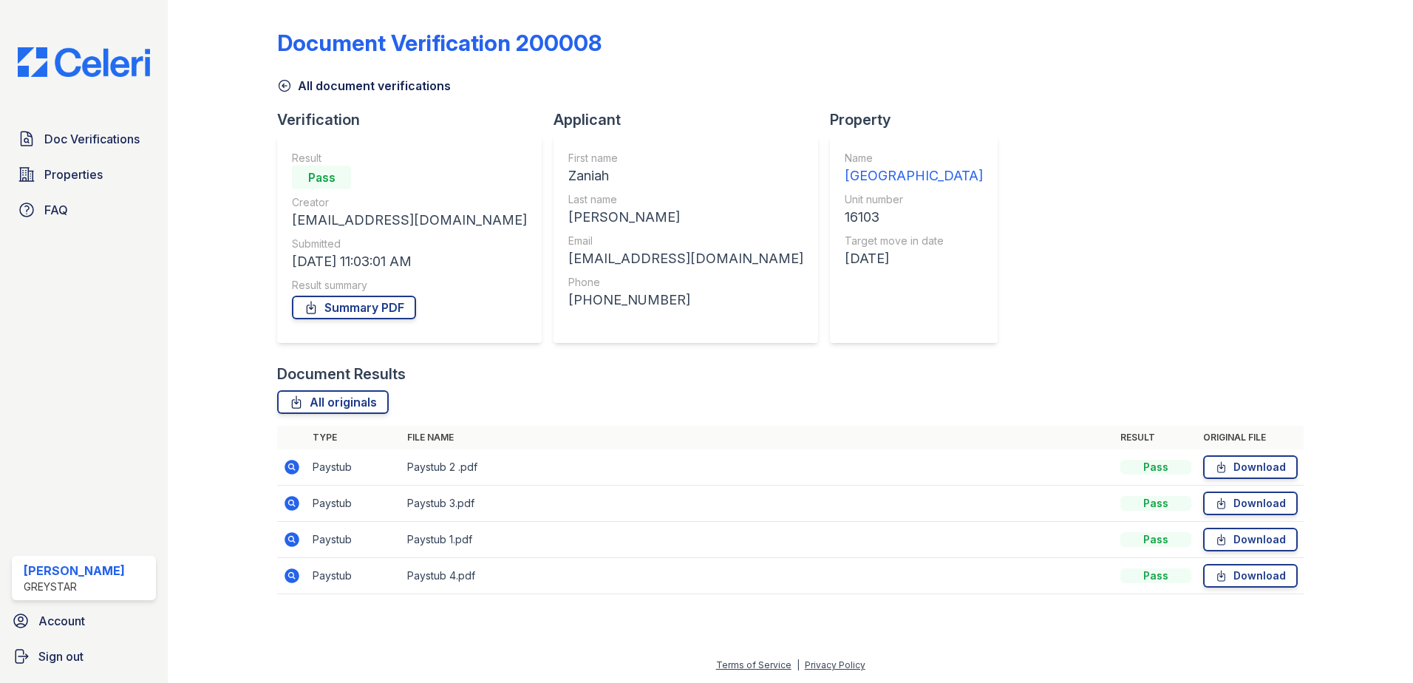
drag, startPoint x: 293, startPoint y: 500, endPoint x: 285, endPoint y: 495, distance: 9.0
click at [293, 500] on icon at bounding box center [292, 503] width 18 height 18
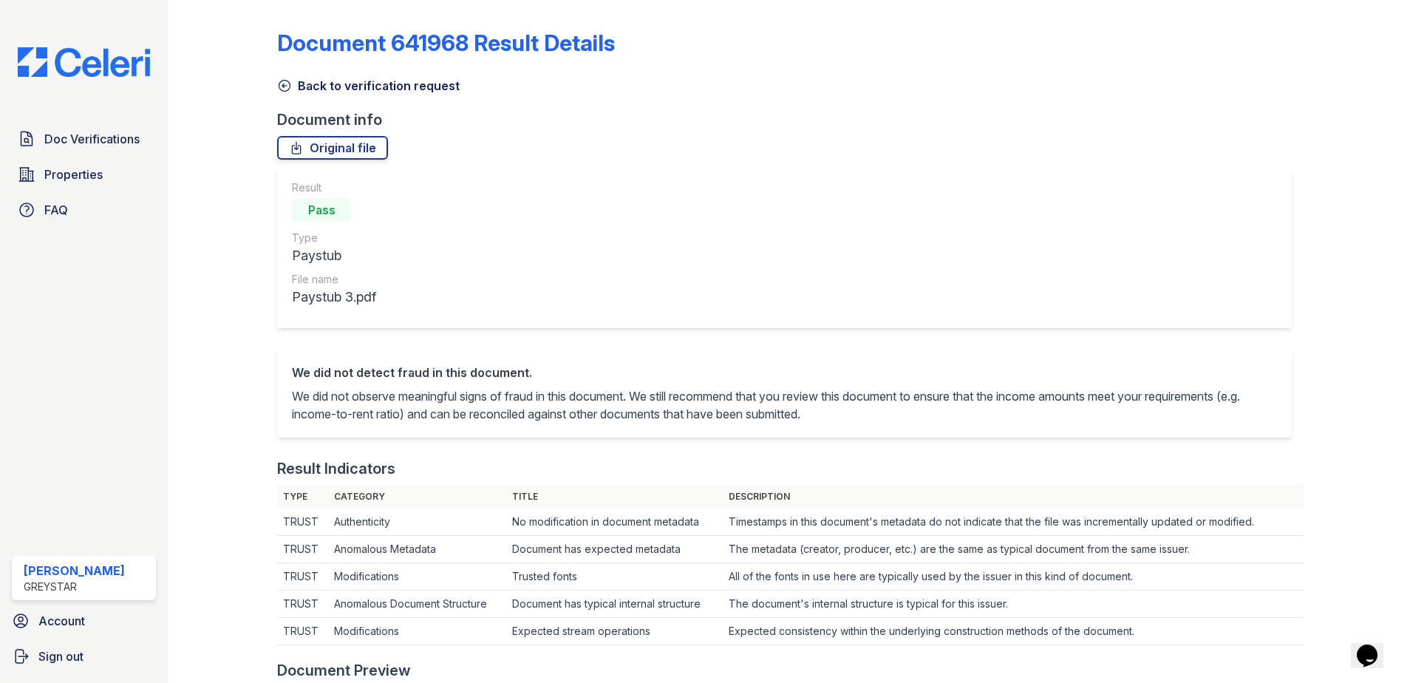
click at [282, 92] on icon at bounding box center [284, 85] width 15 height 15
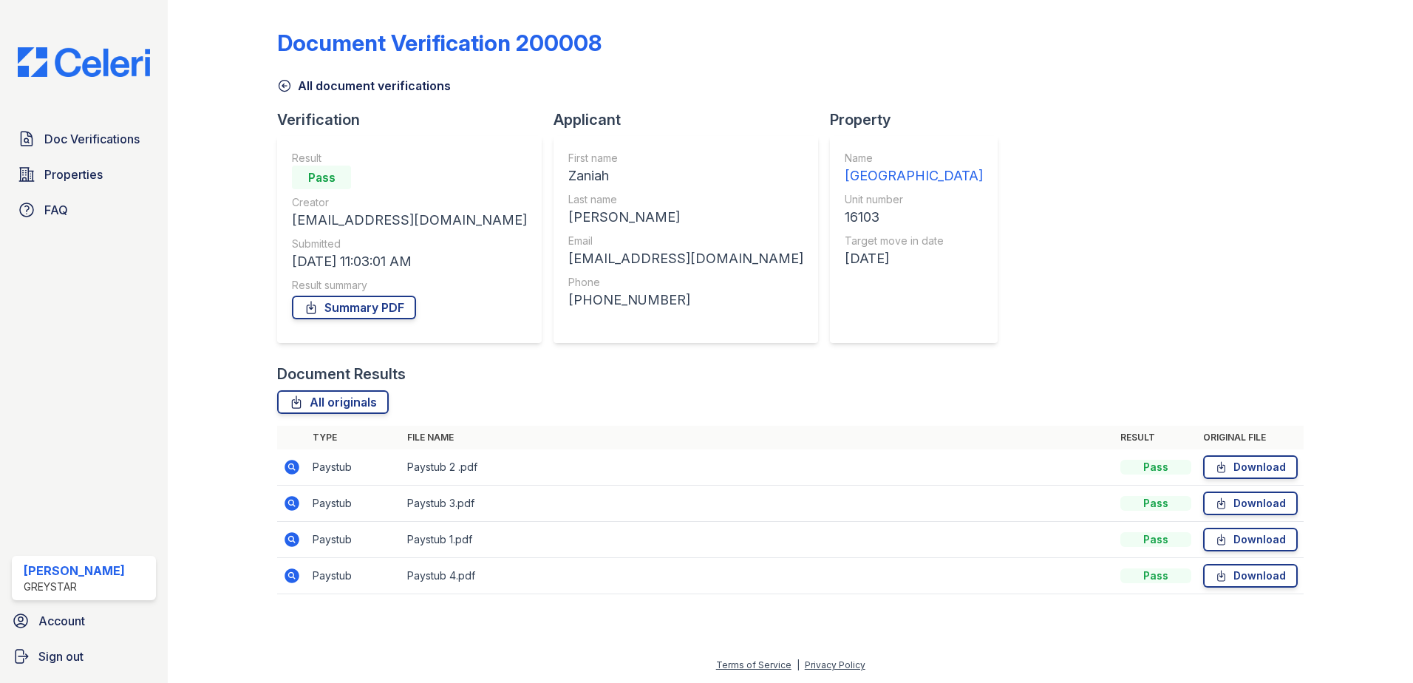
click at [290, 572] on icon at bounding box center [291, 575] width 15 height 15
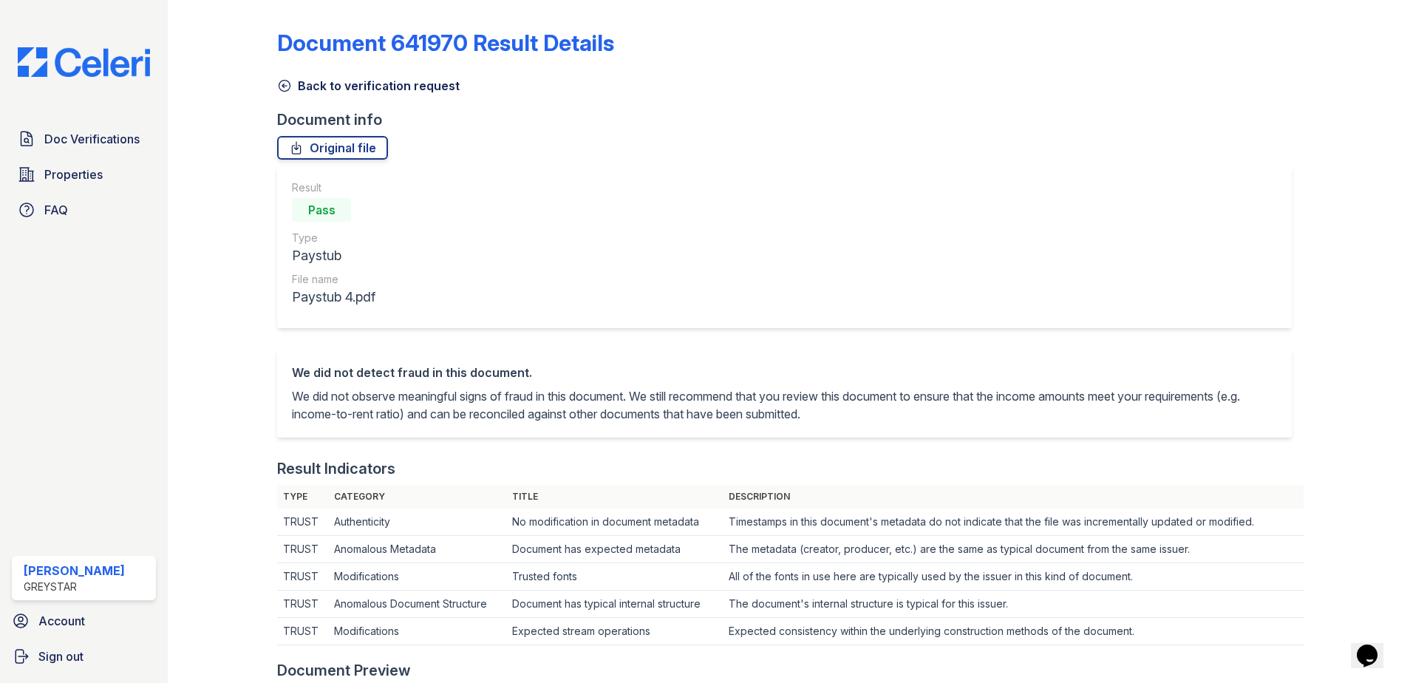
click at [277, 78] on link "Back to verification request" at bounding box center [368, 86] width 182 height 18
